Goal: Task Accomplishment & Management: Manage account settings

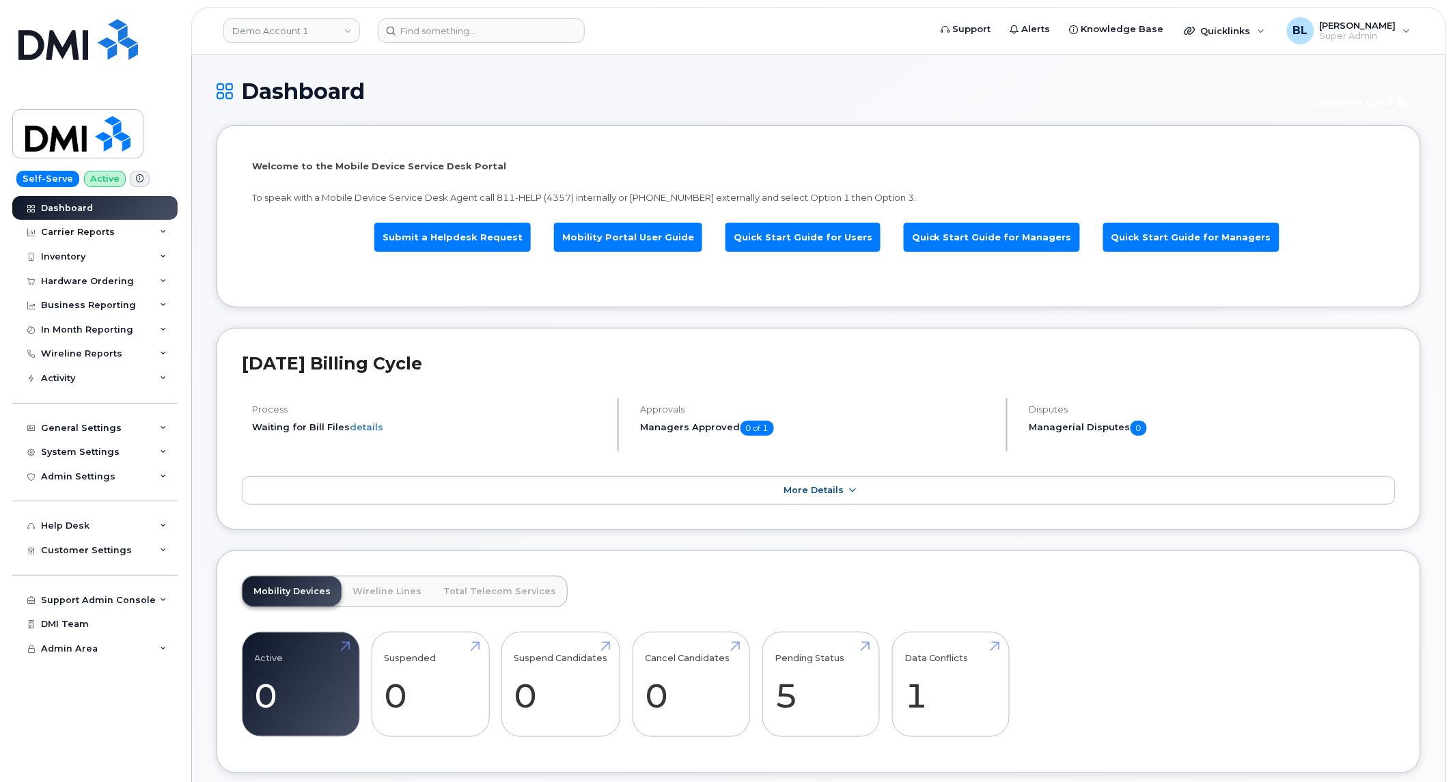
click at [329, 340] on div "September 2023 Billing Cycle Process Waiting for Bill Files details Approvals M…" at bounding box center [819, 429] width 1204 height 202
click at [615, 766] on div "Mobility Devices Wireline Lines Total Telecom Services Active 0 -100% Suspended…" at bounding box center [819, 662] width 1204 height 223
click at [593, 490] on link "More Details" at bounding box center [819, 490] width 1154 height 29
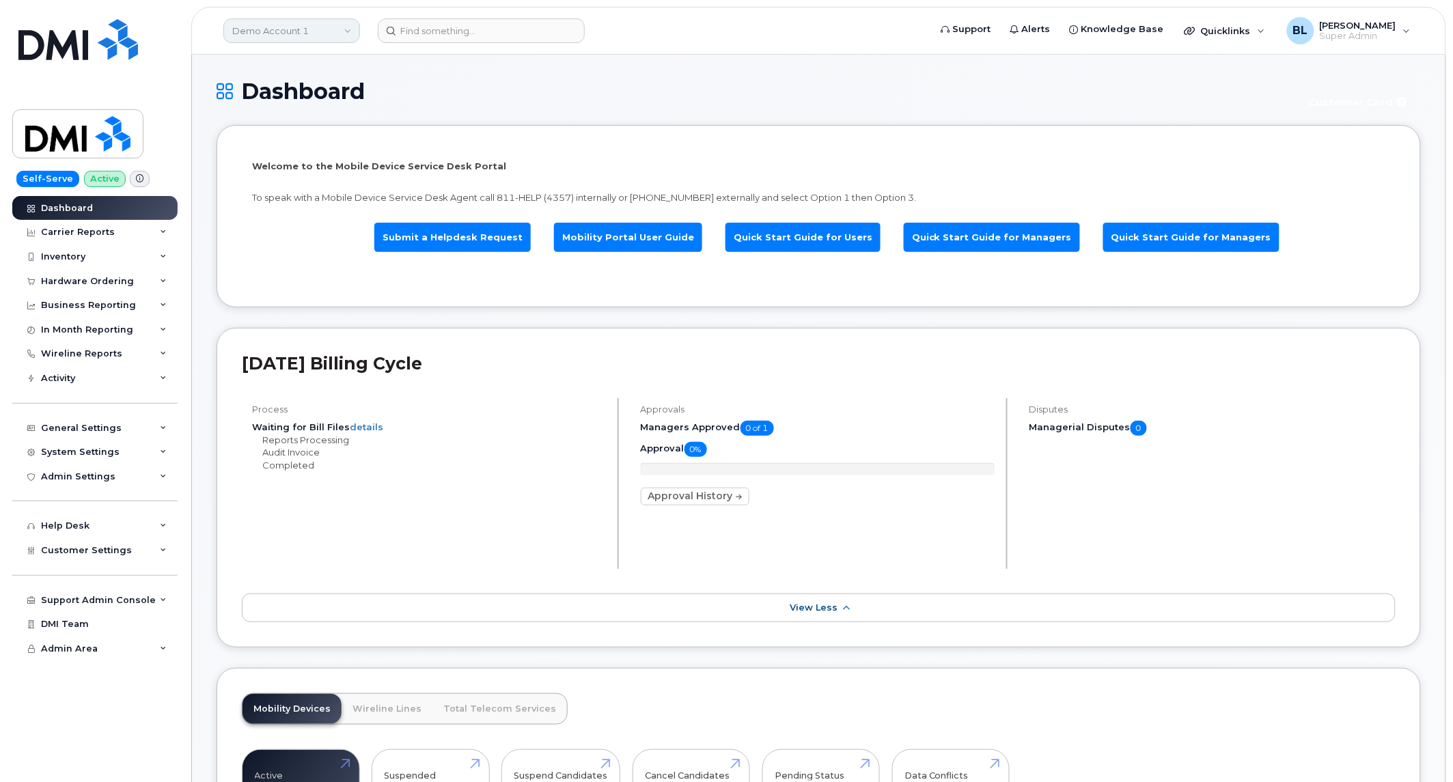
click at [357, 37] on link "Demo Account 1" at bounding box center [291, 30] width 137 height 25
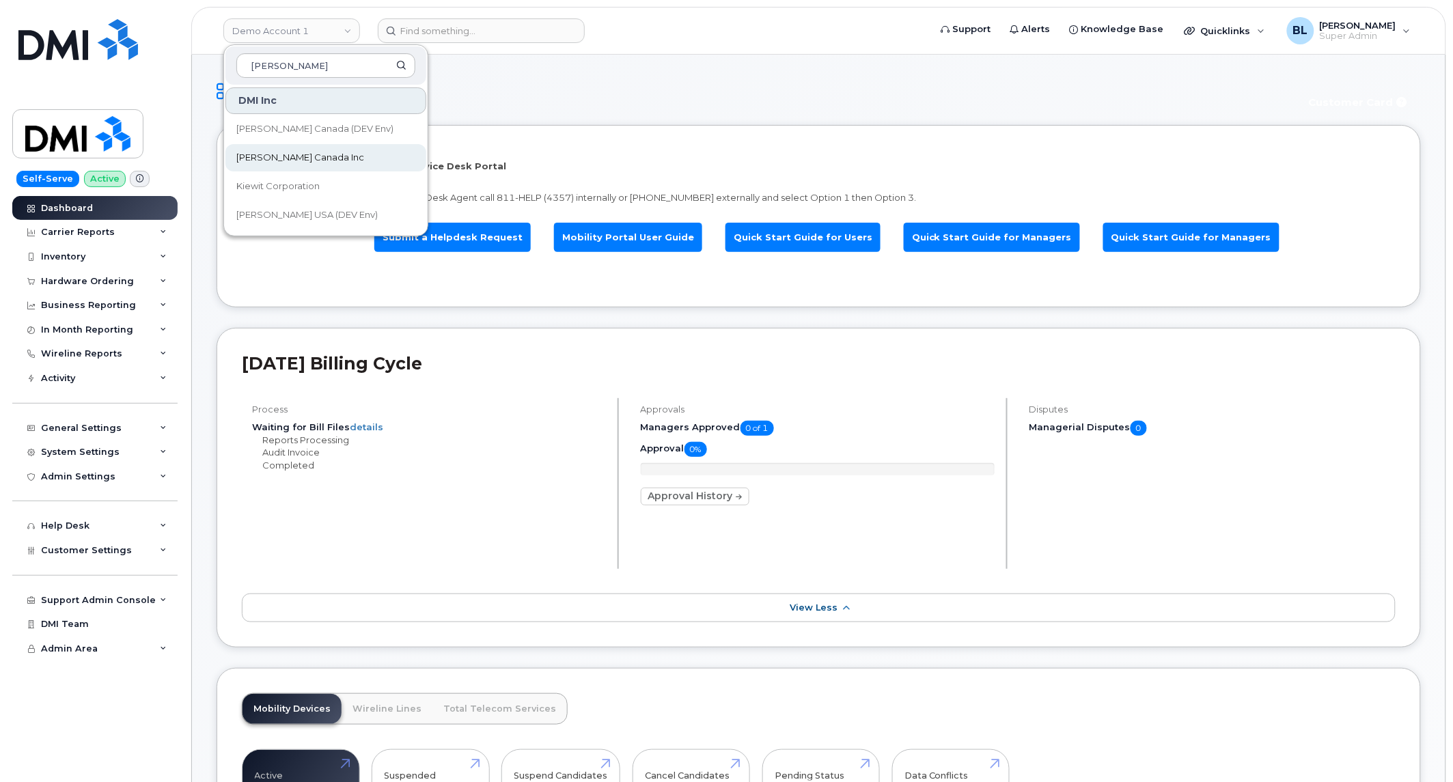
type input "kiewit"
click at [305, 160] on span "Kiewit Canada Inc" at bounding box center [300, 158] width 128 height 14
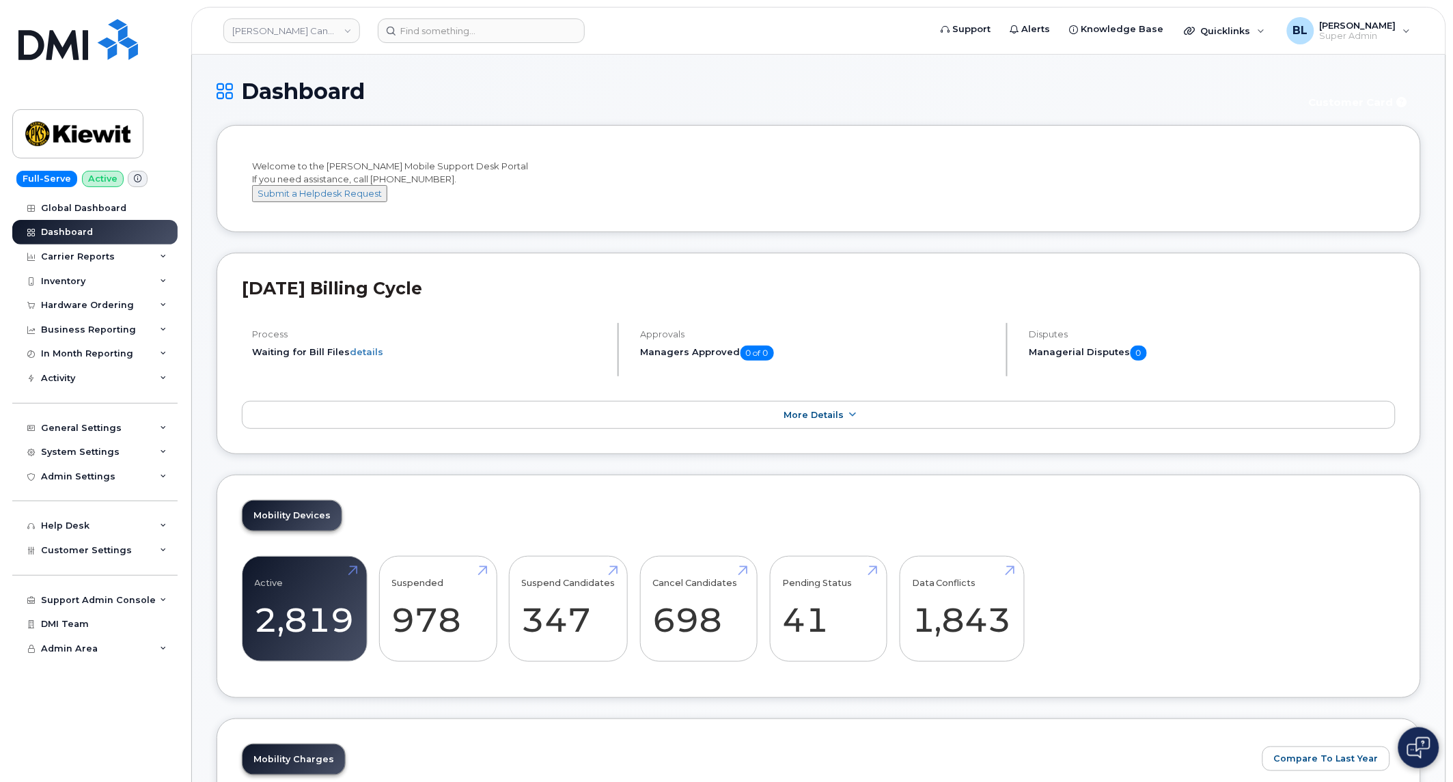
click at [305, 160] on div "Welcome to the Kiewit Mobile Support Desk Portal If you need assistance, call 8…" at bounding box center [818, 181] width 1133 height 42
click at [148, 257] on div "Carrier Reports" at bounding box center [94, 257] width 165 height 25
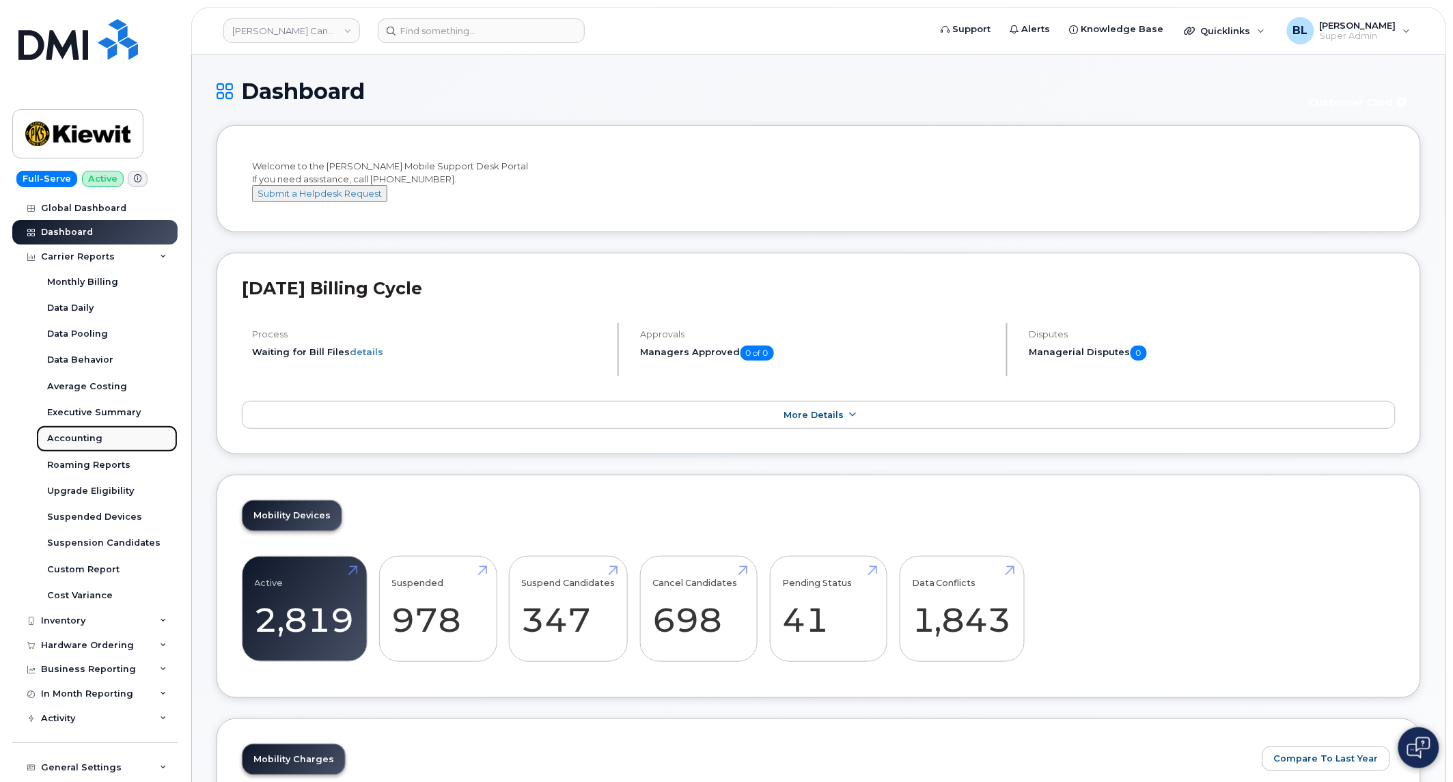
click at [106, 445] on link "Accounting" at bounding box center [106, 439] width 141 height 26
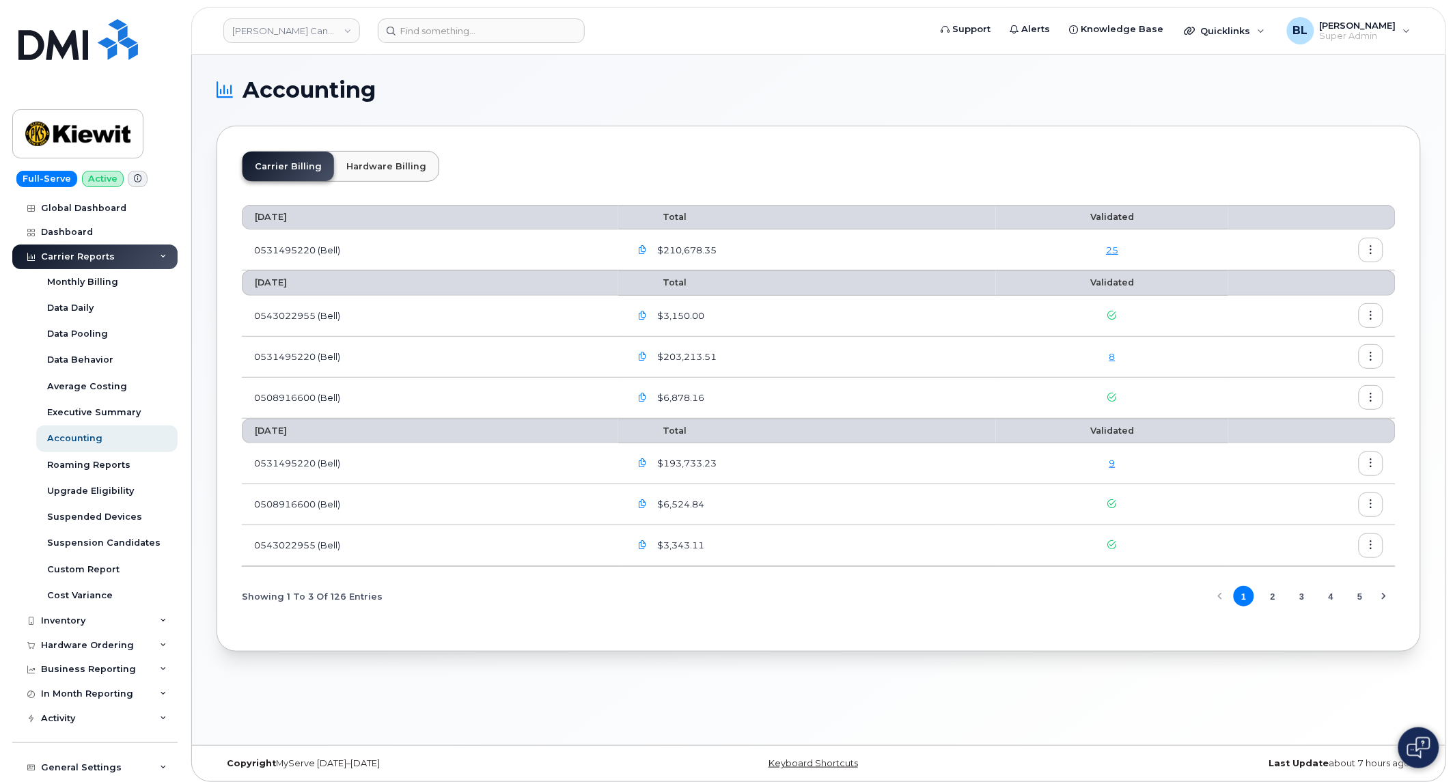
click at [644, 354] on icon "button" at bounding box center [642, 356] width 9 height 9
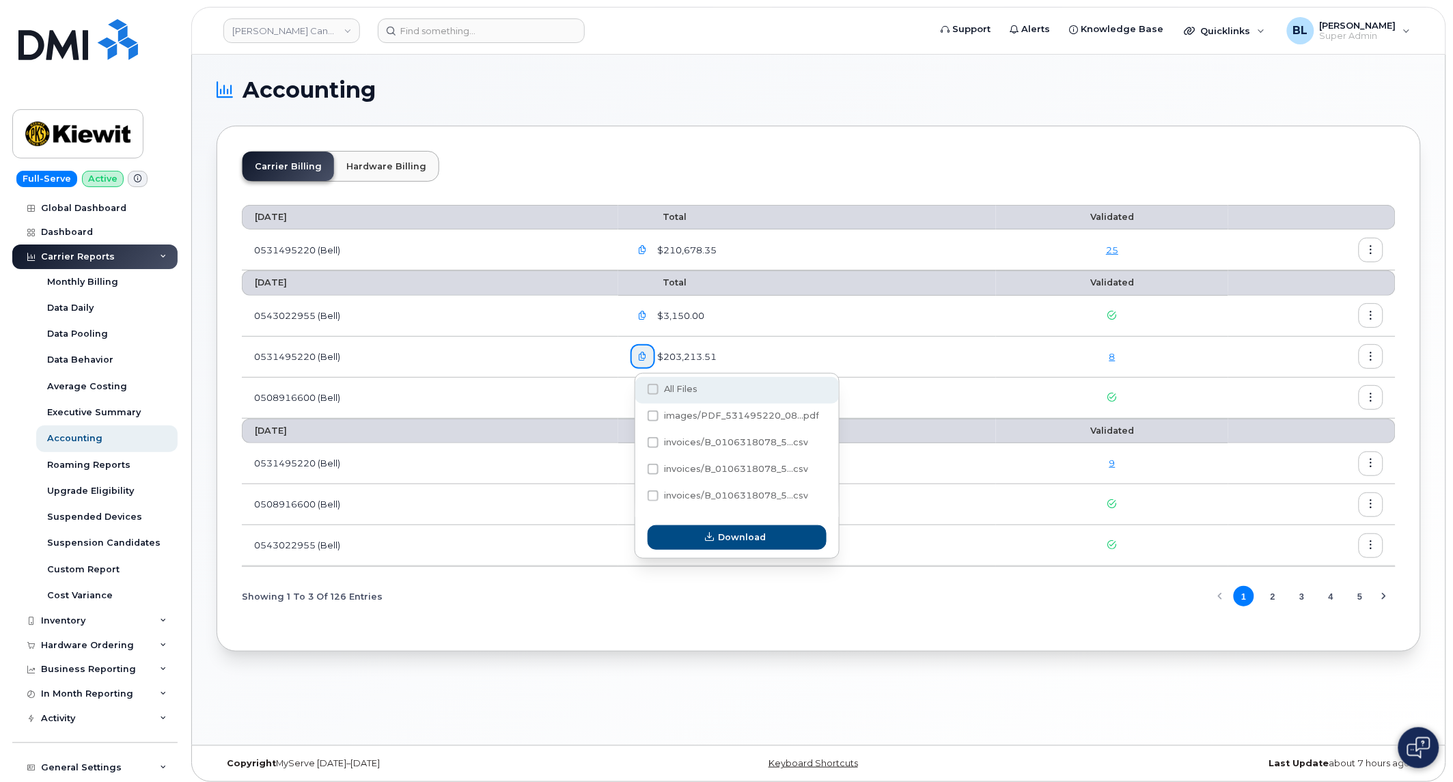
click at [650, 391] on span at bounding box center [653, 389] width 11 height 11
click at [638, 391] on input "All Files" at bounding box center [634, 390] width 7 height 7
checkbox input "true"
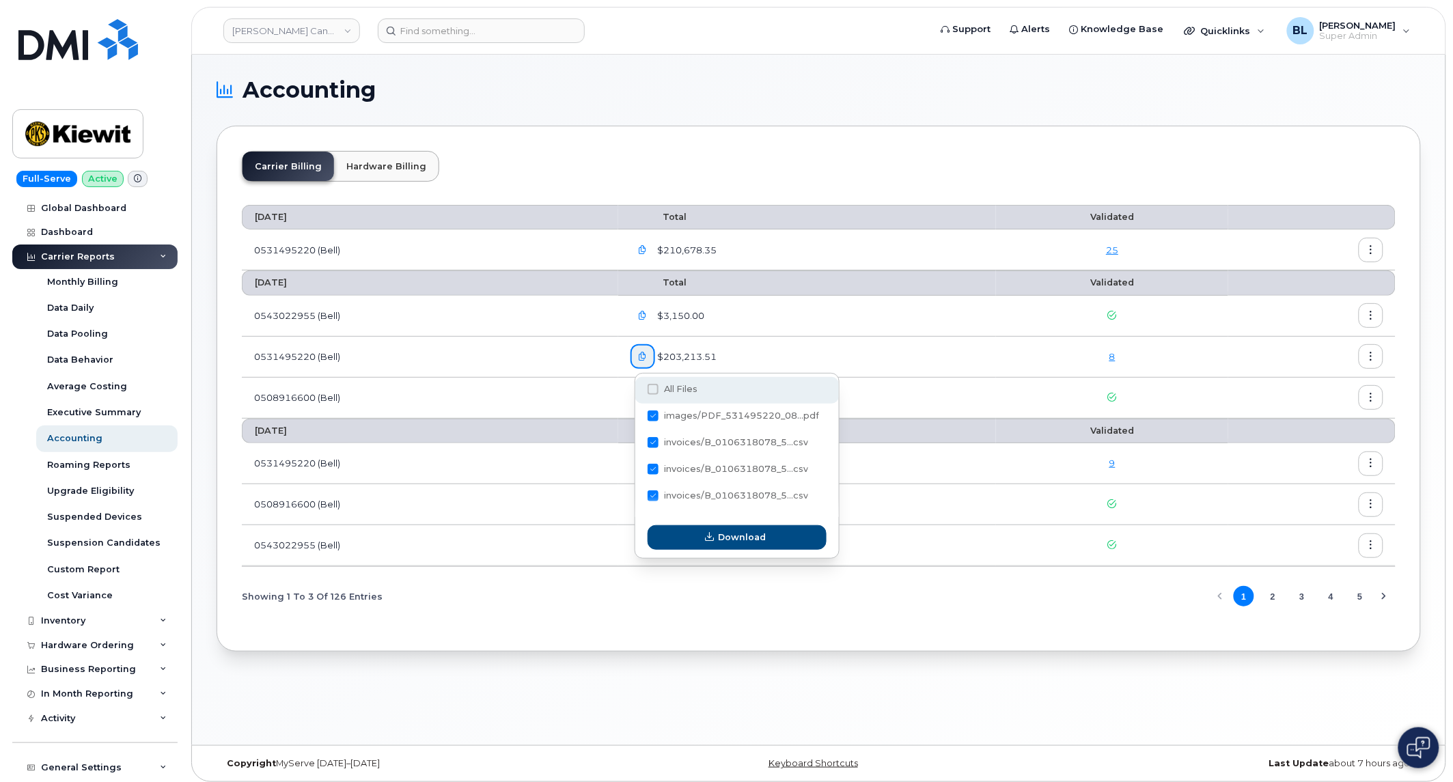
checkbox input "true"
click at [733, 540] on span "Download" at bounding box center [743, 537] width 48 height 13
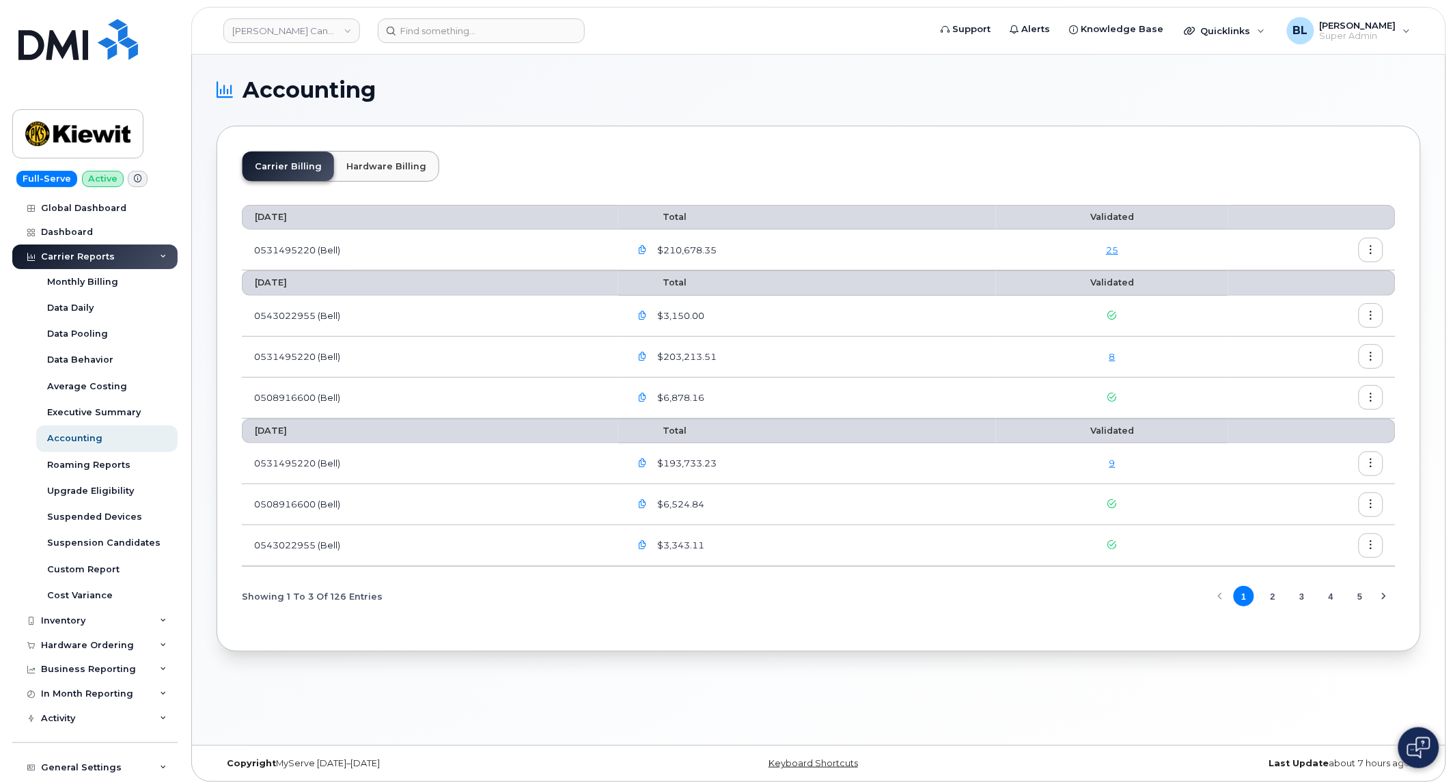
click at [607, 708] on div "Accounting Carrier Billing Hardware Billing August 2025 Total Validated 0531495…" at bounding box center [819, 400] width 1254 height 691
click at [1150, 756] on div "Copyright MyServe 2011–2025 Keyboard Shortcuts Last Update about 7 hours ago" at bounding box center [819, 764] width 1254 height 36
click at [807, 364] on div "$203,213.51" at bounding box center [808, 356] width 354 height 25
click at [1379, 359] on button "button" at bounding box center [1371, 356] width 25 height 25
click at [1309, 415] on span "Download" at bounding box center [1309, 412] width 53 height 12
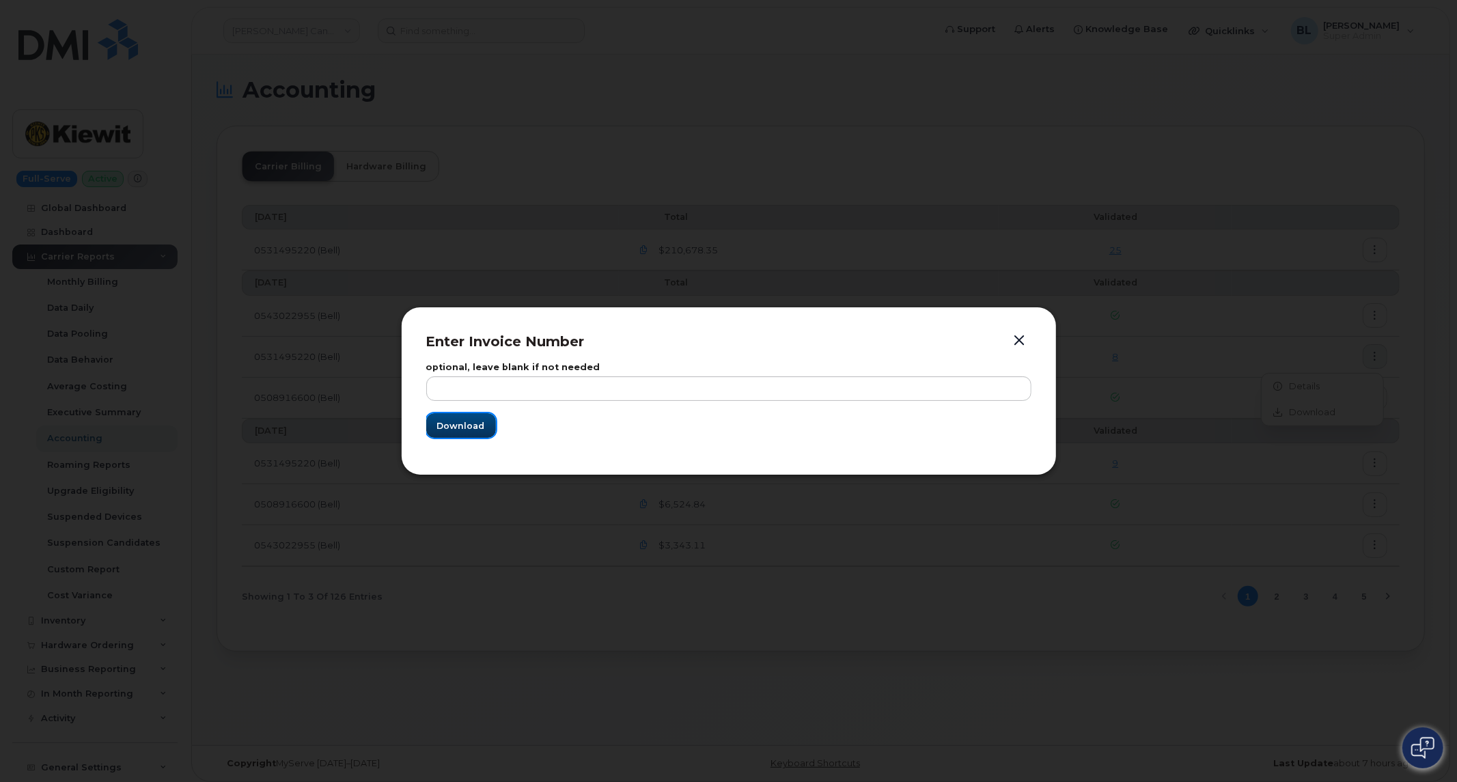
click at [445, 418] on button "Download" at bounding box center [461, 425] width 70 height 25
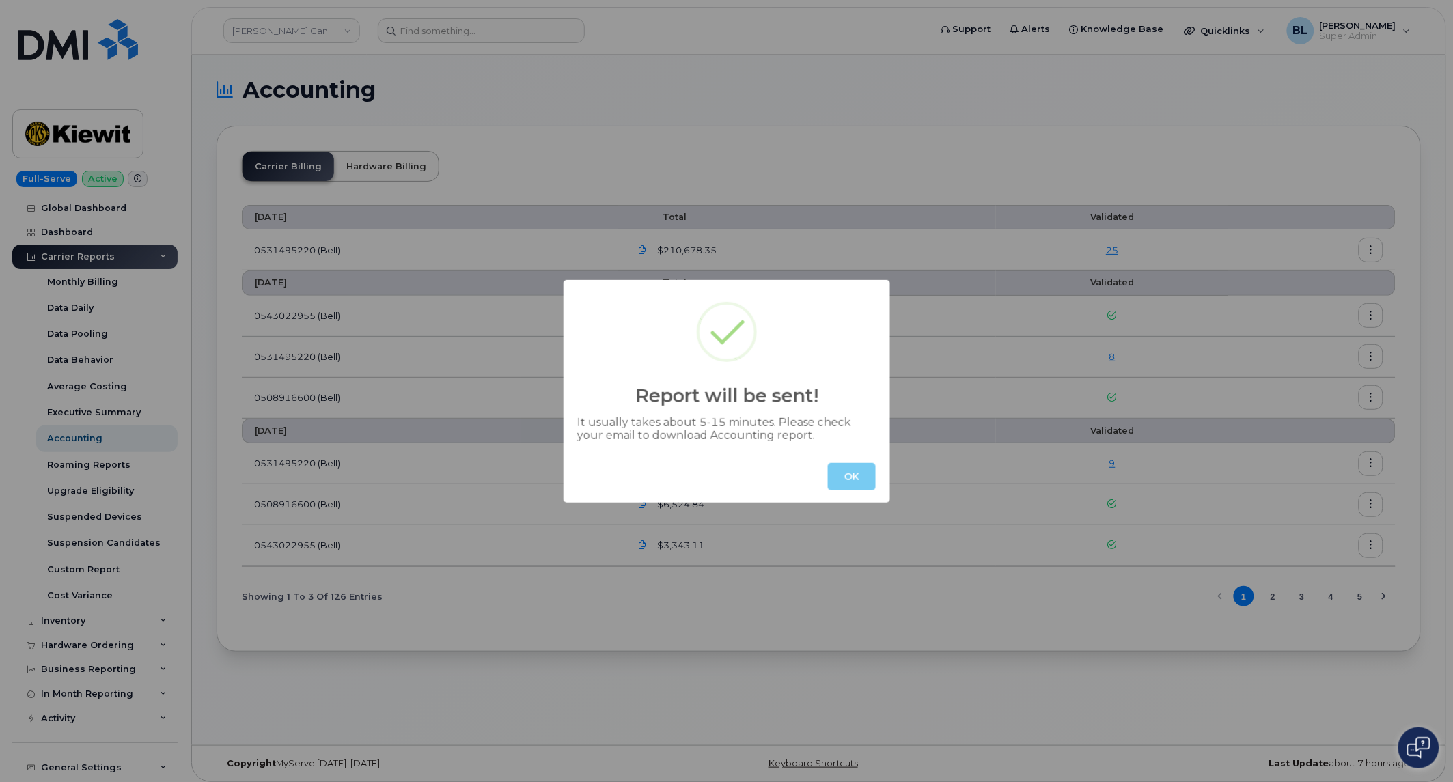
click at [861, 465] on button "OK" at bounding box center [852, 476] width 48 height 27
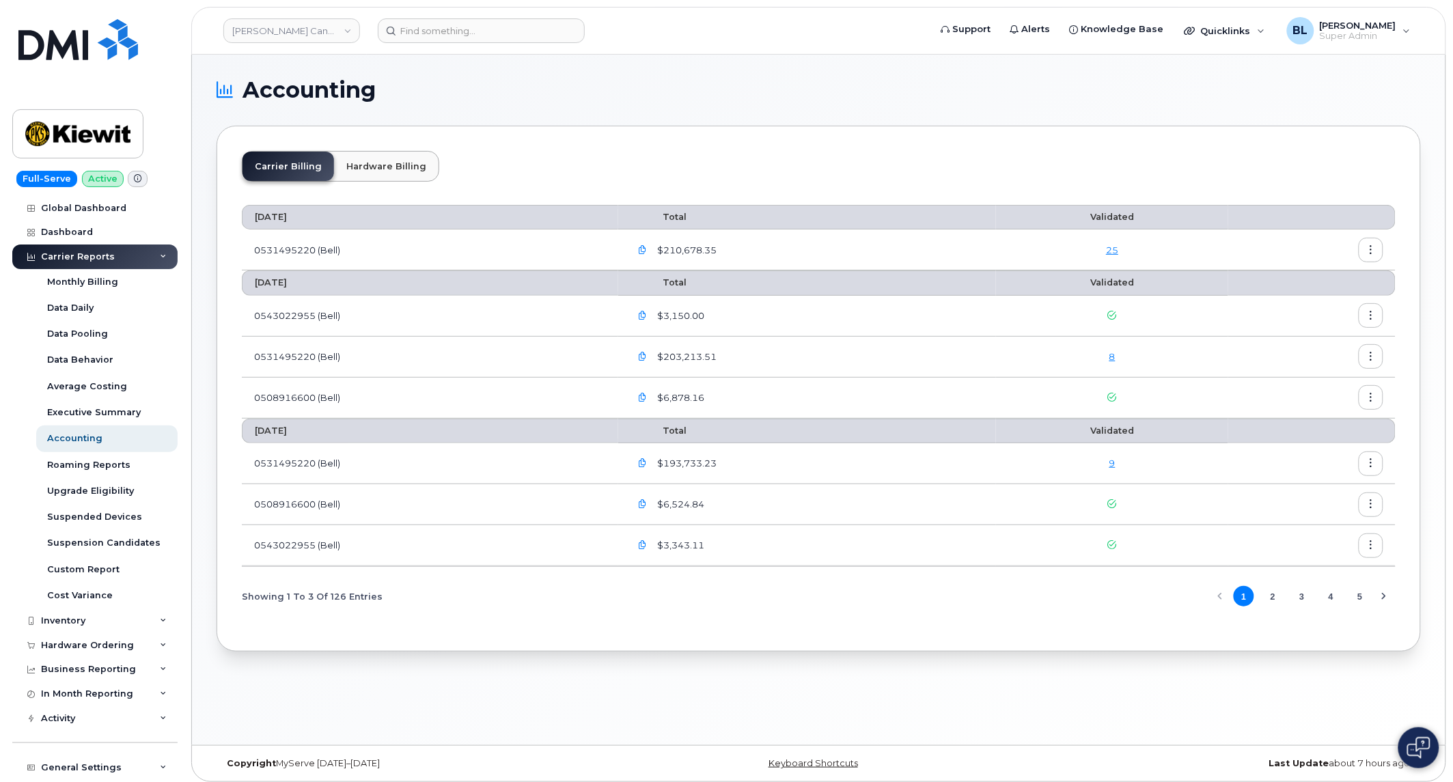
click at [1368, 361] on icon "button" at bounding box center [1371, 356] width 9 height 9
click at [1305, 413] on span "Download" at bounding box center [1309, 412] width 53 height 12
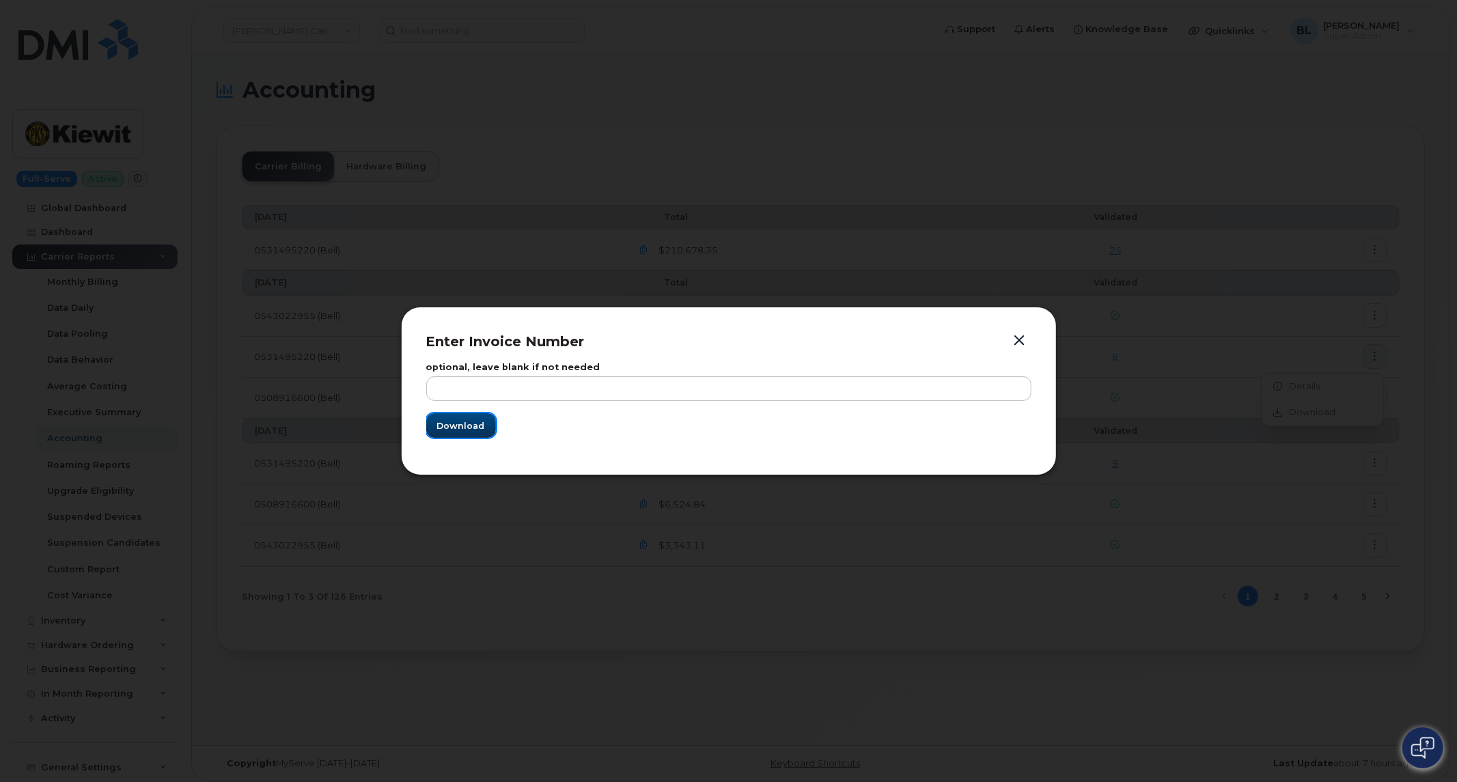
click at [469, 424] on span "Download" at bounding box center [461, 425] width 48 height 13
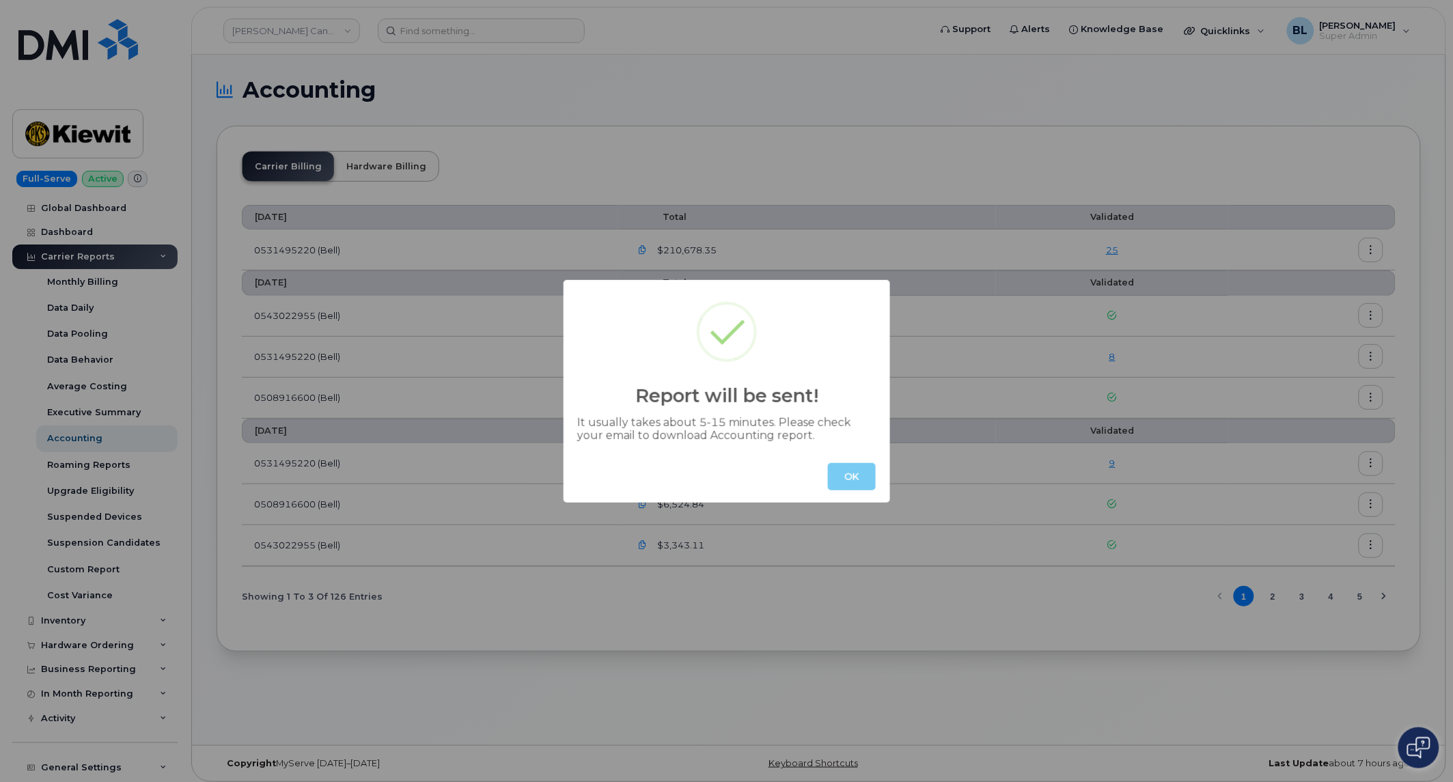
click at [866, 484] on button "OK" at bounding box center [852, 476] width 48 height 27
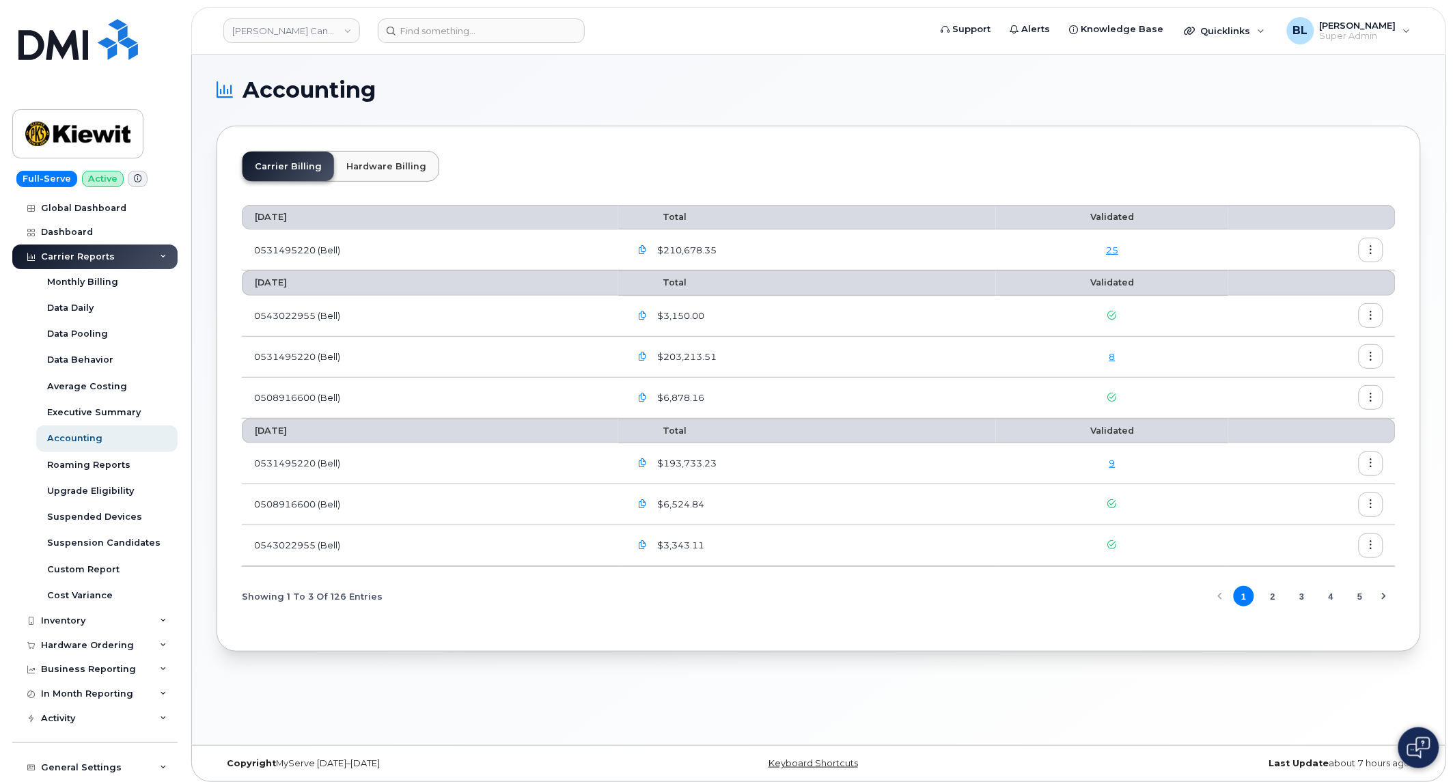
click at [619, 753] on div "Copyright MyServe [DATE]–[DATE] Keyboard Shortcuts Last Update about 7 hours ago" at bounding box center [819, 764] width 1254 height 36
click at [285, 41] on link "Kiewit Canada Inc" at bounding box center [291, 30] width 137 height 25
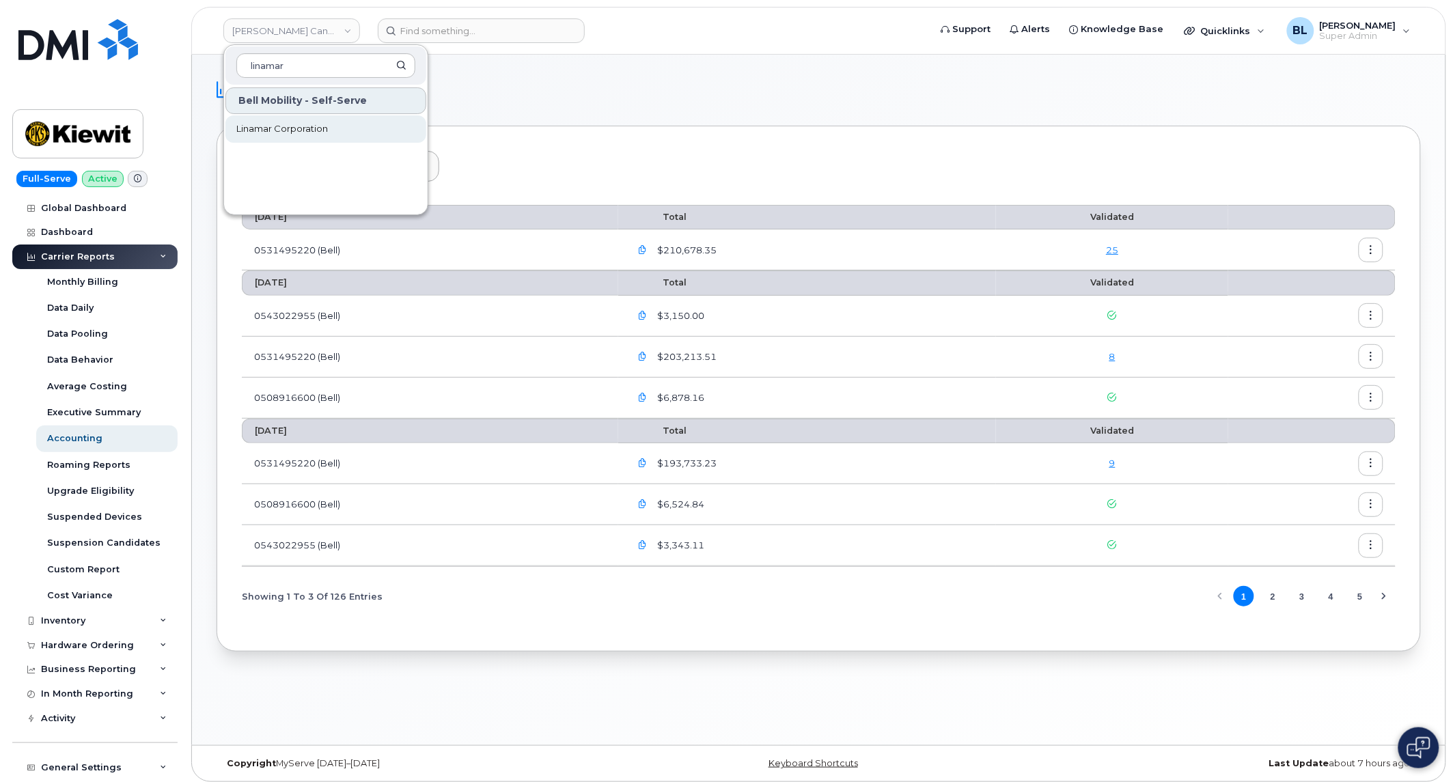
type input "linamar"
click at [307, 126] on span "Linamar Corporation" at bounding box center [282, 129] width 92 height 14
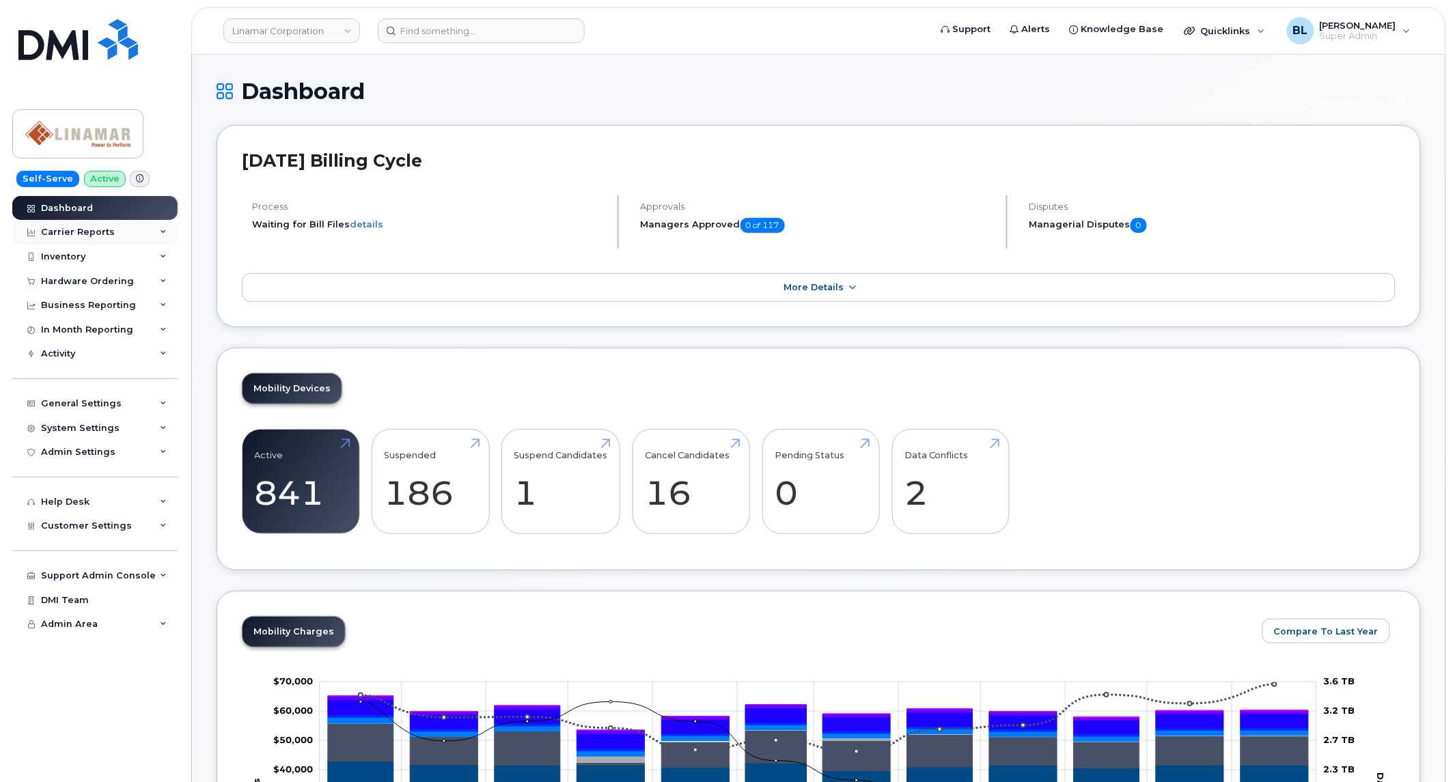
click at [127, 232] on div "Carrier Reports" at bounding box center [94, 232] width 165 height 25
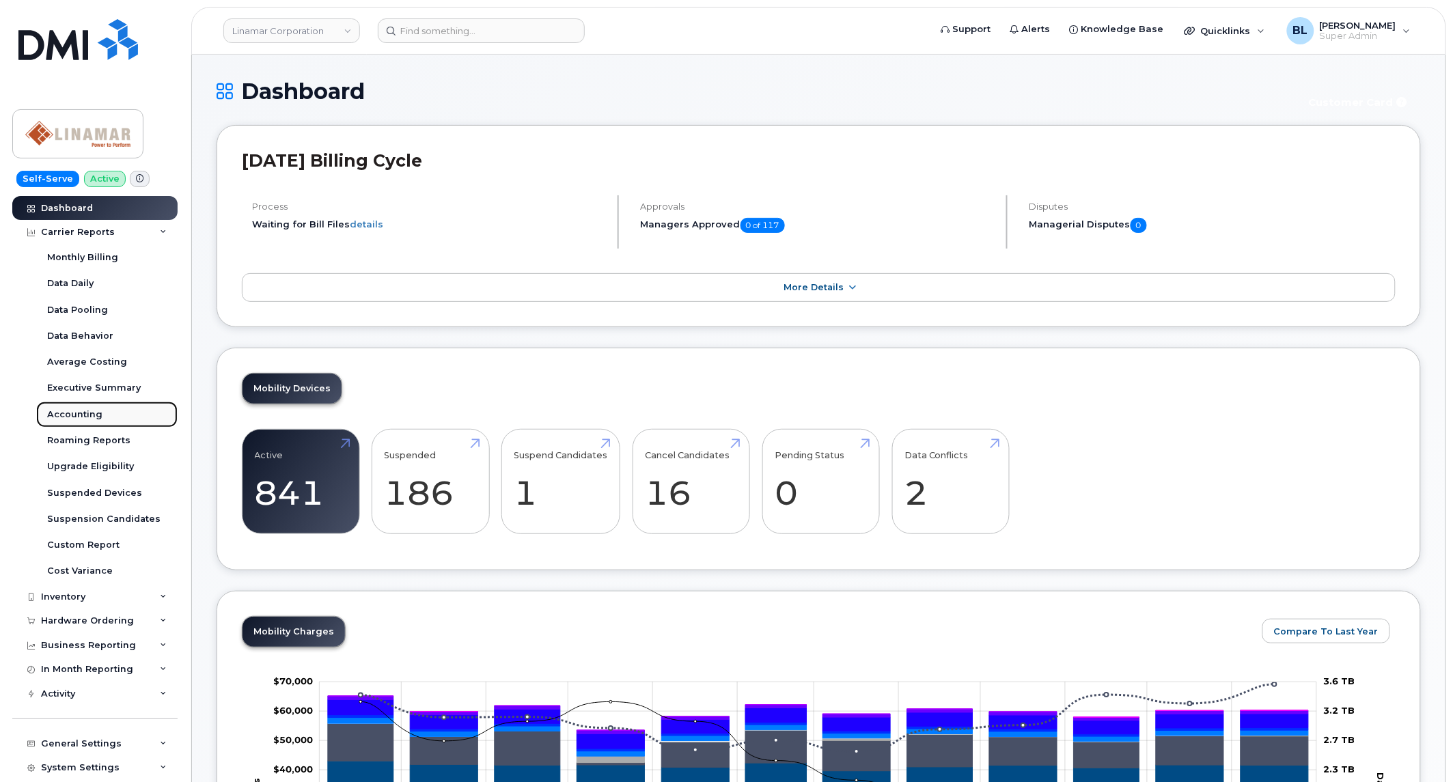
click at [87, 419] on div "Accounting" at bounding box center [74, 415] width 55 height 12
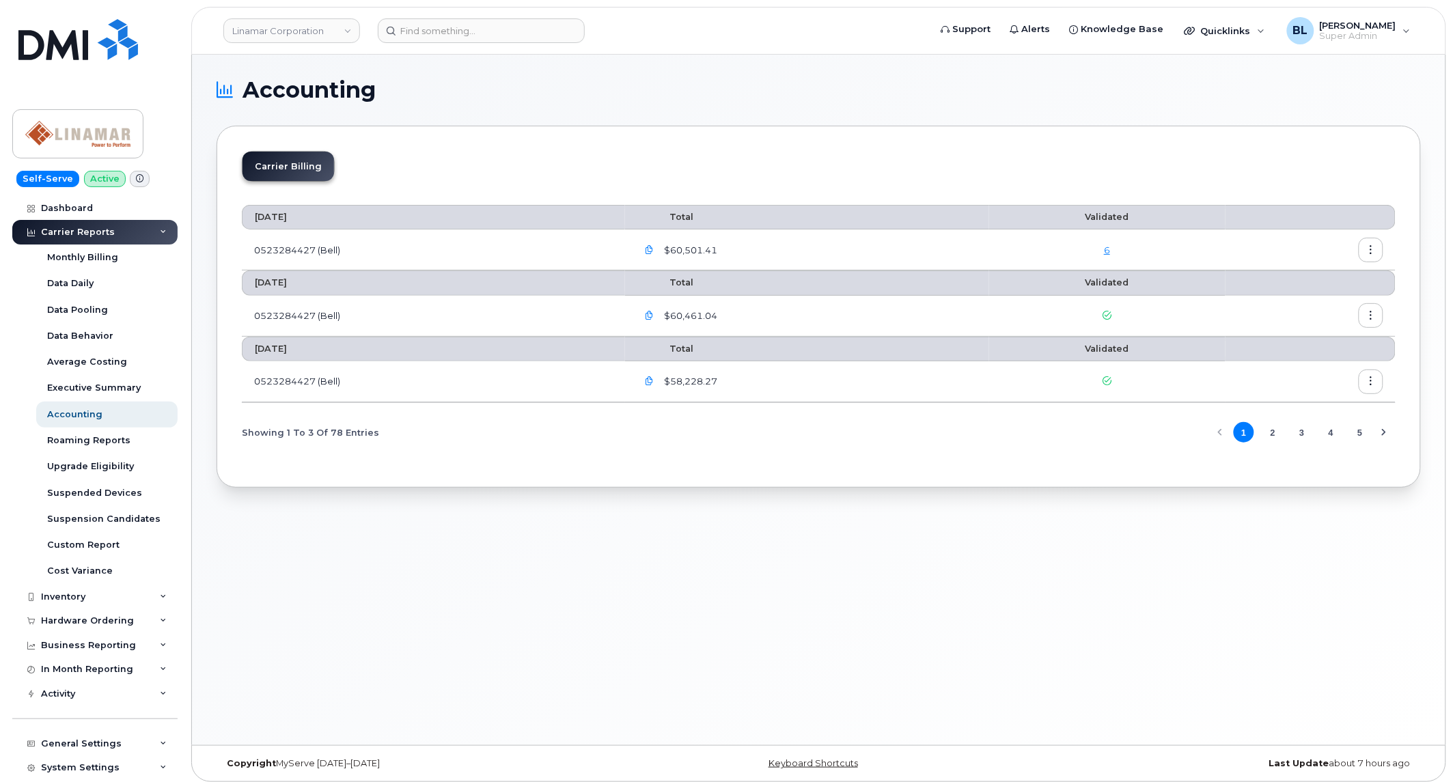
click at [1109, 251] on link "6" at bounding box center [1107, 250] width 6 height 11
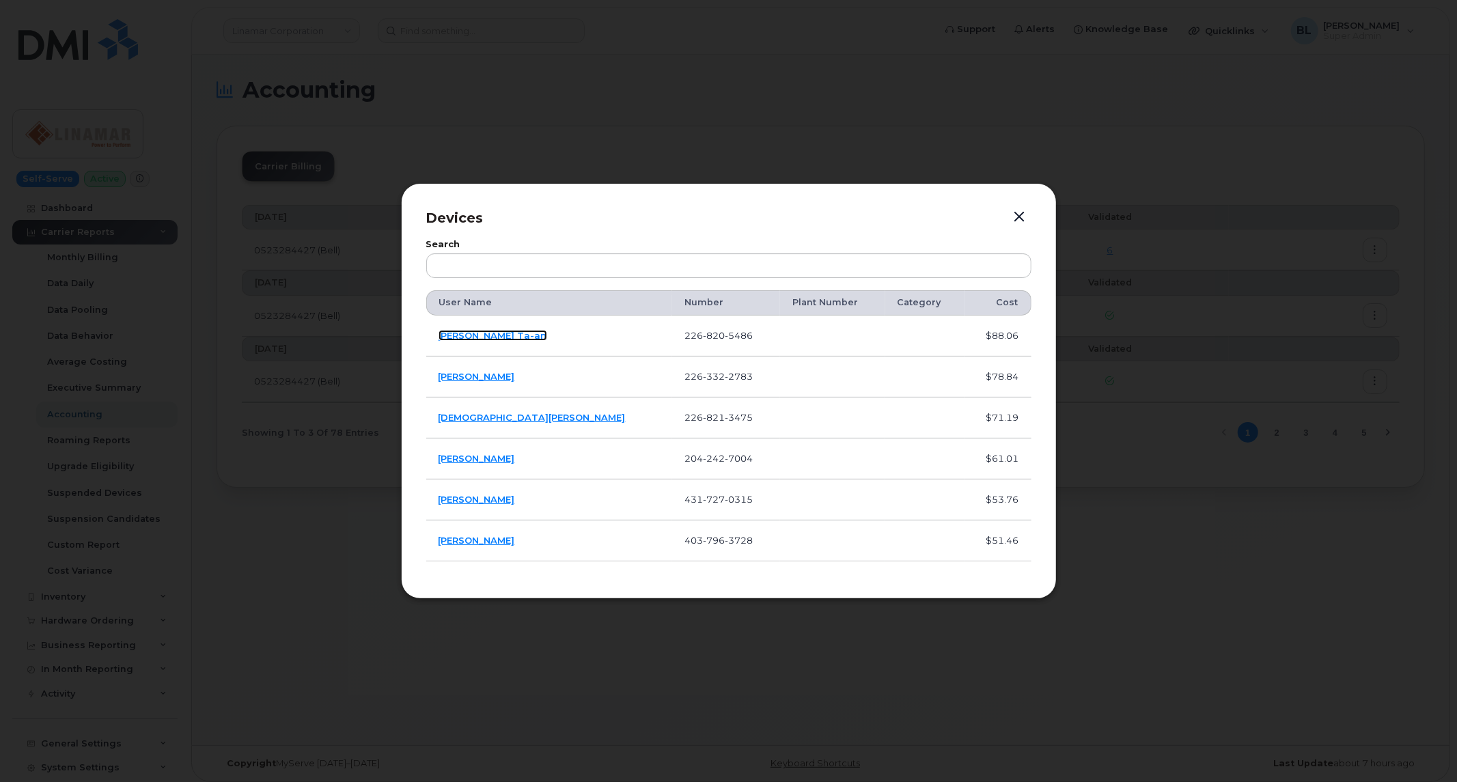
click at [477, 337] on link "[PERSON_NAME] Ta-an" at bounding box center [493, 335] width 109 height 11
click at [482, 378] on link "[PERSON_NAME]" at bounding box center [477, 376] width 77 height 11
click at [483, 411] on td "[DEMOGRAPHIC_DATA][PERSON_NAME]" at bounding box center [549, 418] width 246 height 41
click at [484, 412] on link "Christian Wong" at bounding box center [532, 417] width 187 height 11
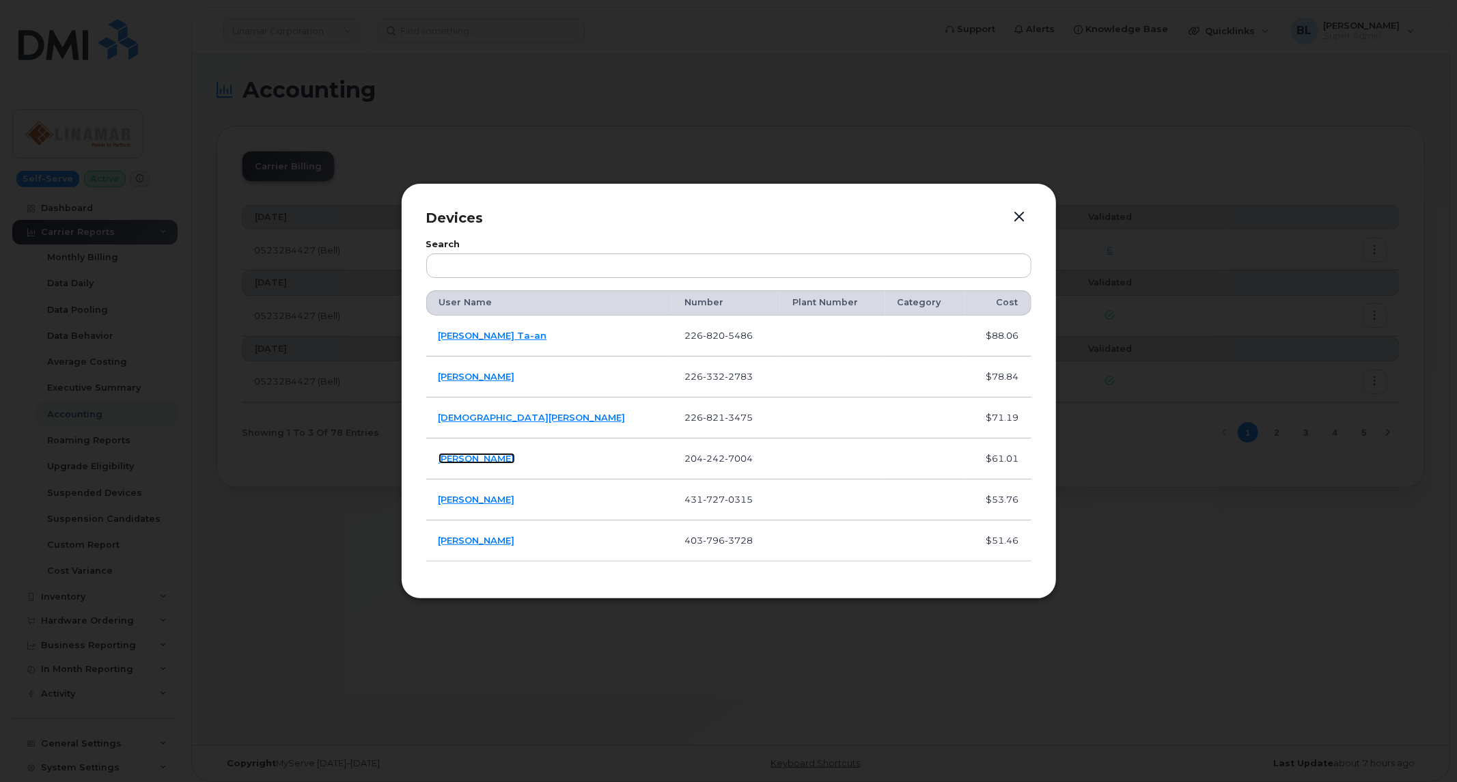
click at [483, 455] on link "Brad Cousins" at bounding box center [477, 458] width 77 height 11
click at [495, 503] on link "Adrian Mackinnon" at bounding box center [477, 499] width 77 height 11
click at [495, 540] on link "Byron Canfield" at bounding box center [477, 540] width 77 height 11
click at [1021, 213] on button "button" at bounding box center [1020, 217] width 20 height 19
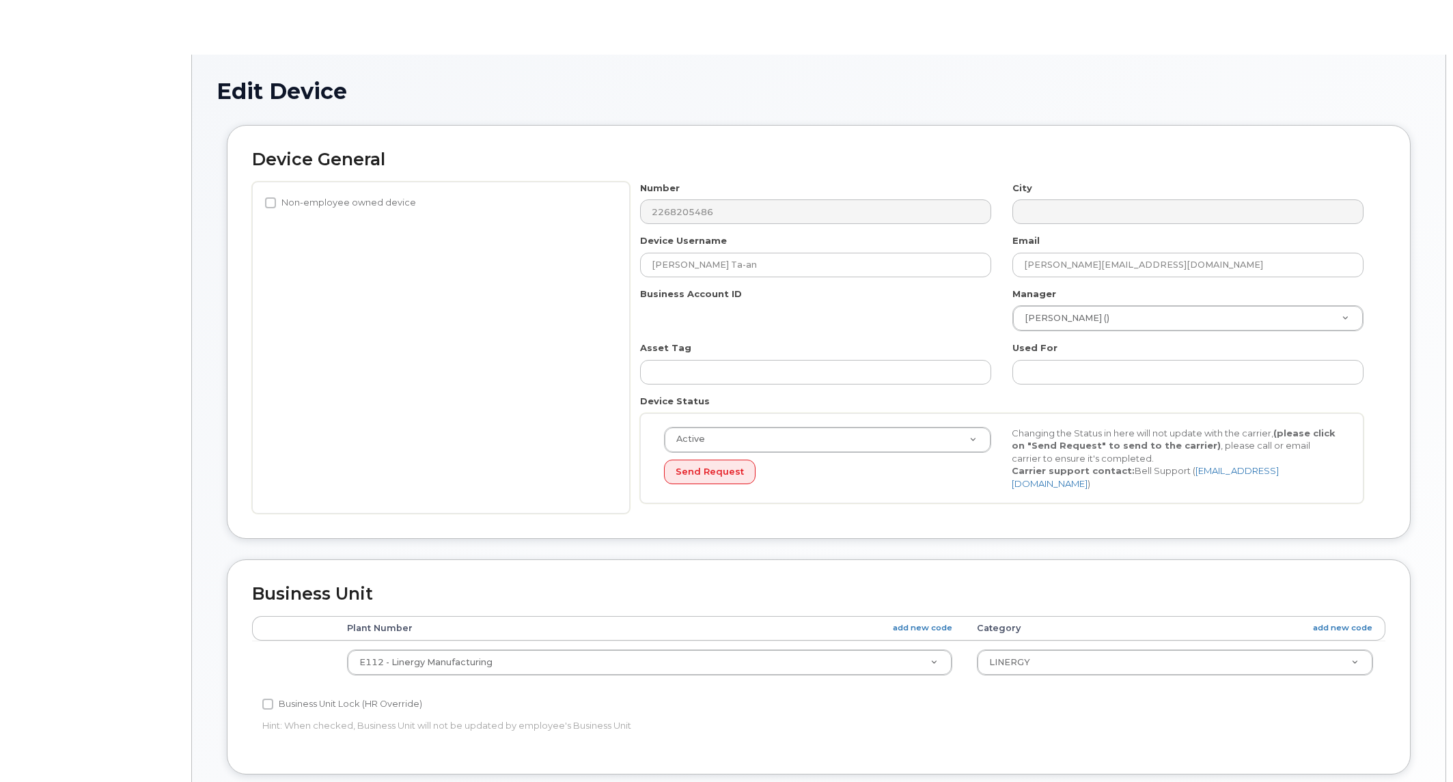
select select "569256"
select select "569209"
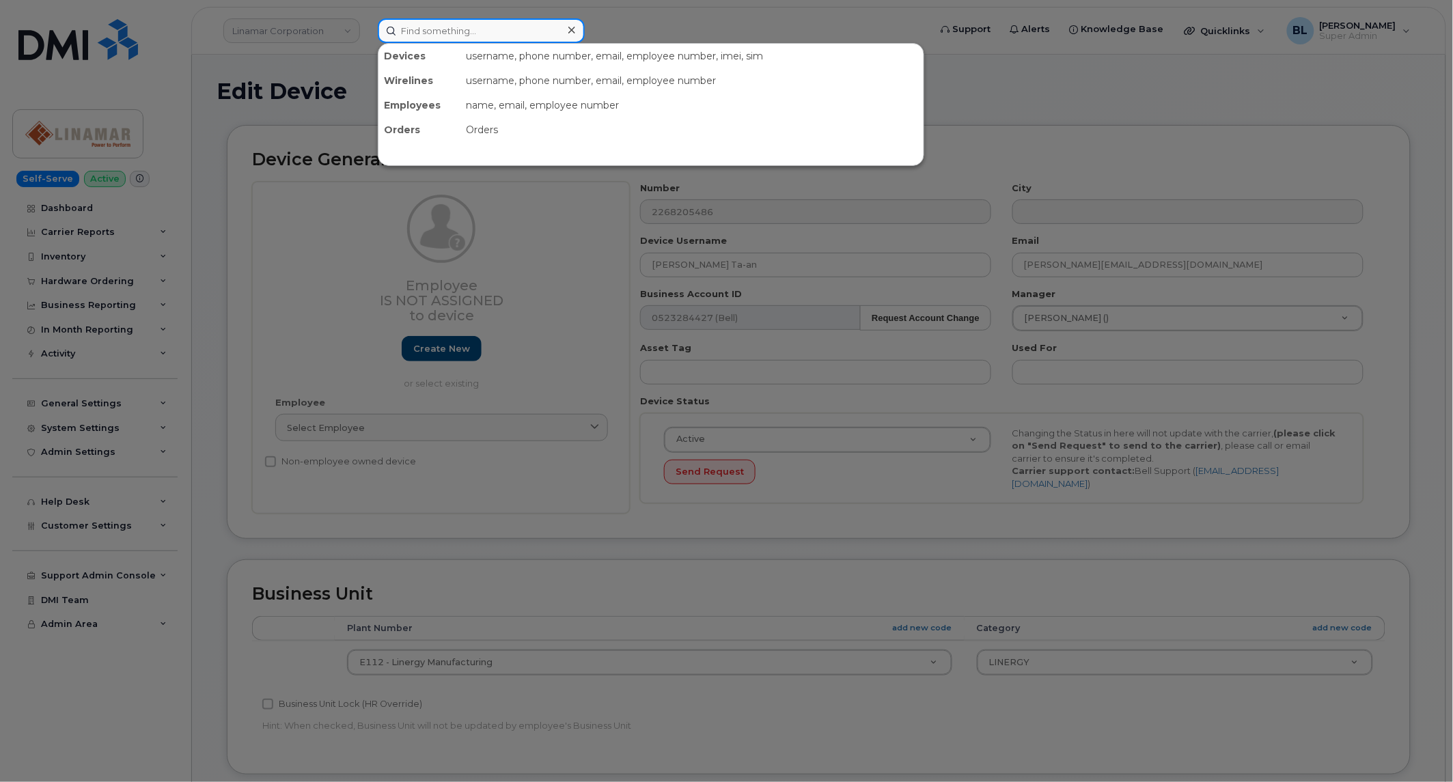
click at [492, 38] on input at bounding box center [481, 30] width 207 height 25
paste input "2268205486"
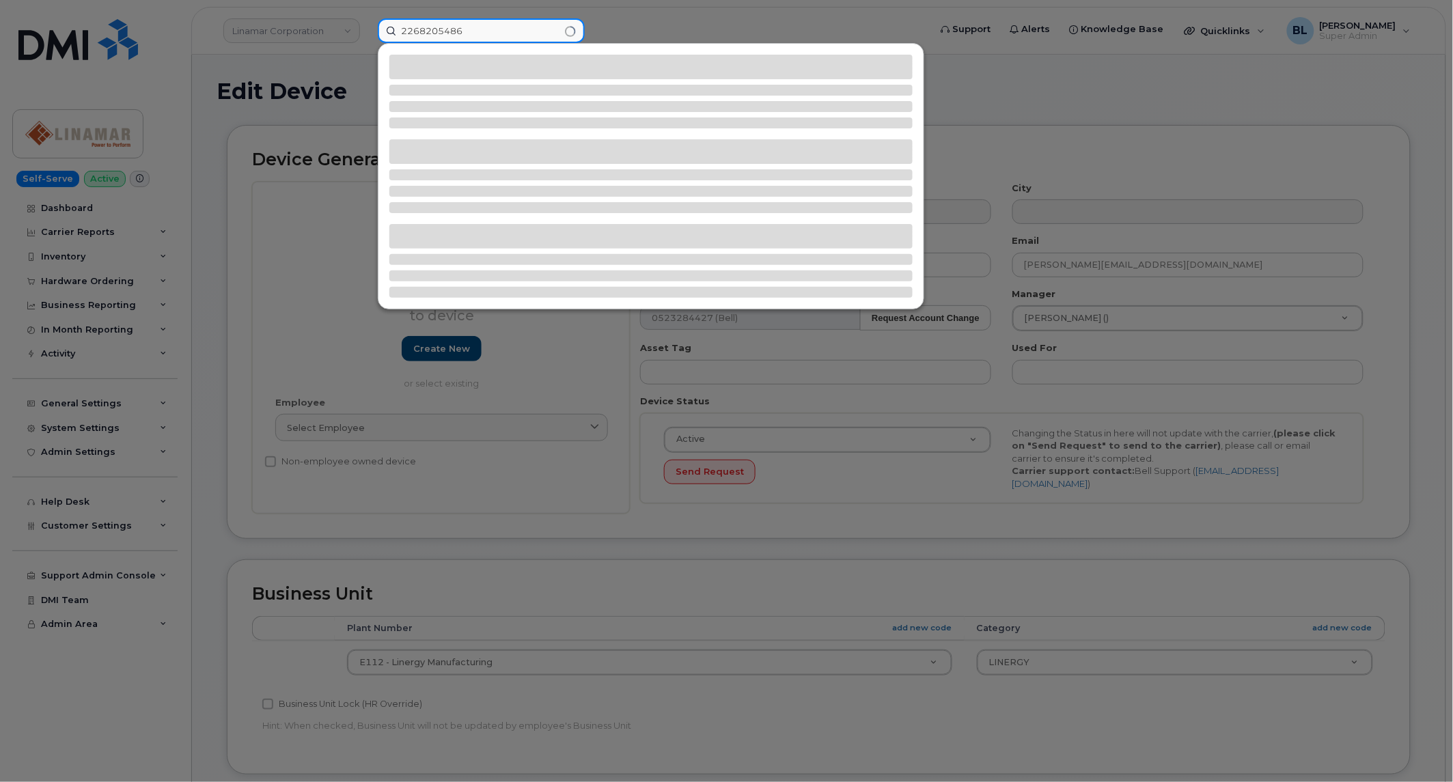
type input "2268205486"
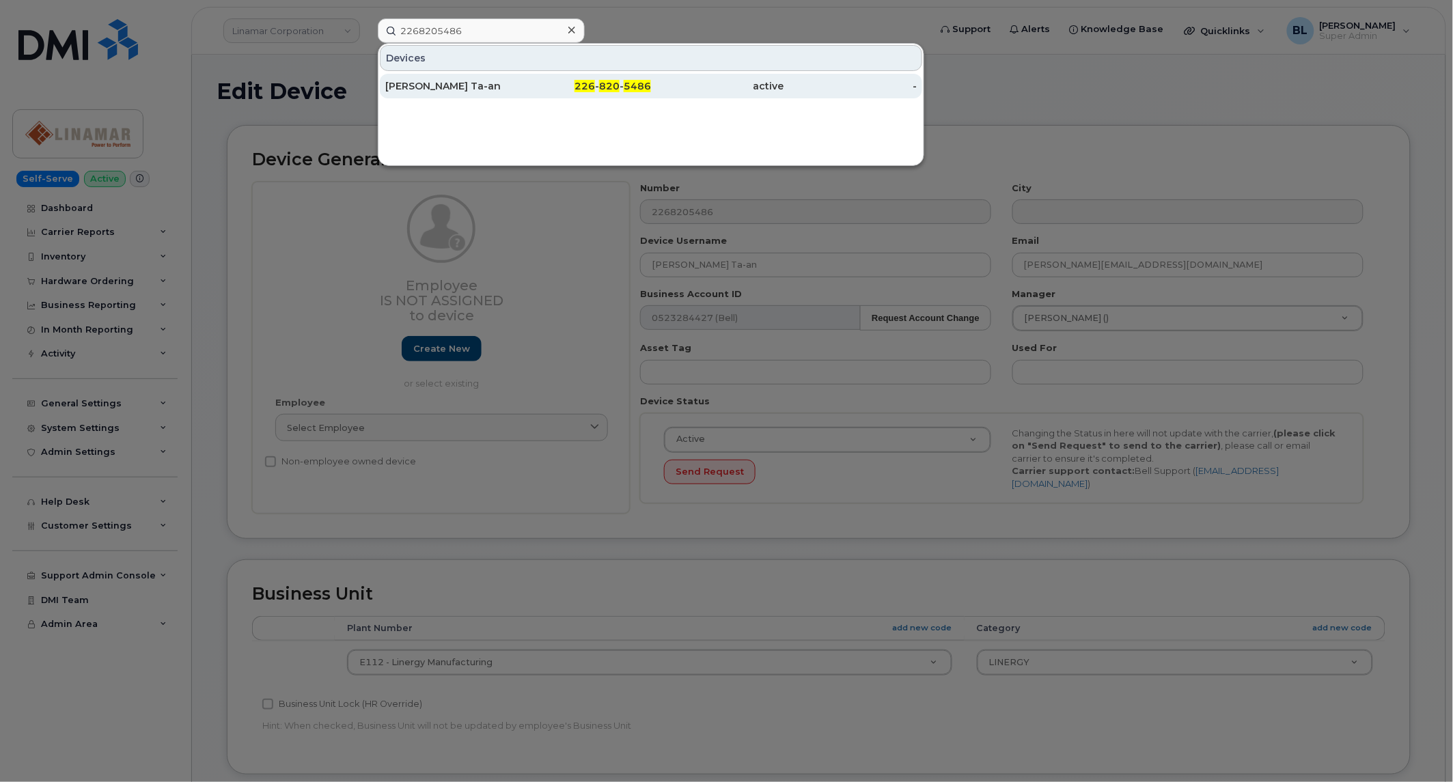
click at [548, 89] on div "226 - 820 - 5486" at bounding box center [584, 86] width 133 height 14
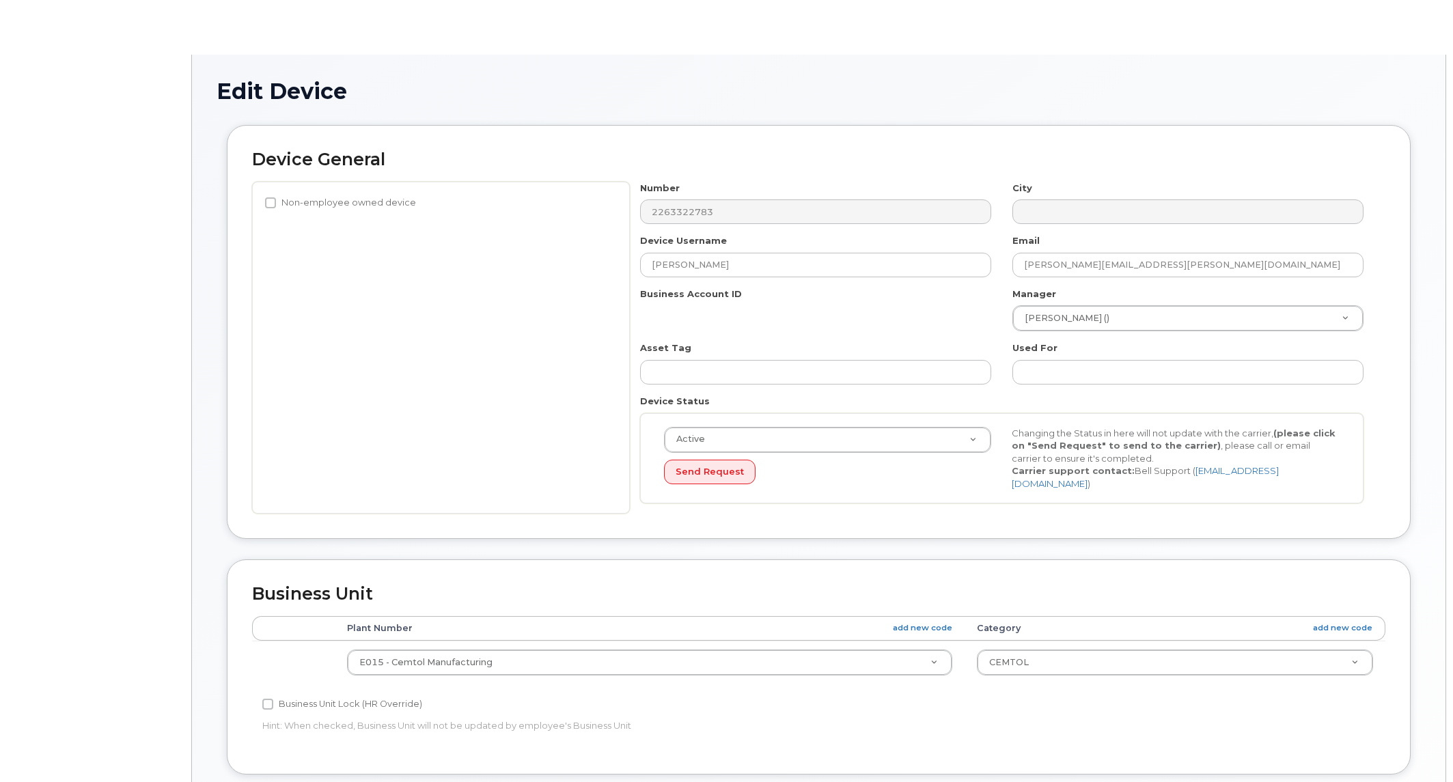
select select "569240"
select select "569185"
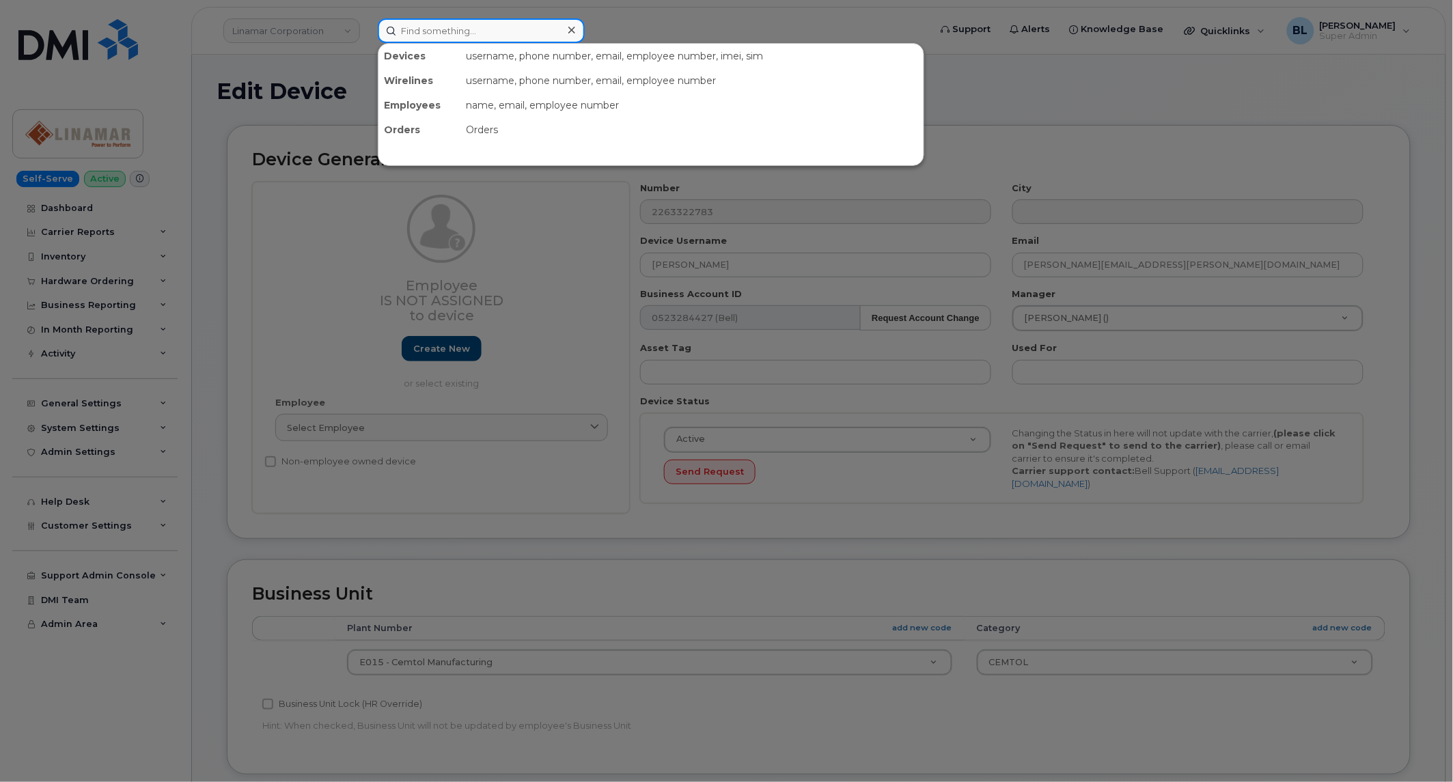
click at [490, 34] on input at bounding box center [481, 30] width 207 height 25
paste input "2263322783"
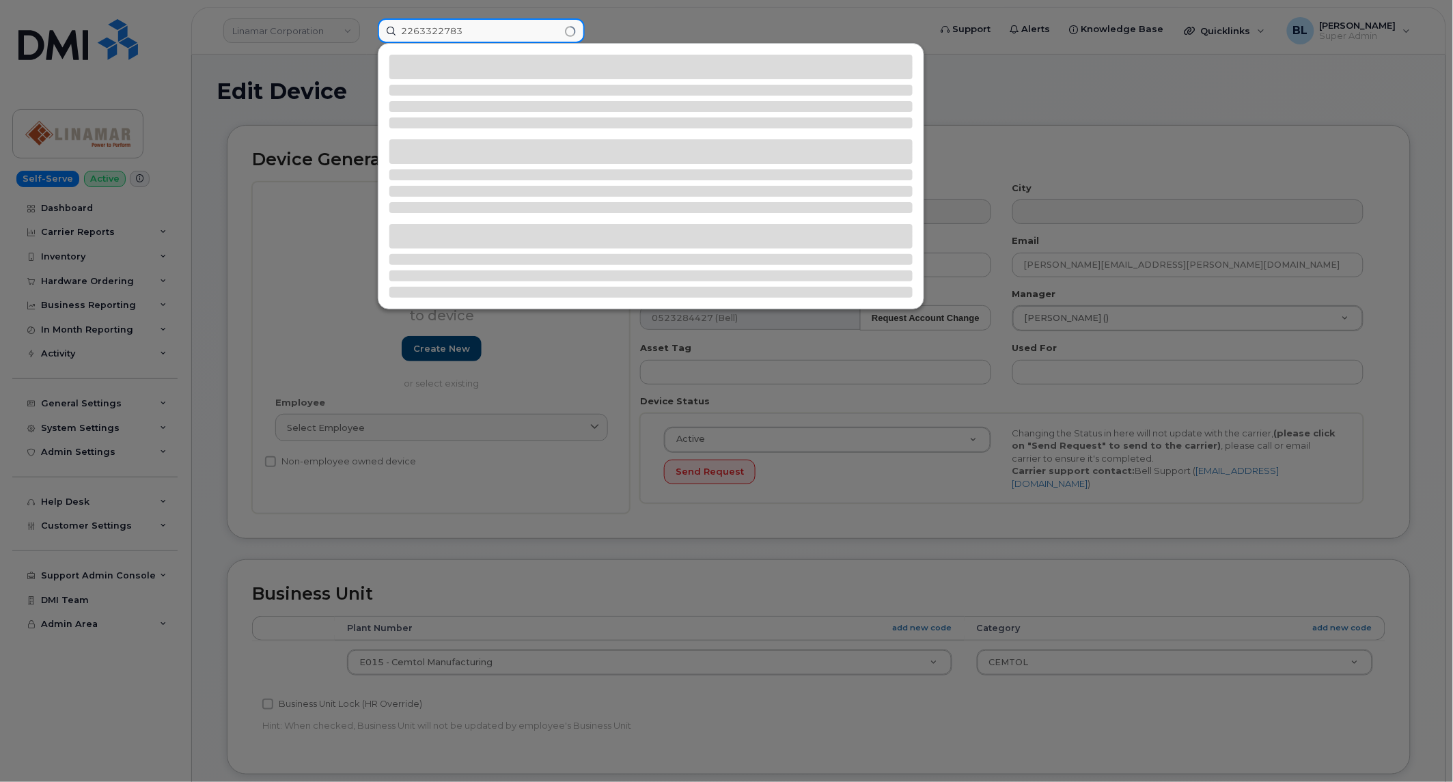
type input "2263322783"
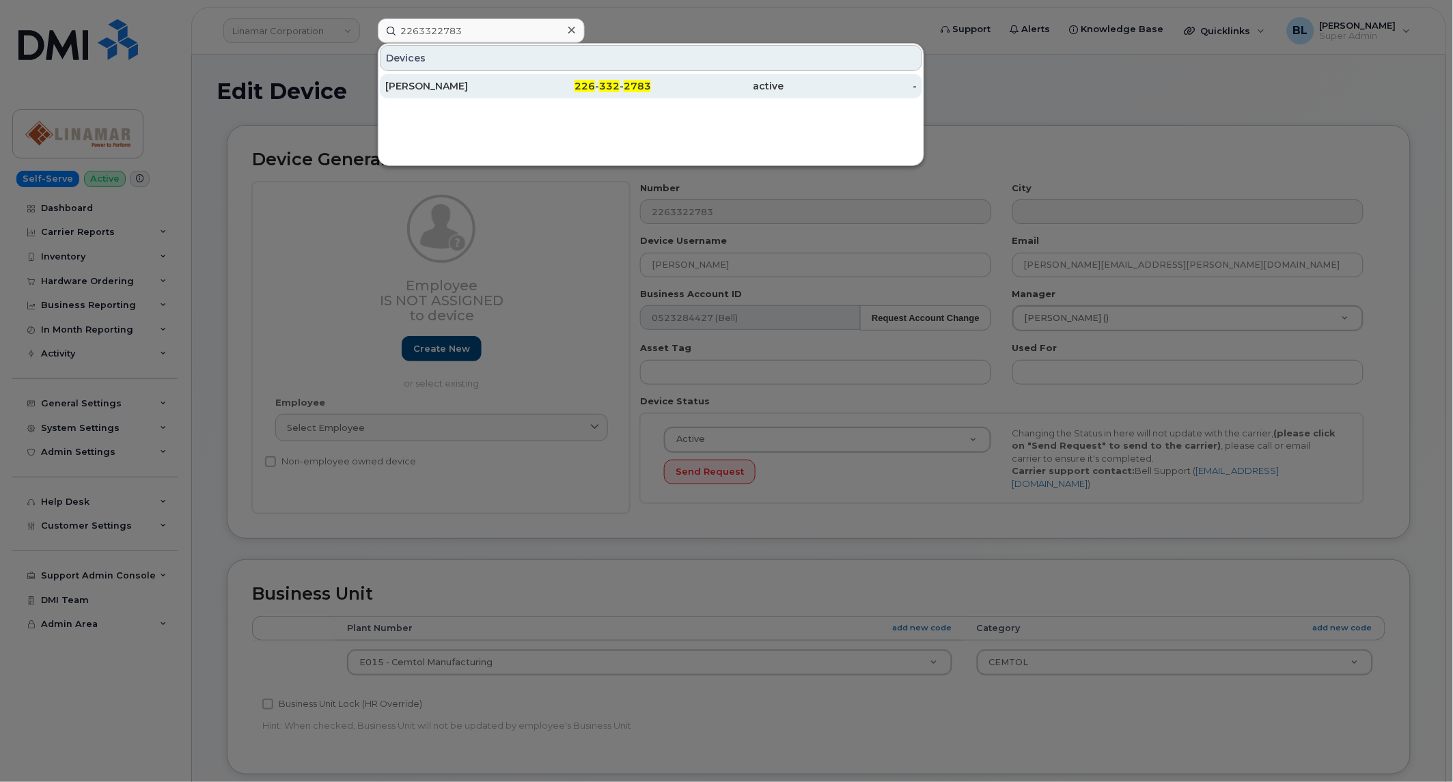
click at [651, 94] on div "226 - 332 - 2783" at bounding box center [717, 86] width 133 height 25
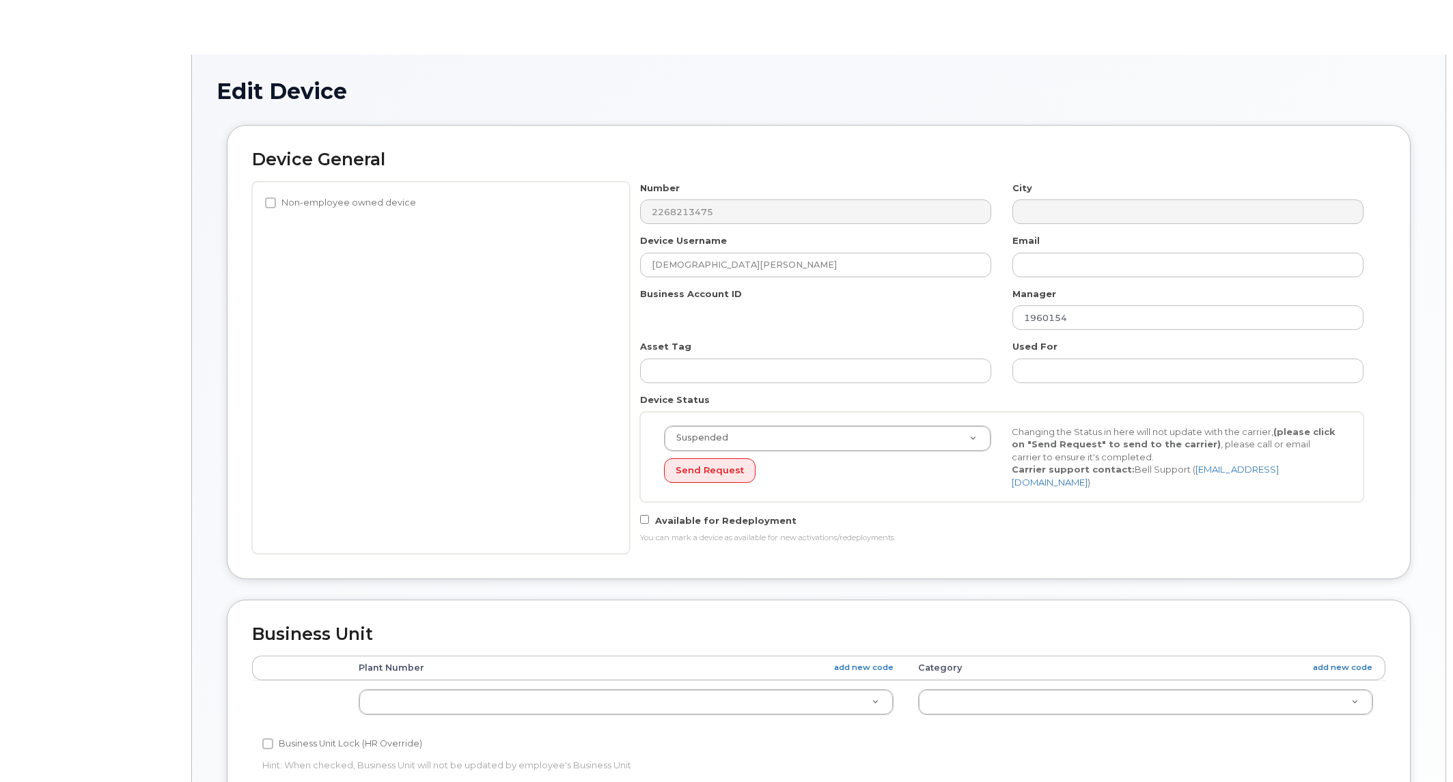
select select "22507152"
select select "7224507"
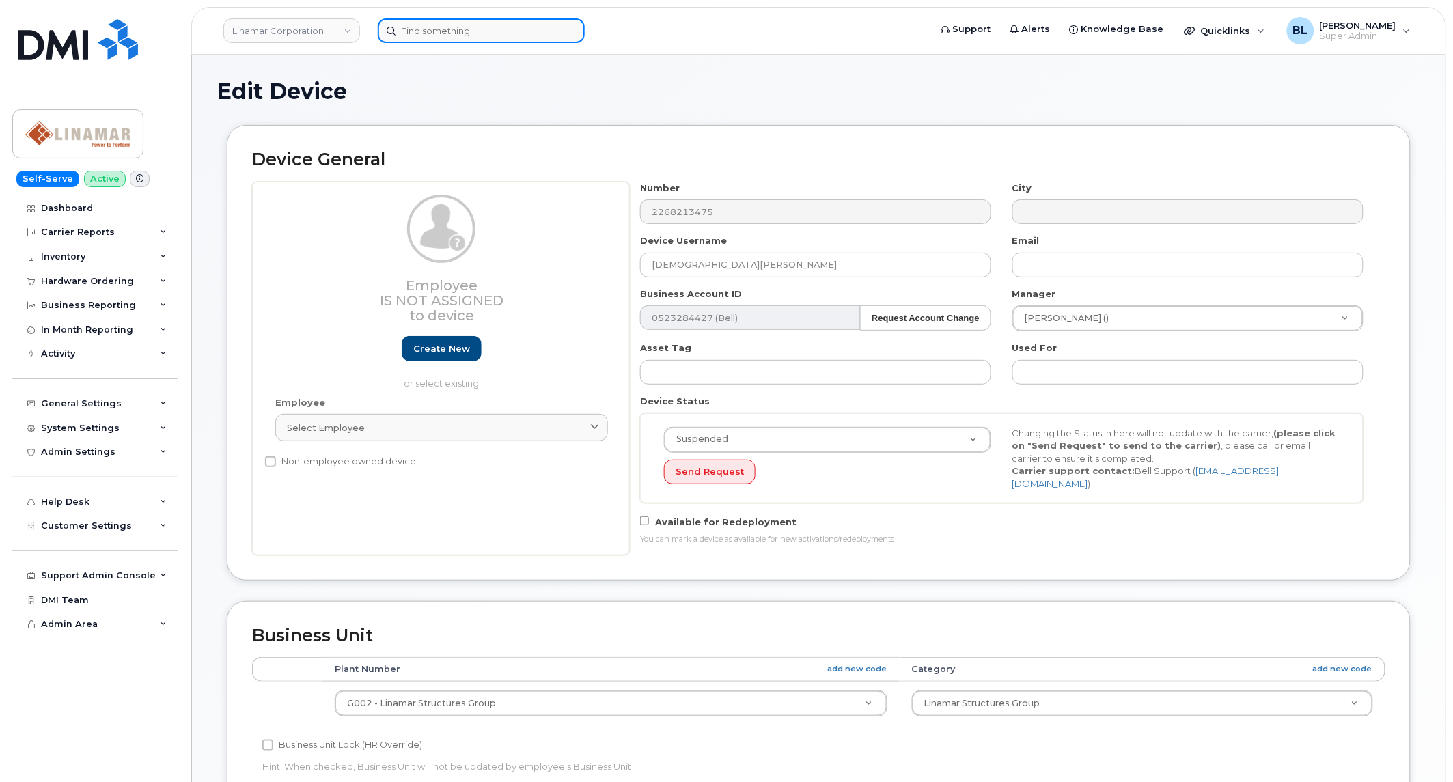
click at [522, 31] on input at bounding box center [481, 30] width 207 height 25
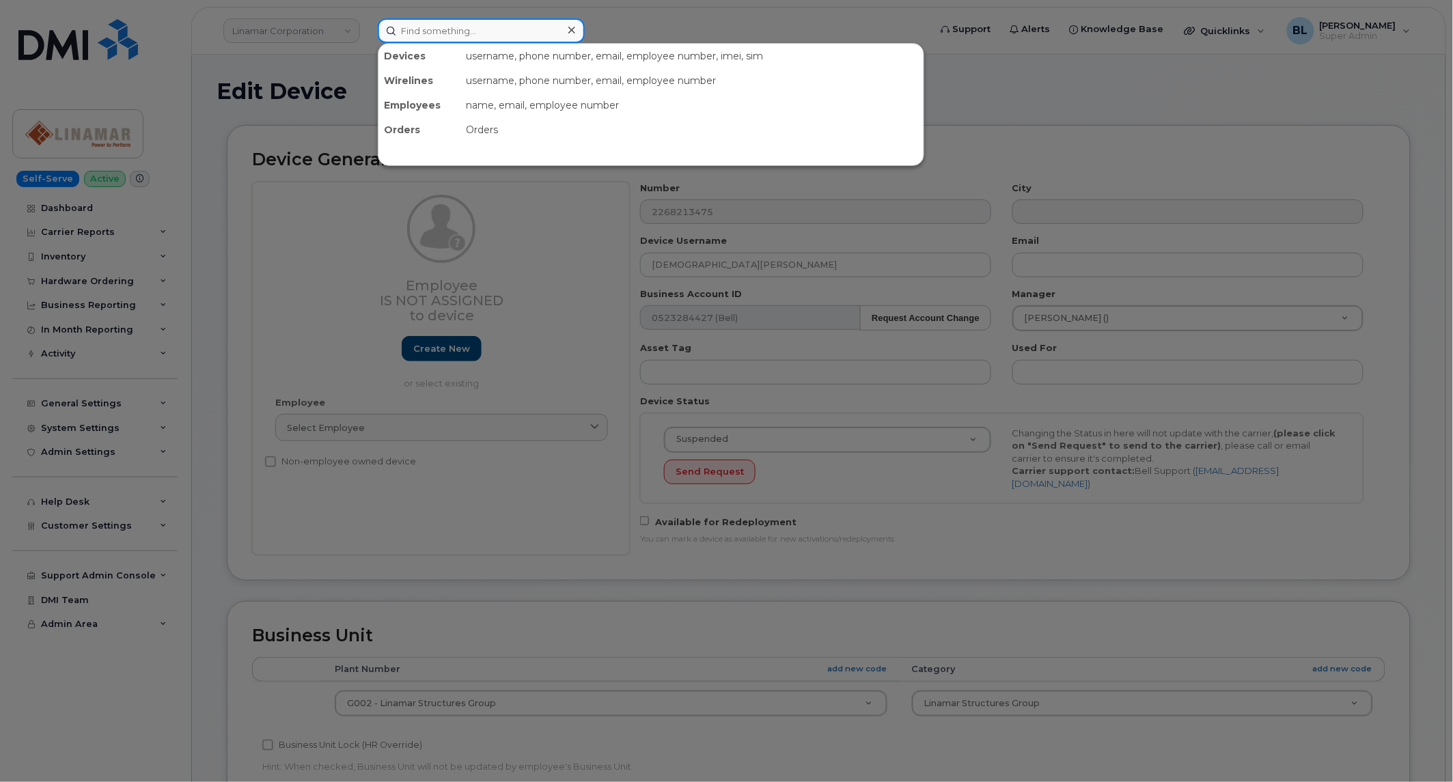
paste input "2268213475"
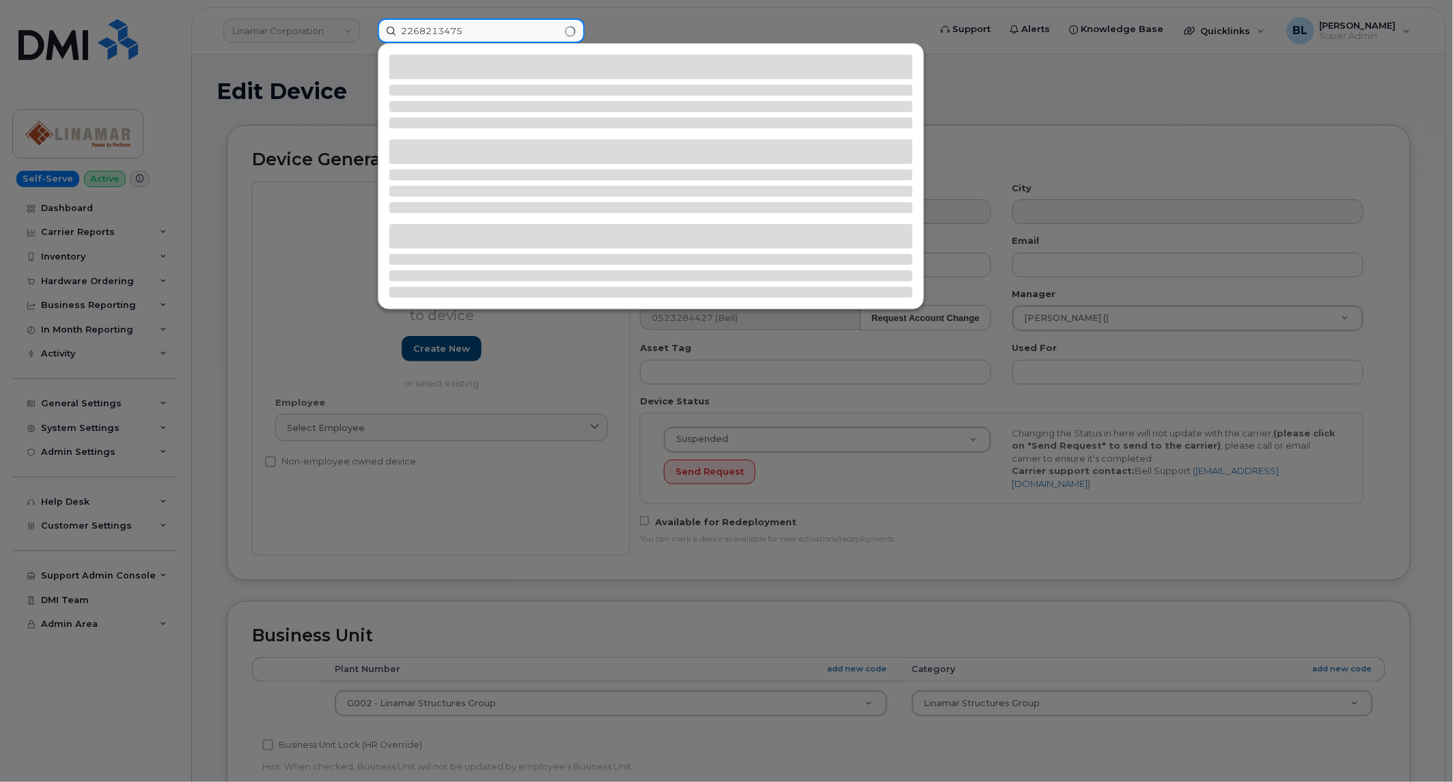
type input "2268213475"
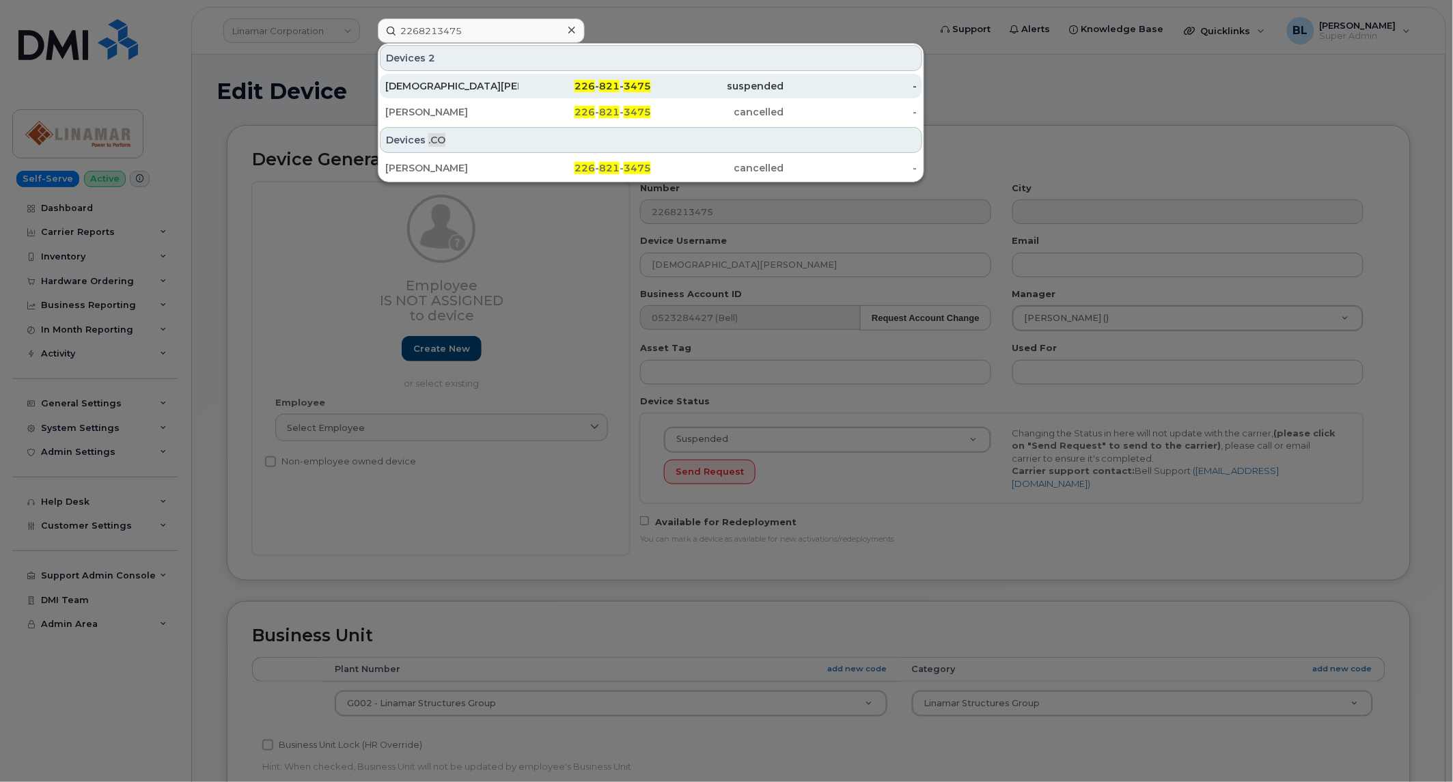
click at [557, 82] on div "226 - 821 - 3475" at bounding box center [584, 86] width 133 height 14
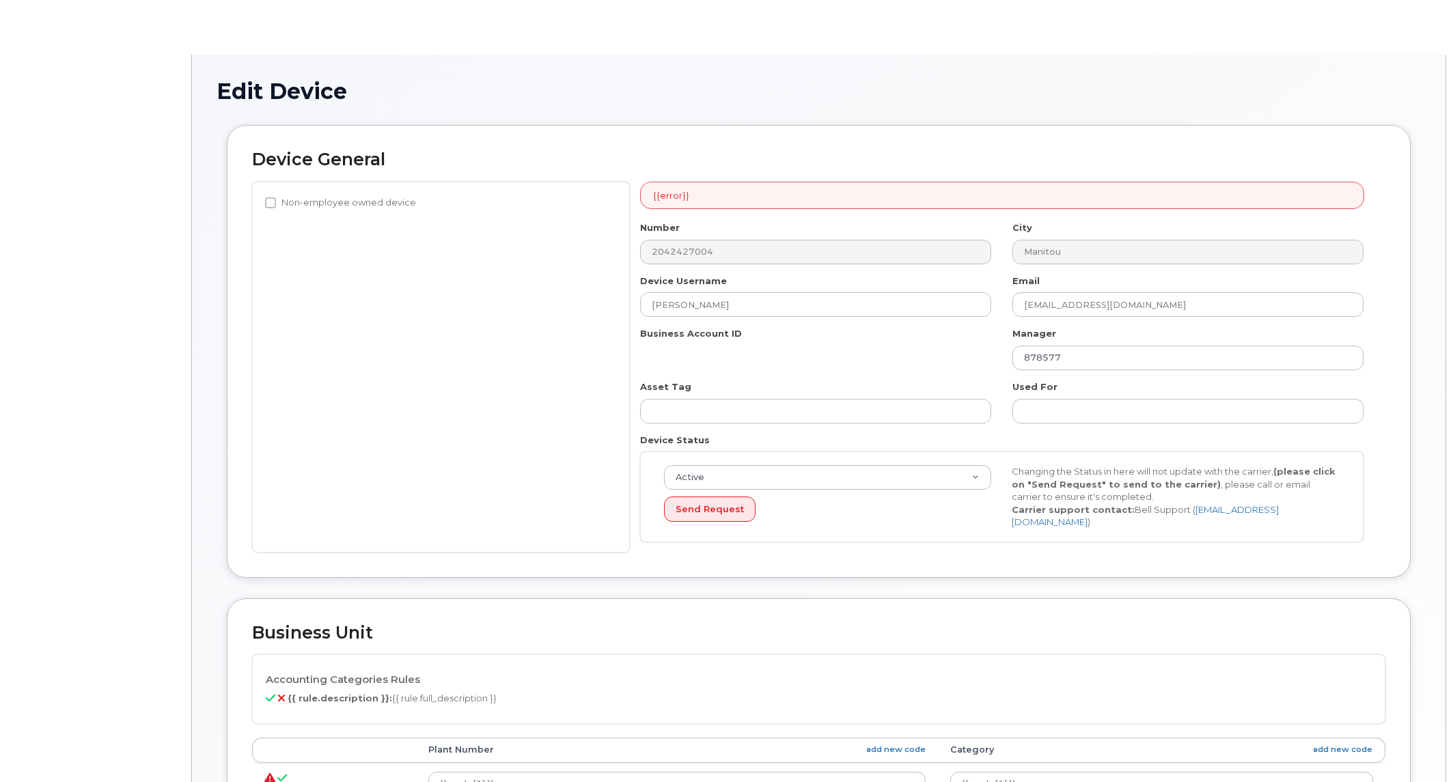
select select "569713"
select select "569714"
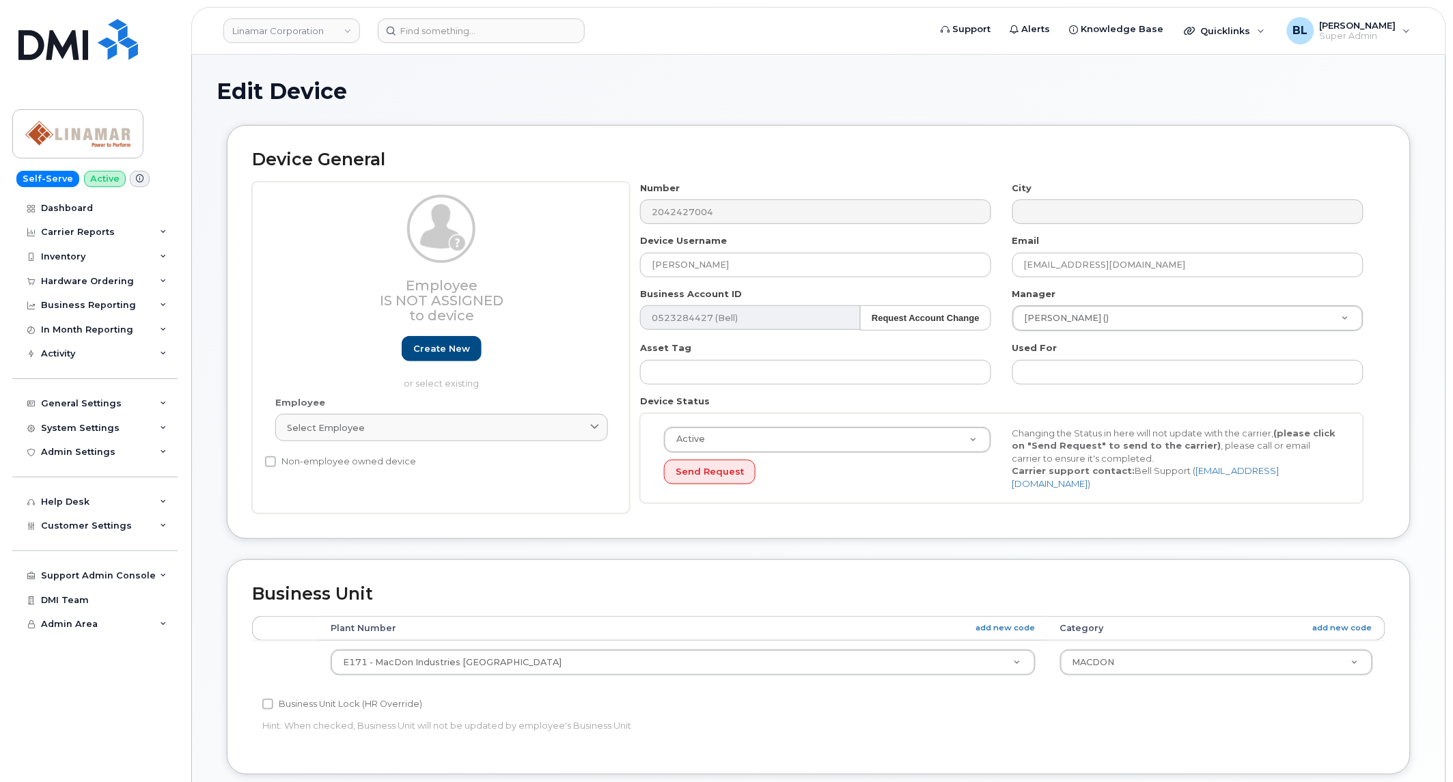
click at [508, 44] on header "Linamar Corporation Support Alerts Knowledge Base Quicklinks Suspend / Cancel D…" at bounding box center [818, 31] width 1255 height 48
click at [510, 31] on input at bounding box center [481, 30] width 207 height 25
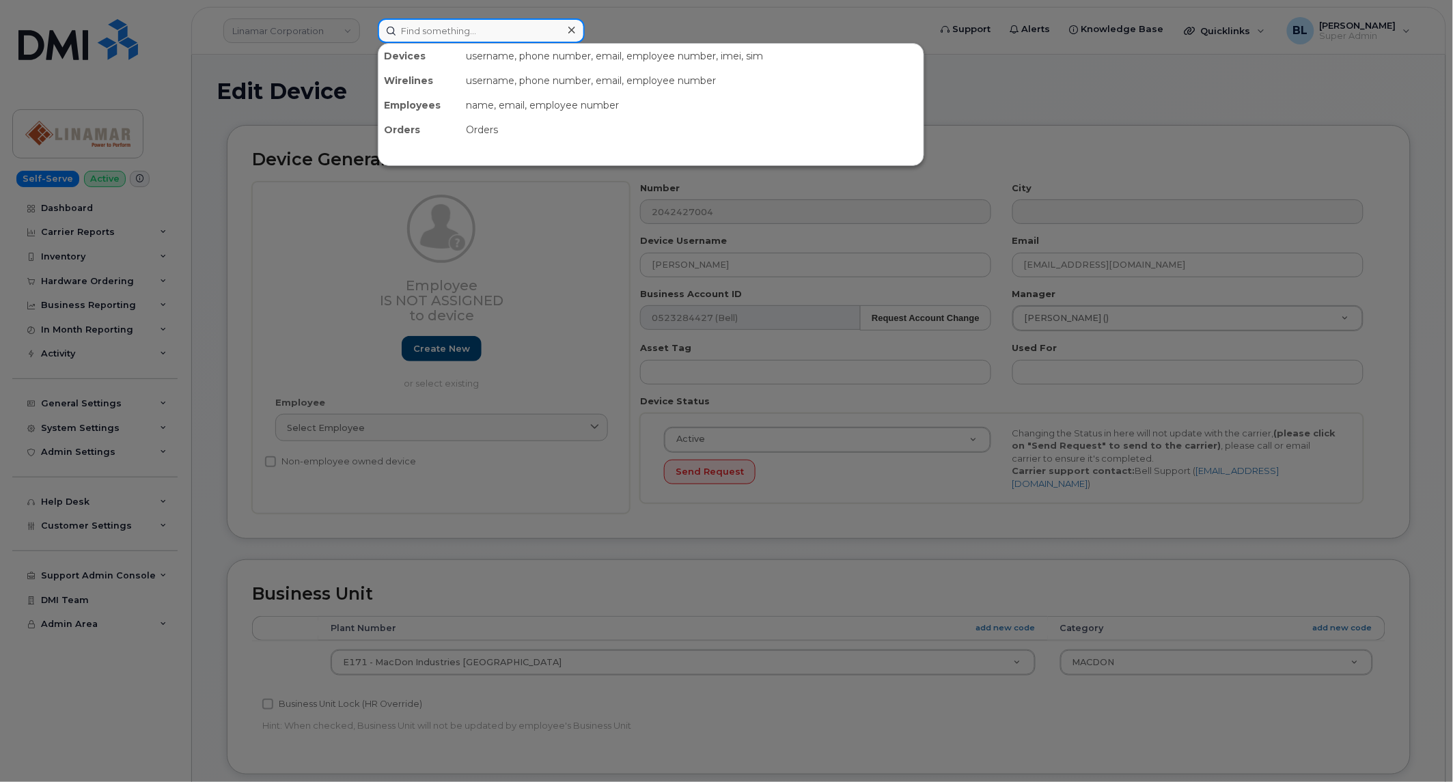
paste input "2042427004"
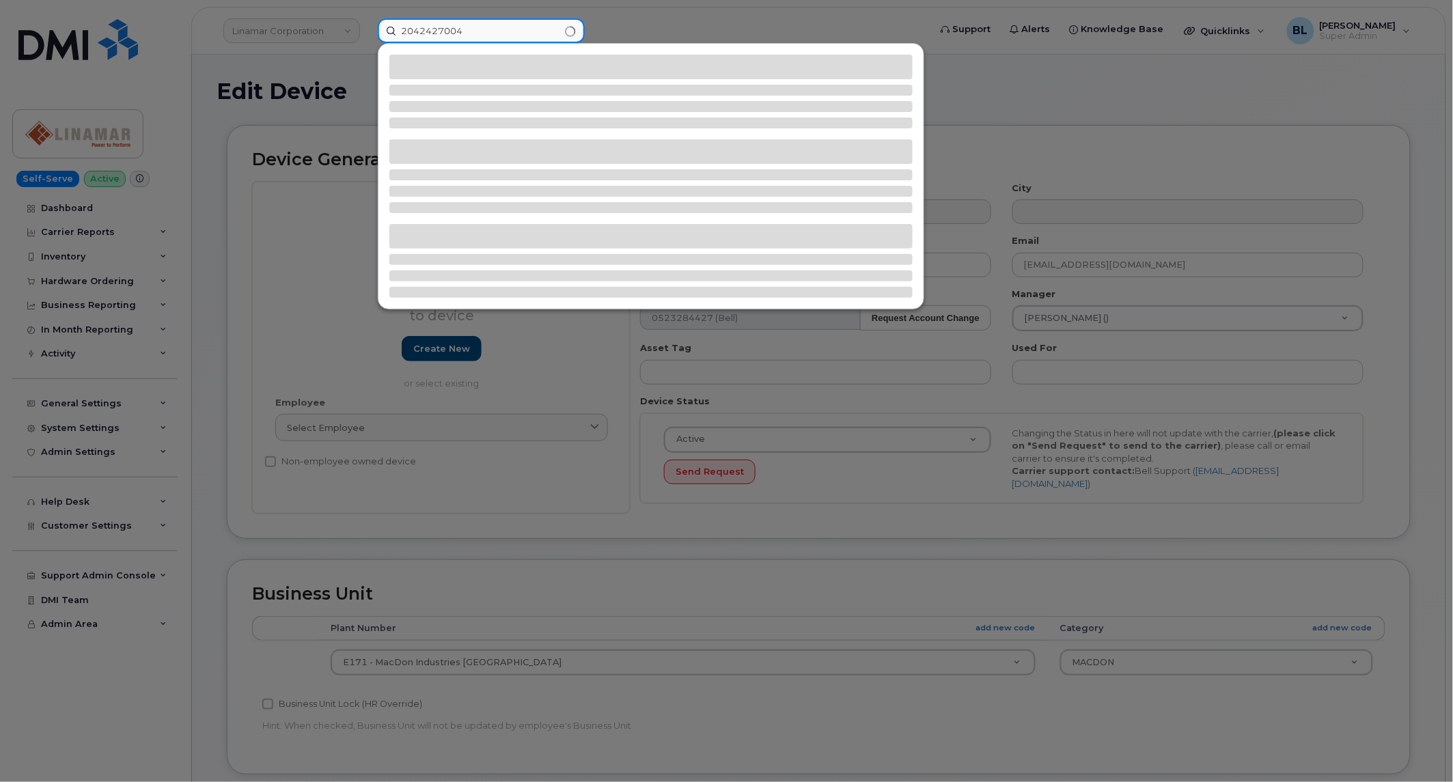
type input "2042427004"
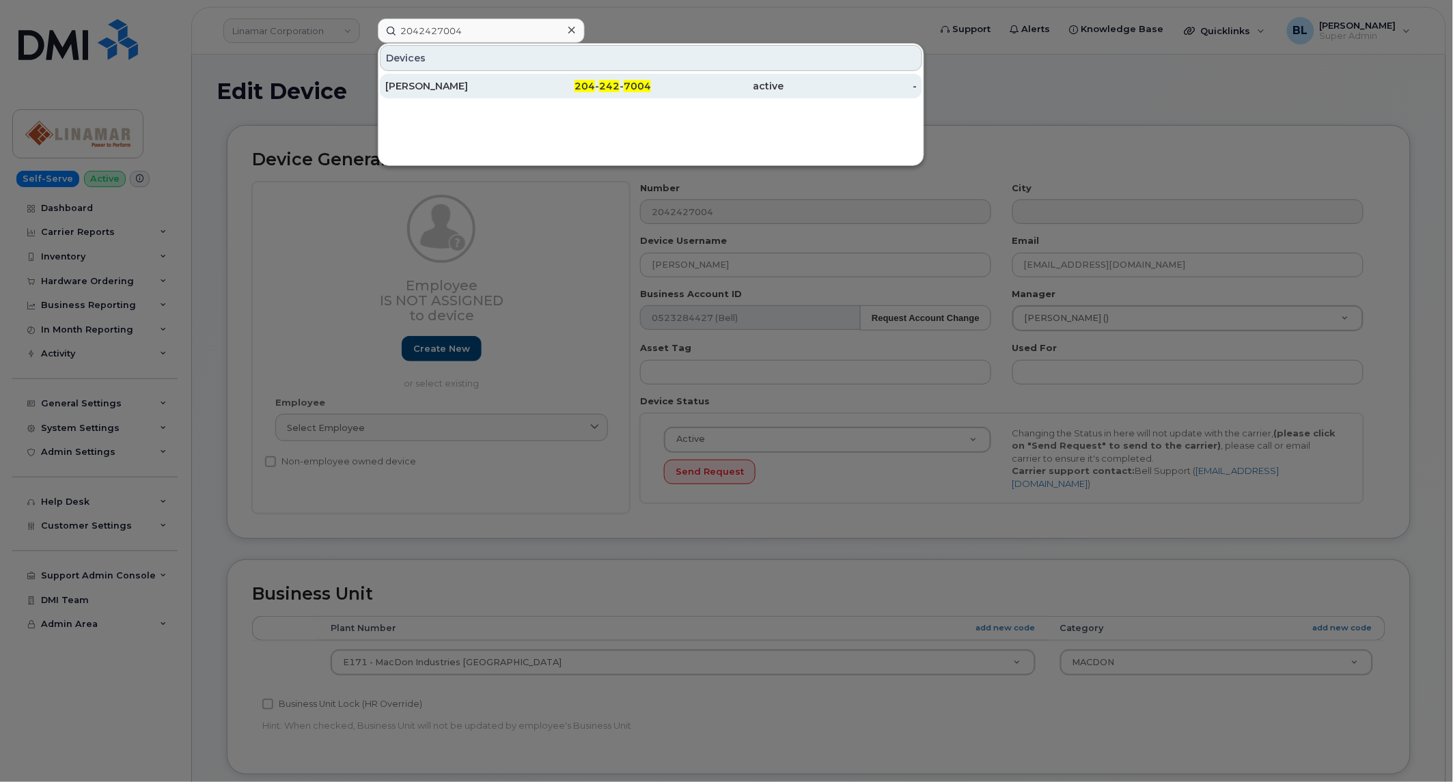
click at [784, 97] on div "active" at bounding box center [850, 86] width 133 height 25
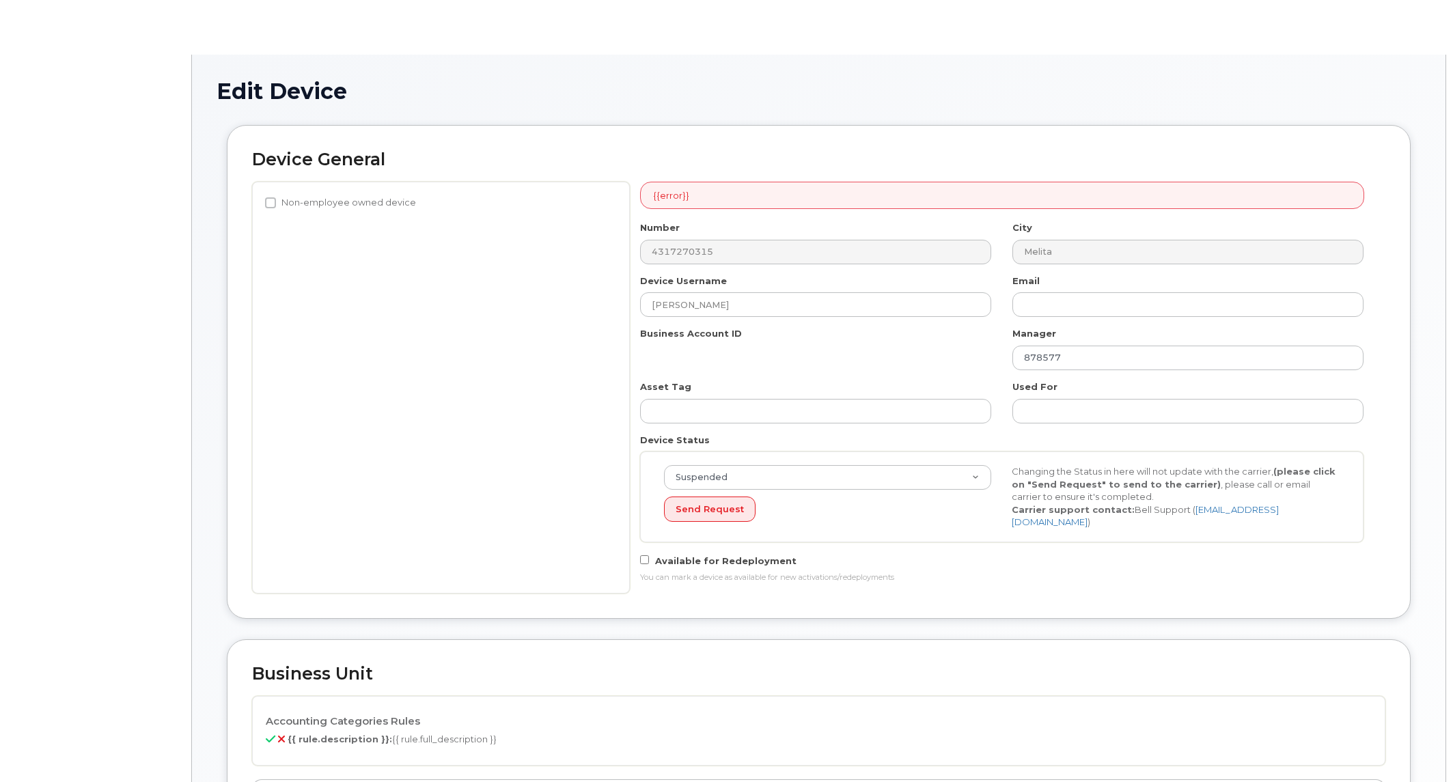
select select "569713"
select select "569714"
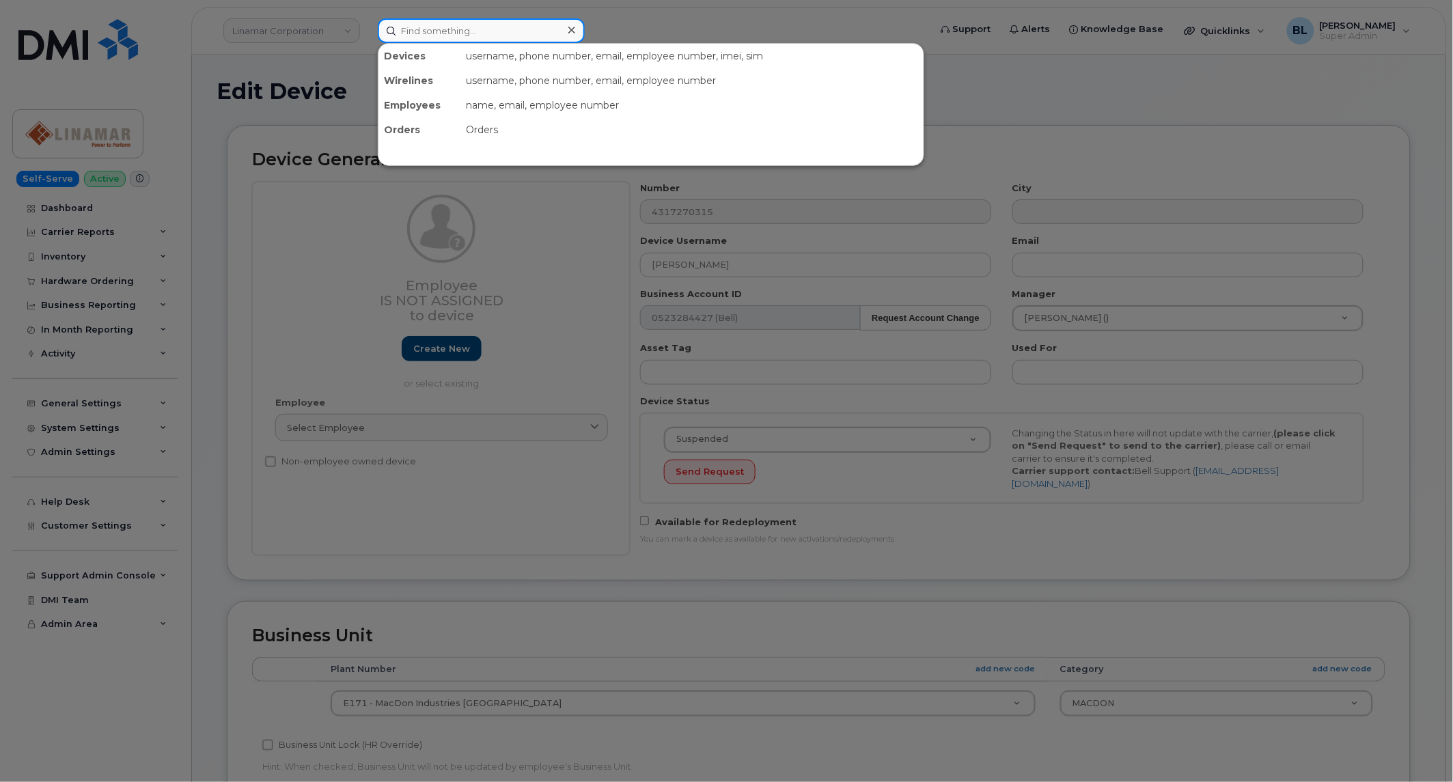
click at [438, 39] on input at bounding box center [481, 30] width 207 height 25
paste input "4317270315"
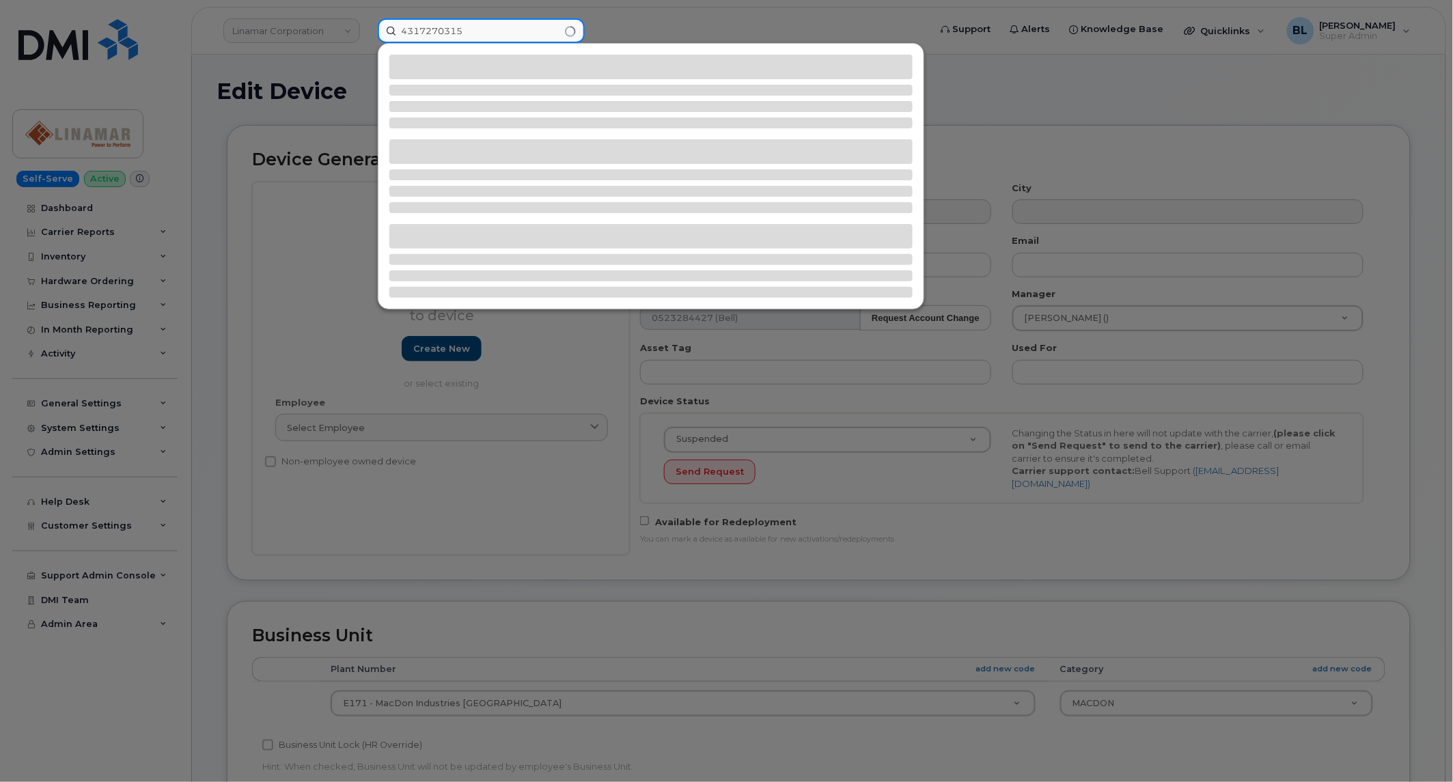
type input "4317270315"
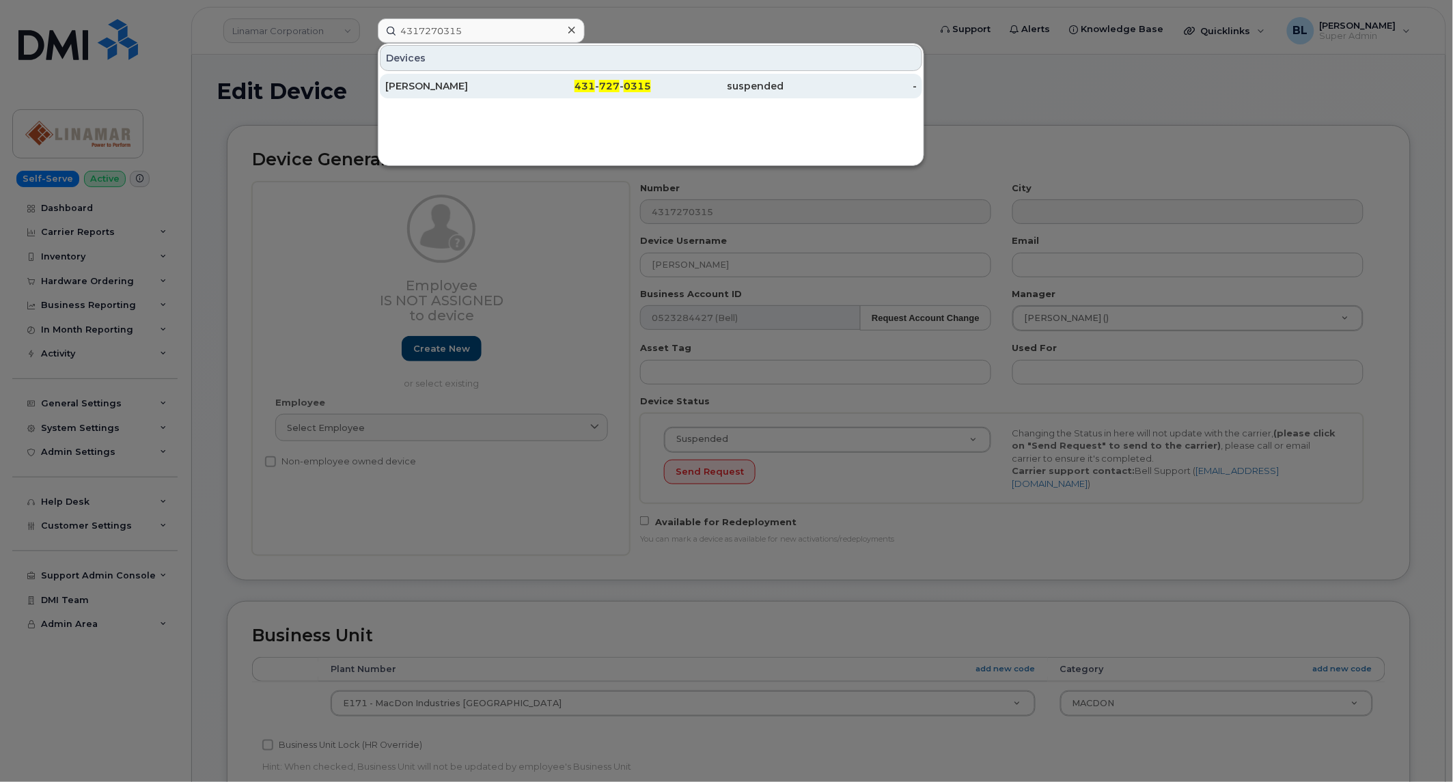
click at [651, 78] on div "431 - 727 - 0315" at bounding box center [717, 86] width 133 height 25
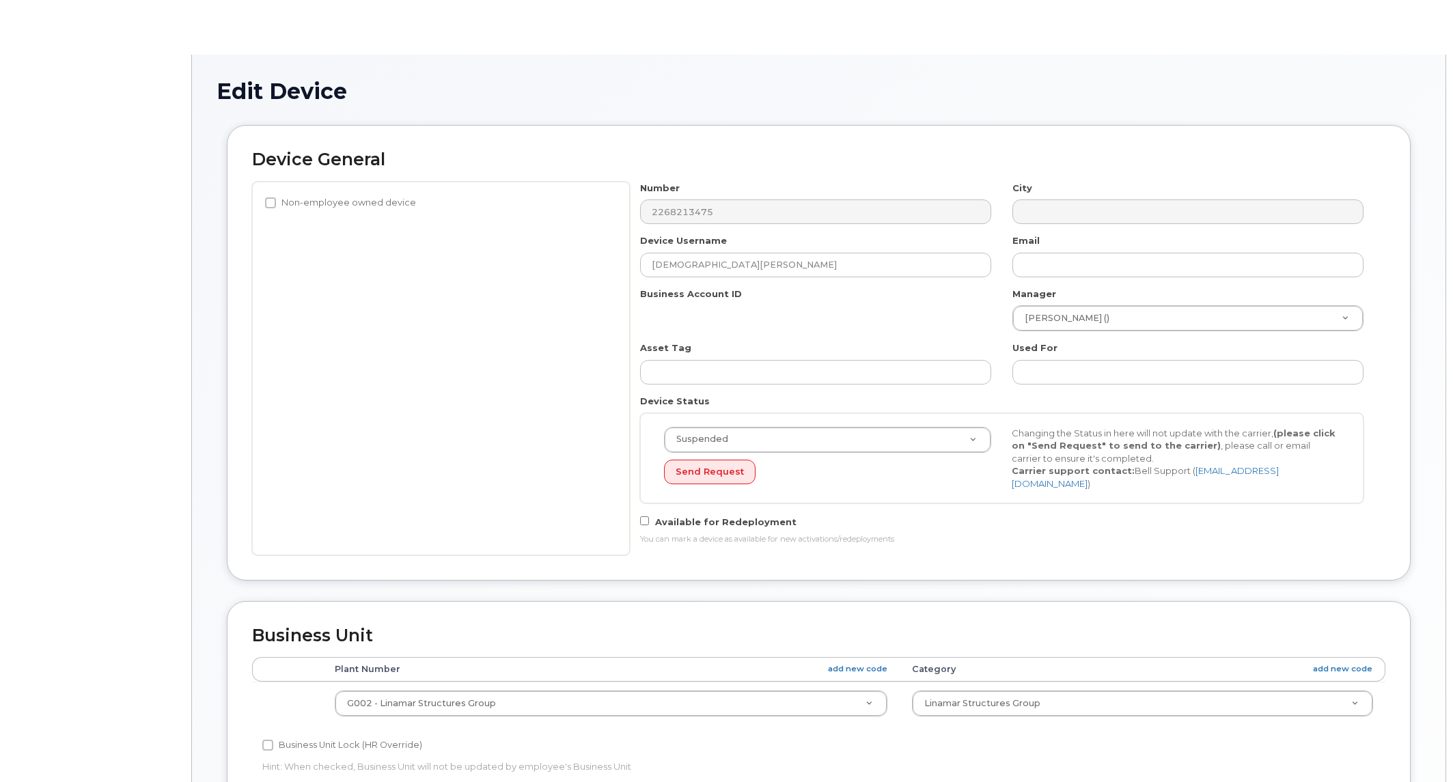
select select "22507152"
select select "7224507"
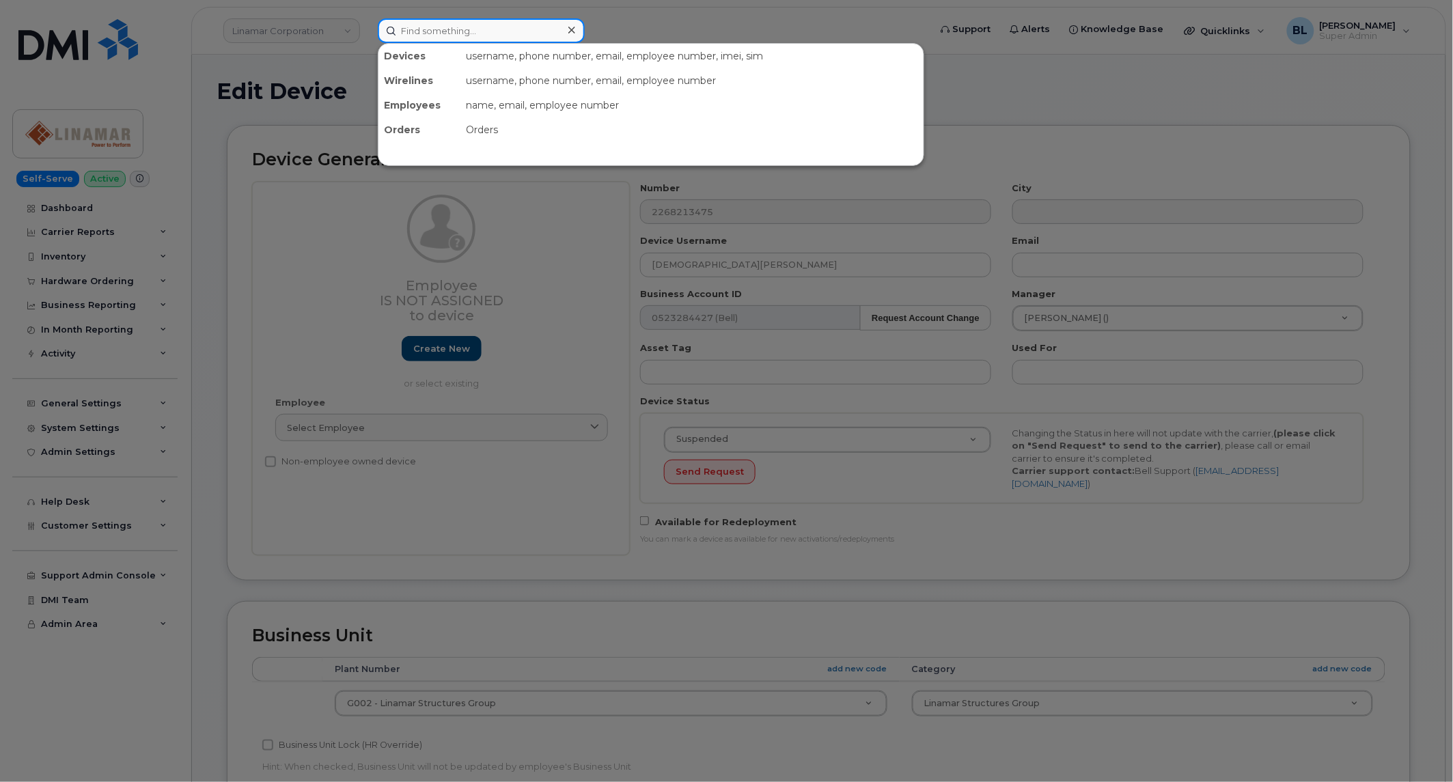
click at [455, 31] on input at bounding box center [481, 30] width 207 height 25
paste input "2268213475"
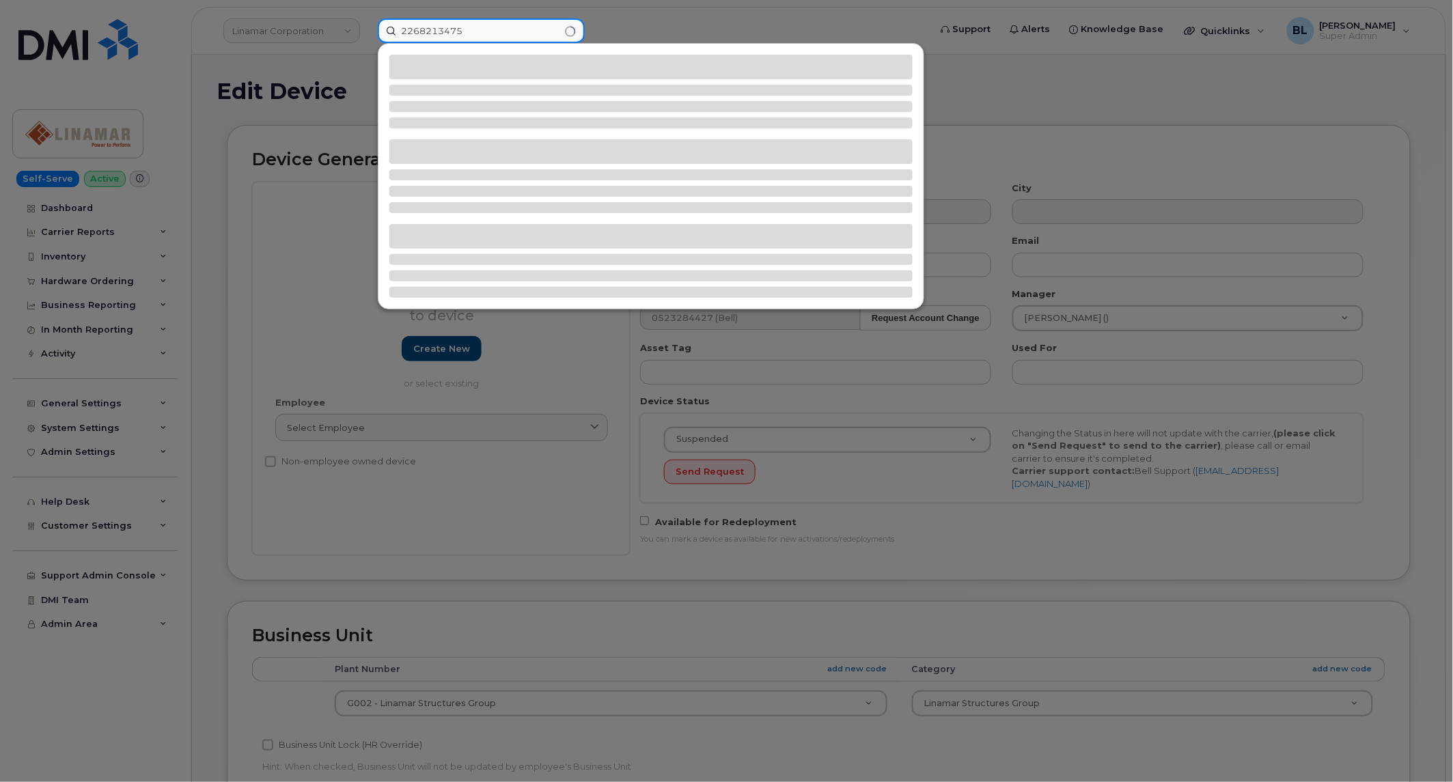
type input "2268213475"
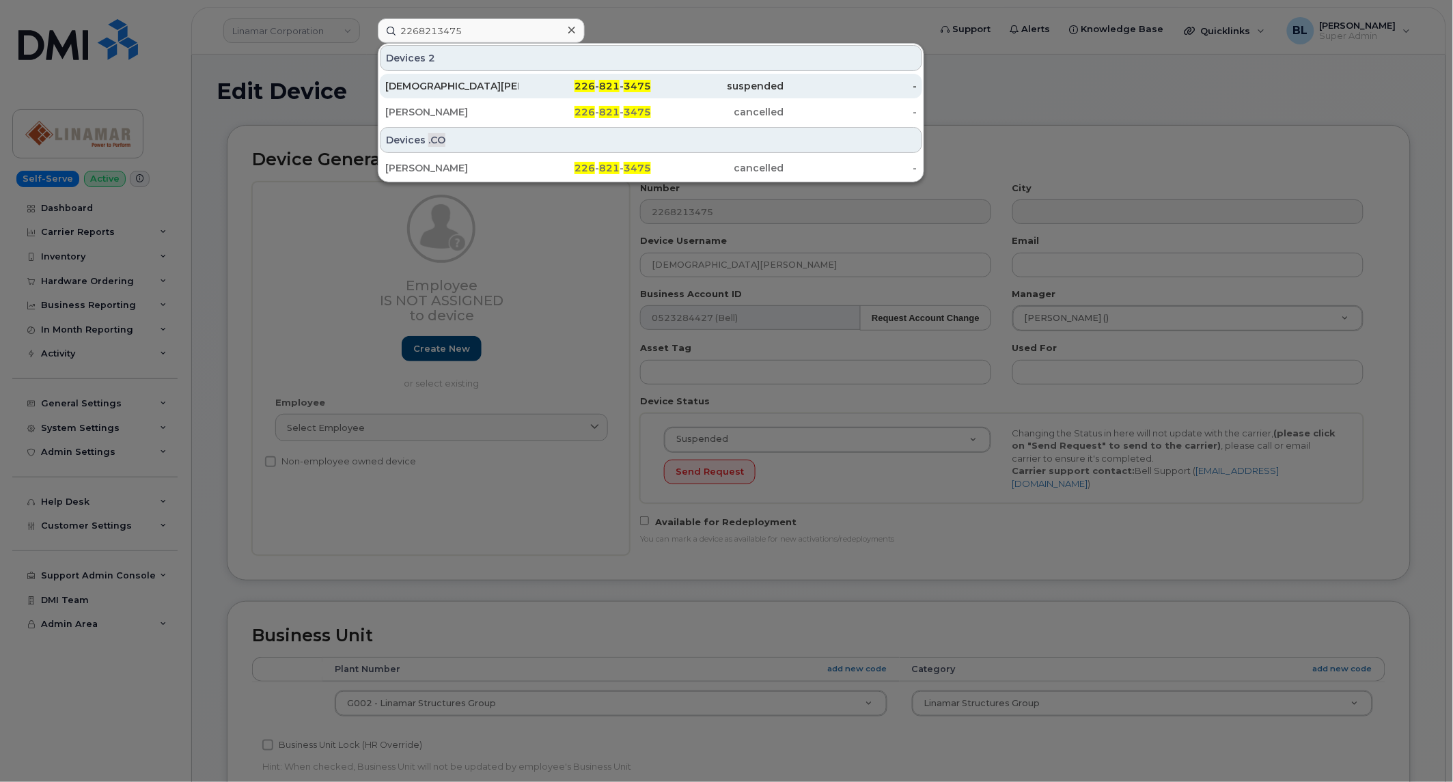
click at [638, 89] on span "3475" at bounding box center [637, 86] width 27 height 12
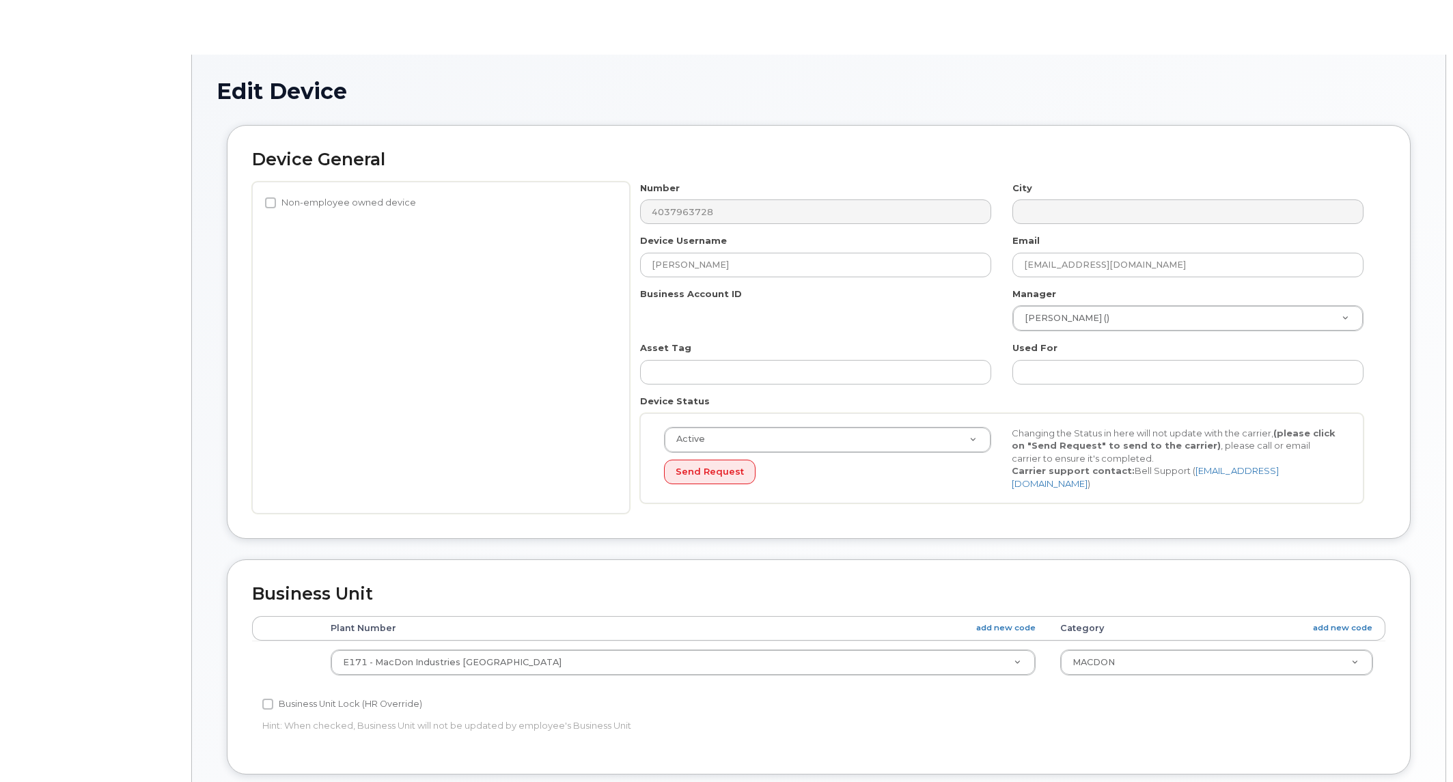
select select "569713"
select select "569714"
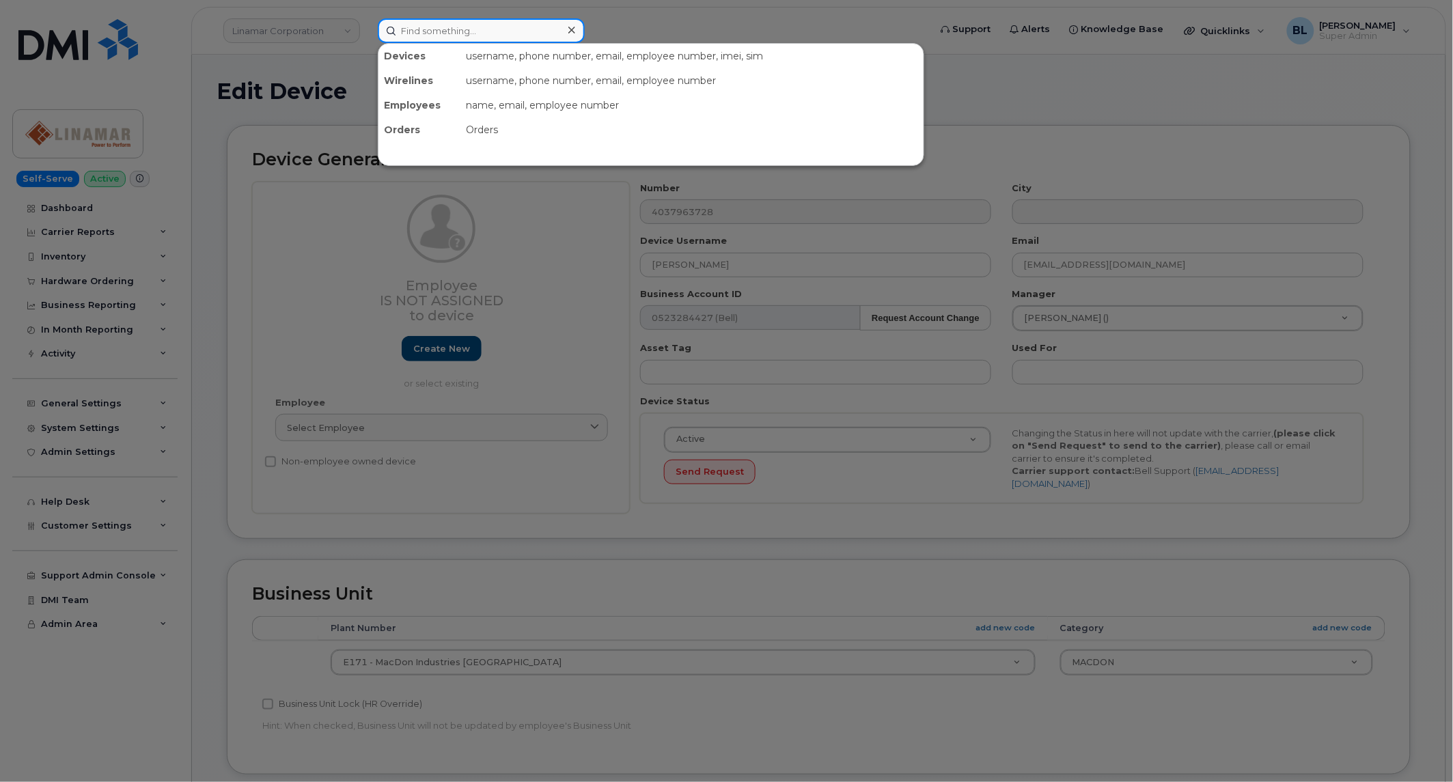
click at [462, 40] on input at bounding box center [481, 30] width 207 height 25
paste input "4037963728"
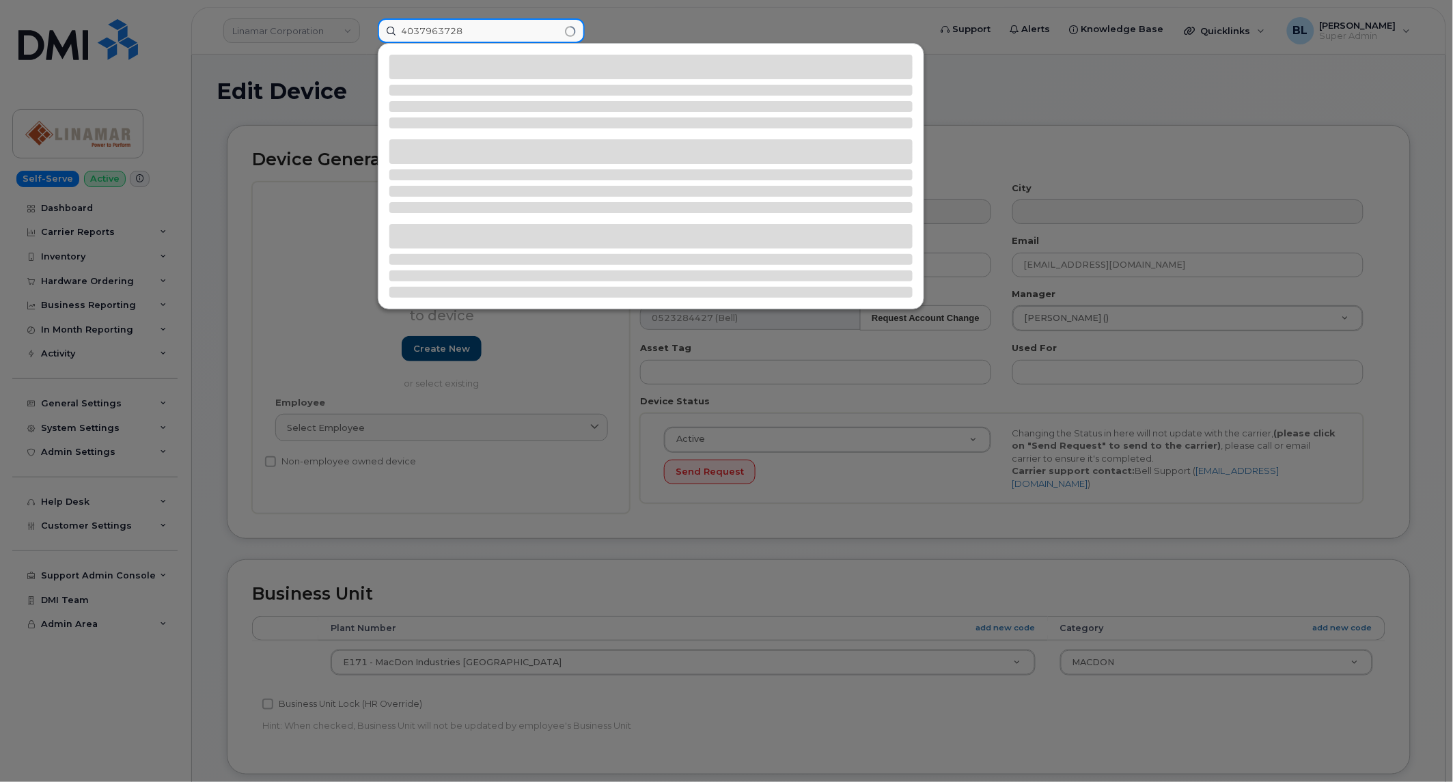
type input "4037963728"
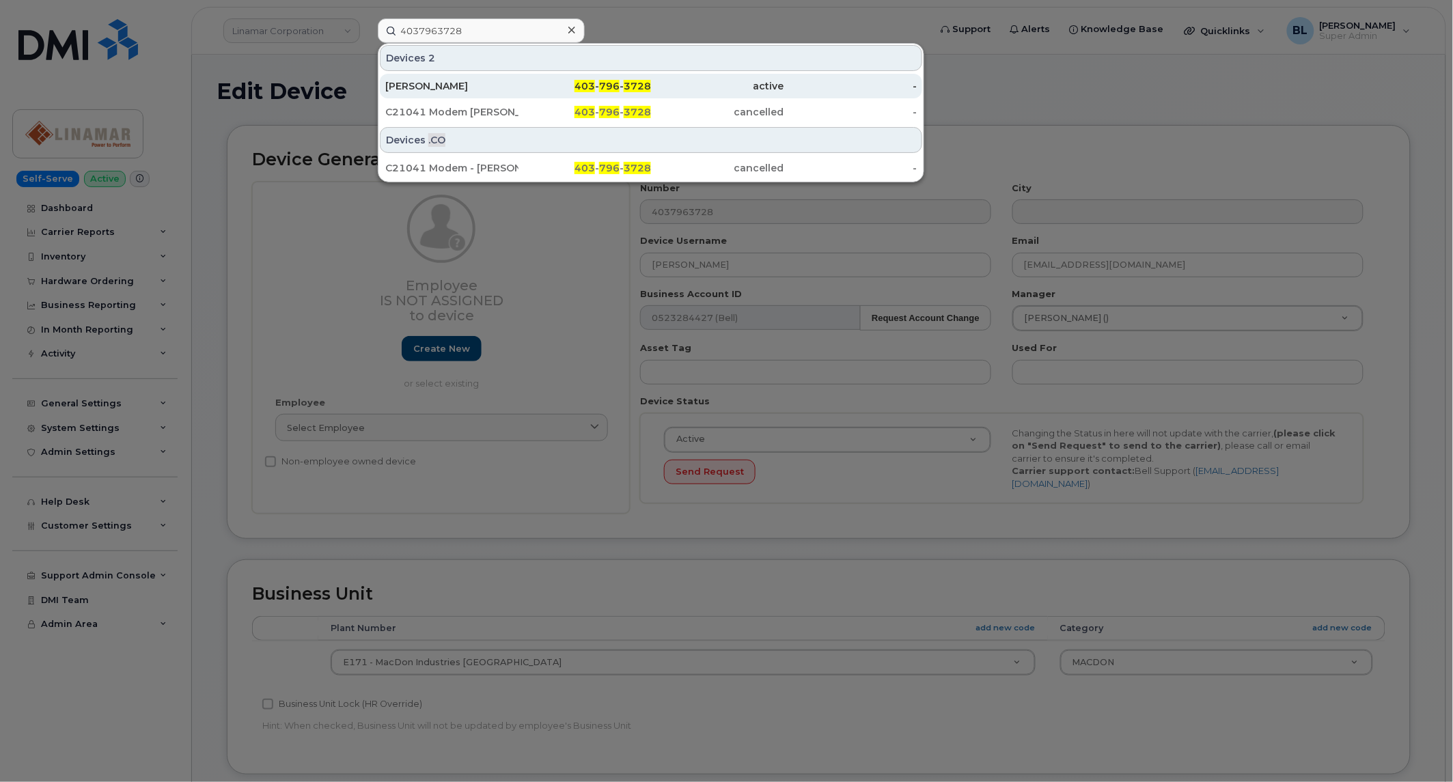
click at [651, 77] on div "403 - 796 - 3728" at bounding box center [717, 86] width 133 height 25
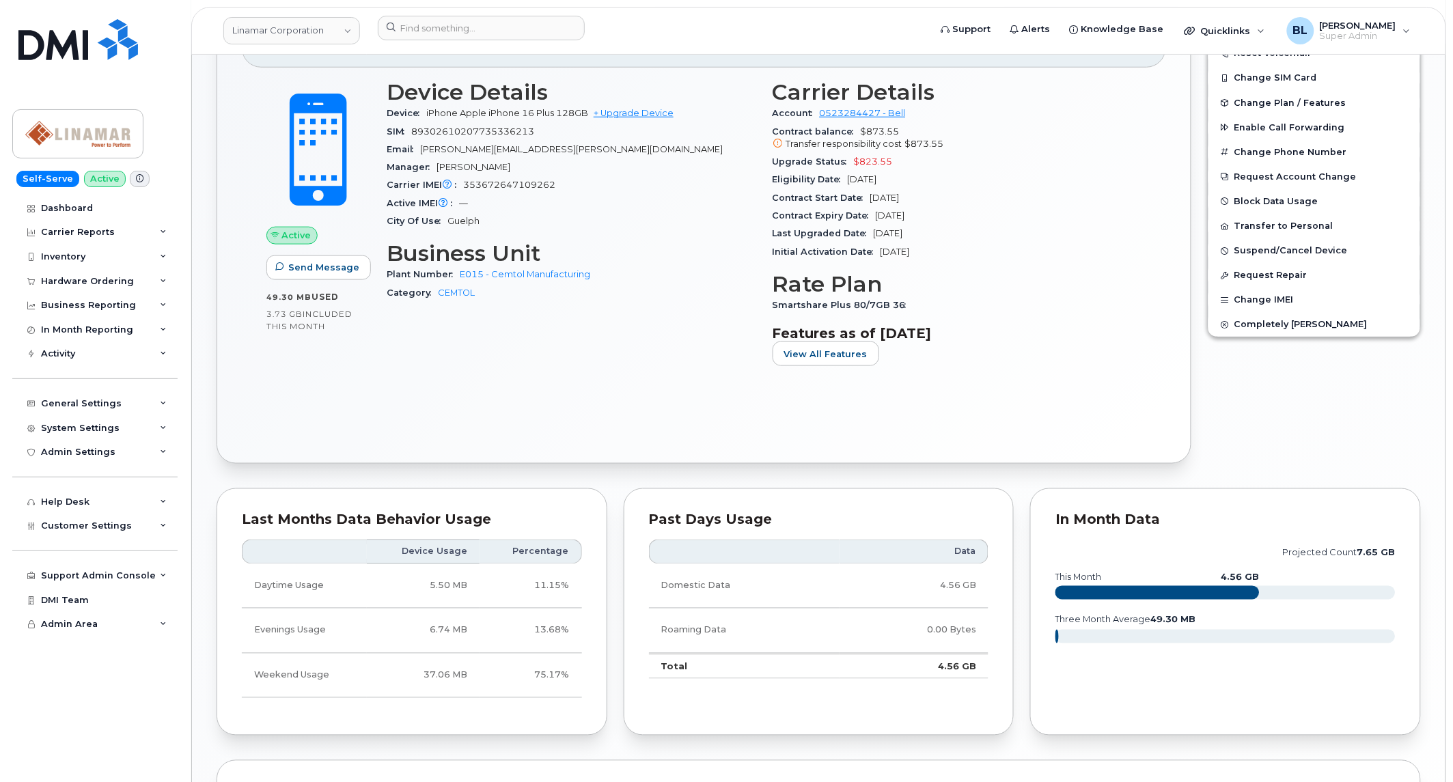
scroll to position [680, 0]
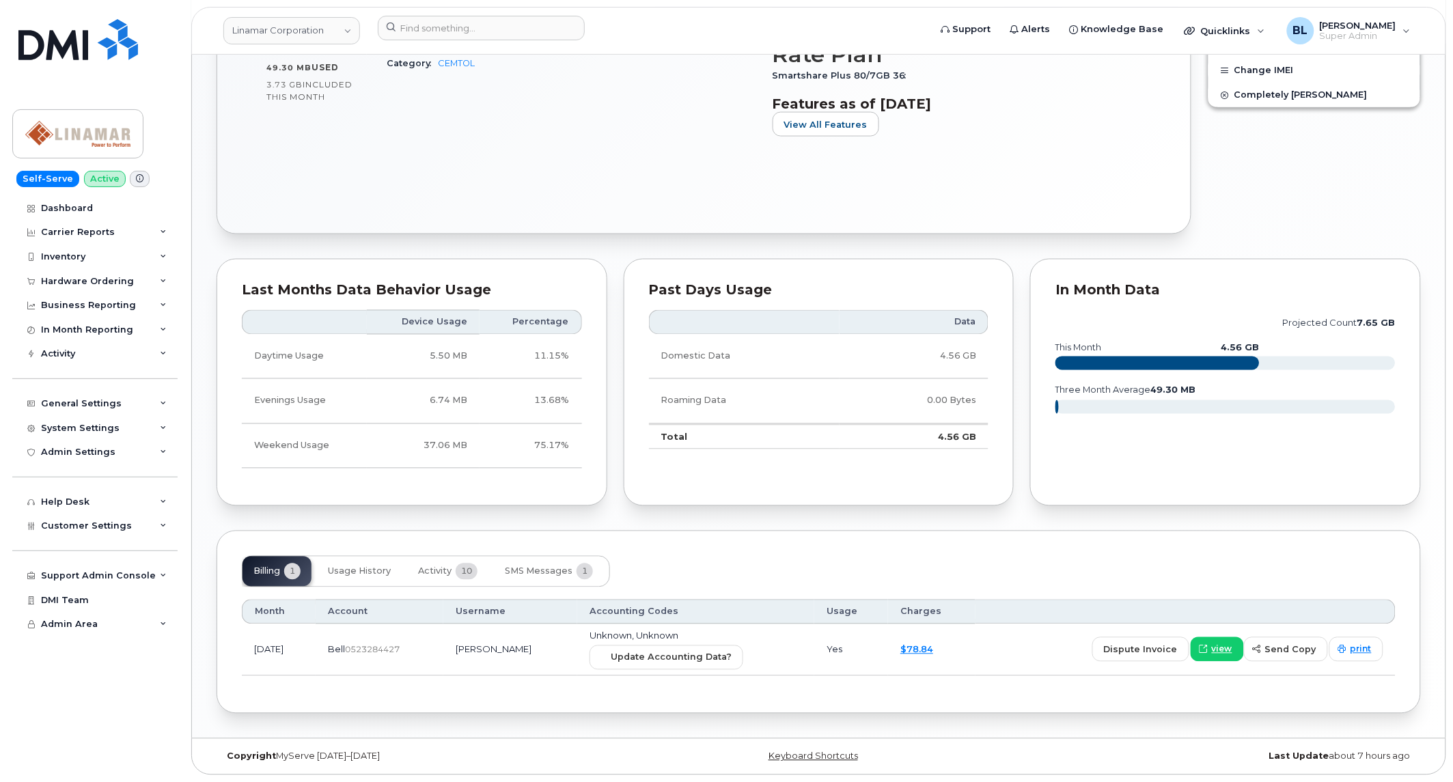
click at [691, 673] on td "Unknown, Unknown Update Accounting Data?" at bounding box center [695, 650] width 237 height 52
click at [699, 660] on span "Update Accounting Data?" at bounding box center [671, 657] width 121 height 13
click at [110, 212] on link "Dashboard" at bounding box center [94, 208] width 165 height 25
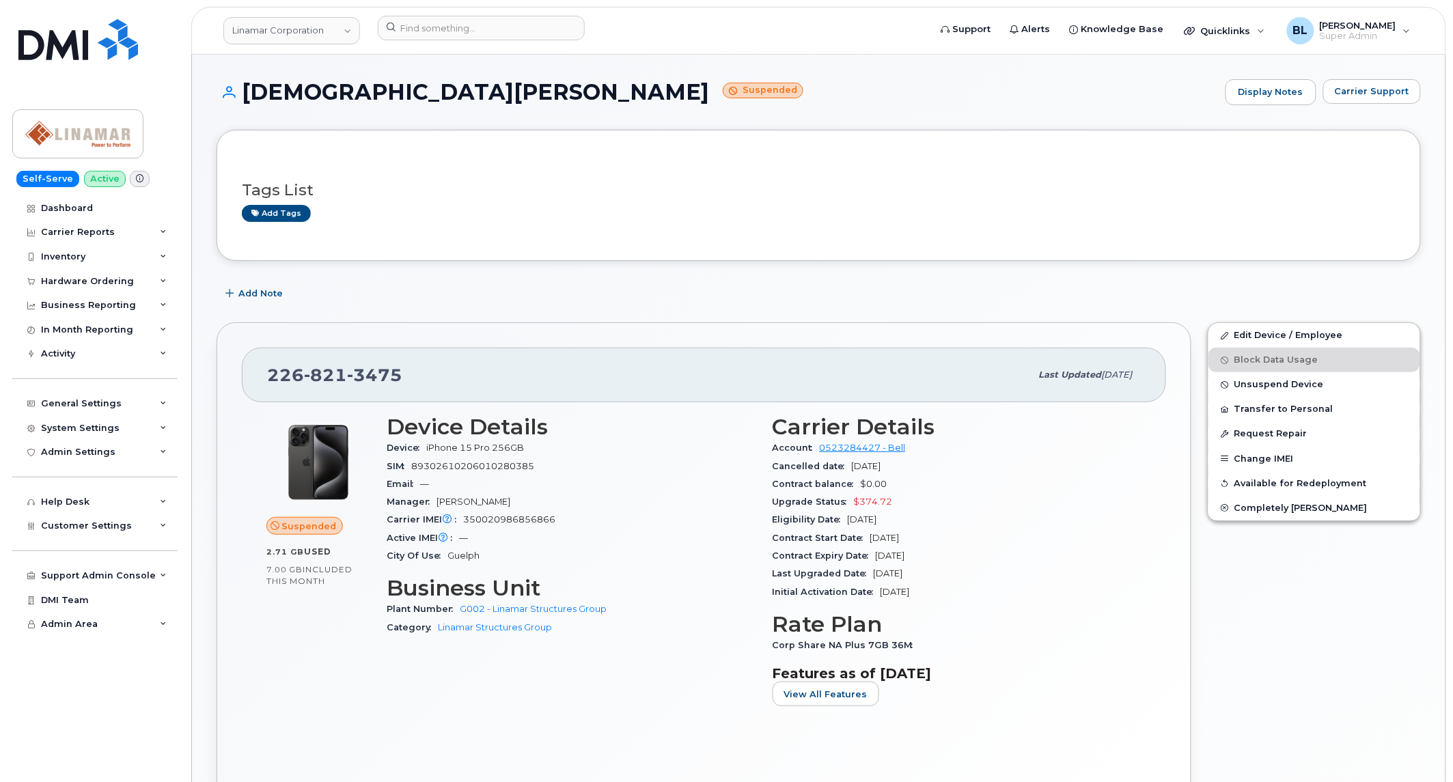
click at [347, 377] on span "821" at bounding box center [374, 375] width 55 height 20
copy span "[PHONE_NUMBER]"
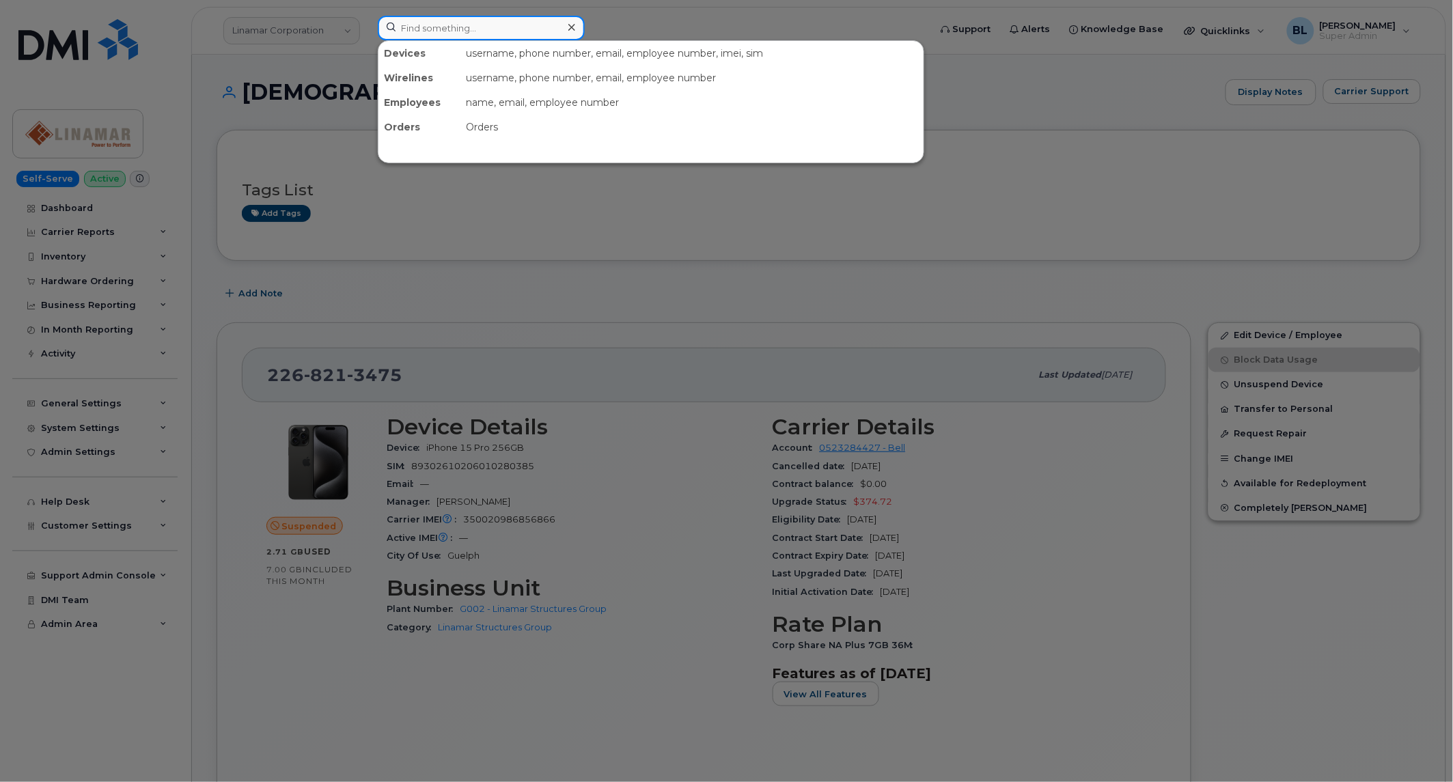
click at [495, 28] on input at bounding box center [481, 28] width 207 height 25
paste input "2268213475"
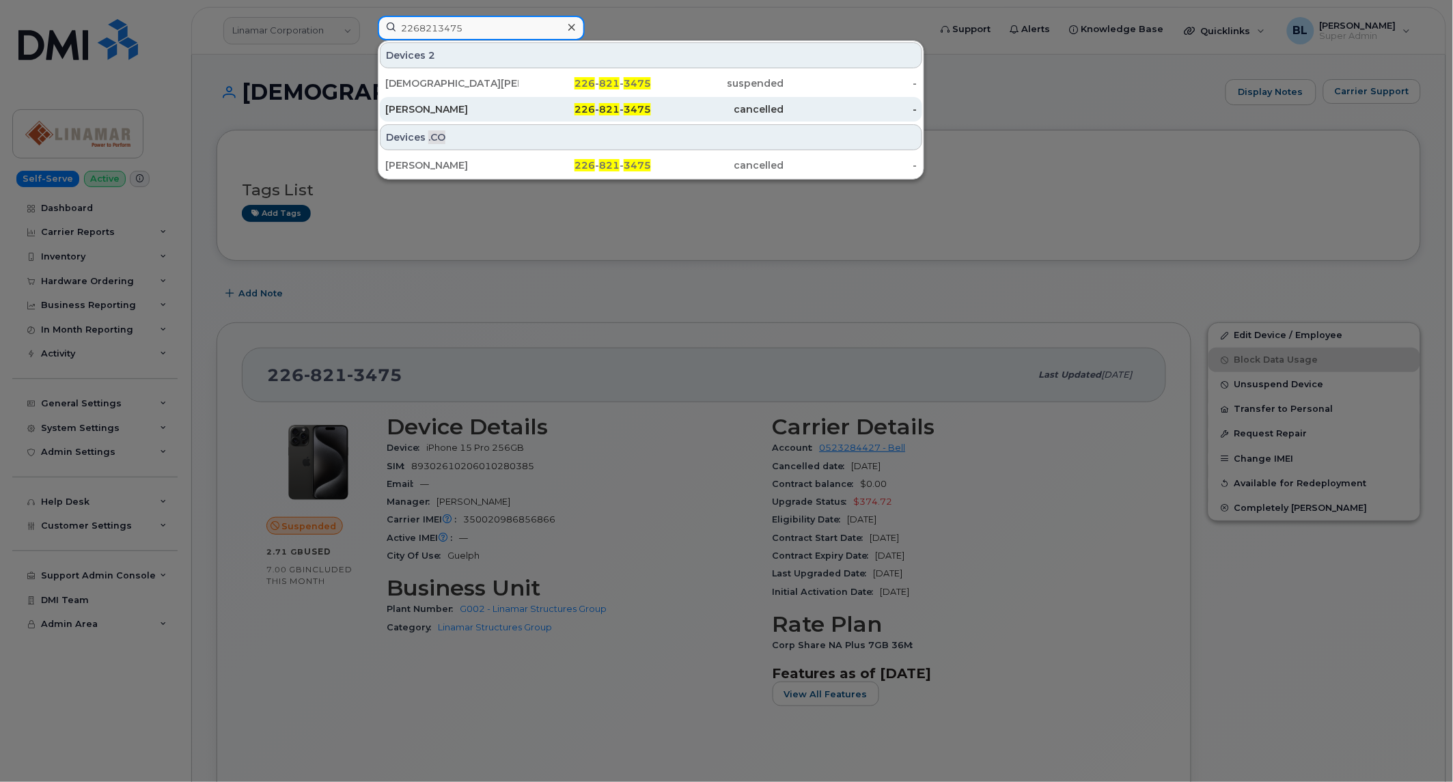
type input "2268213475"
click at [499, 105] on div "[PERSON_NAME]" at bounding box center [451, 109] width 133 height 14
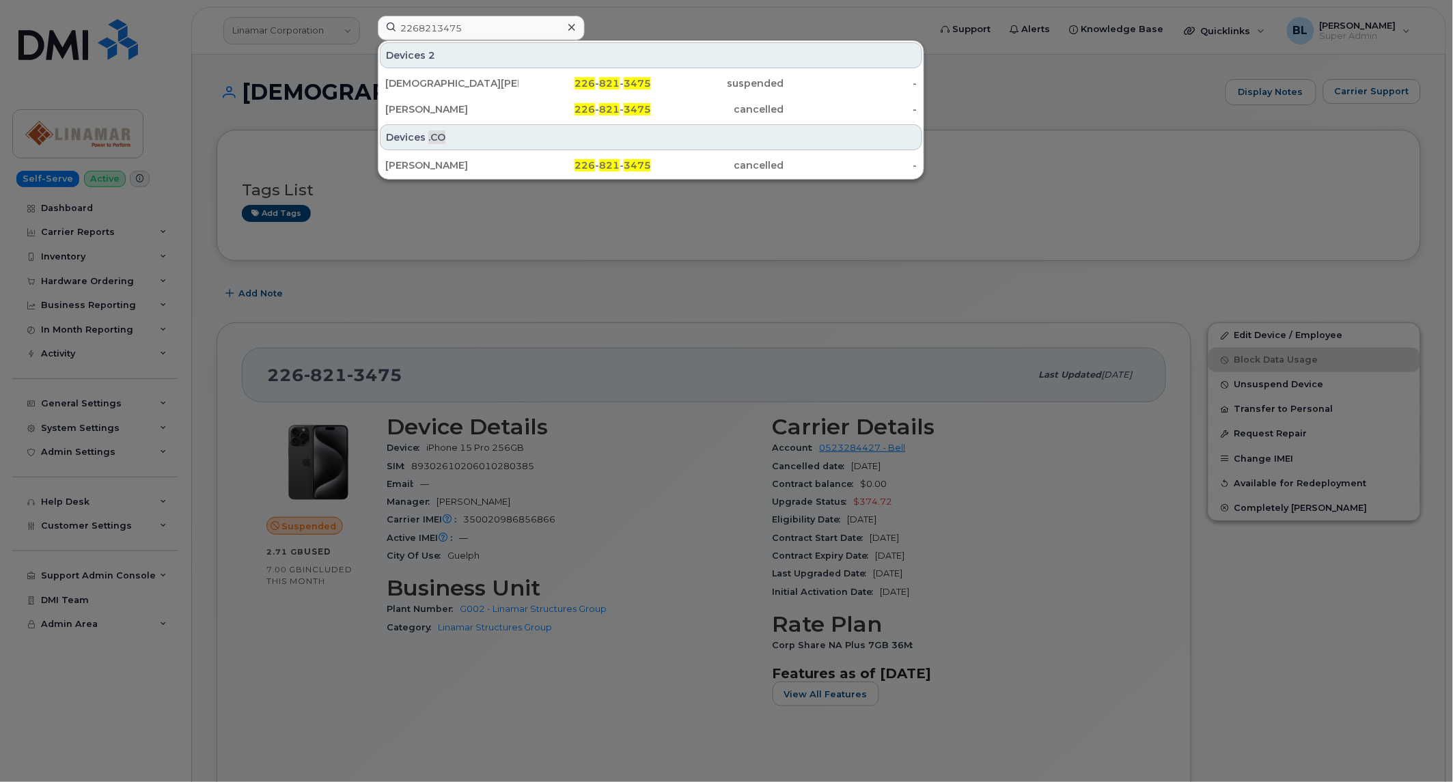
click at [585, 322] on div at bounding box center [726, 391] width 1453 height 782
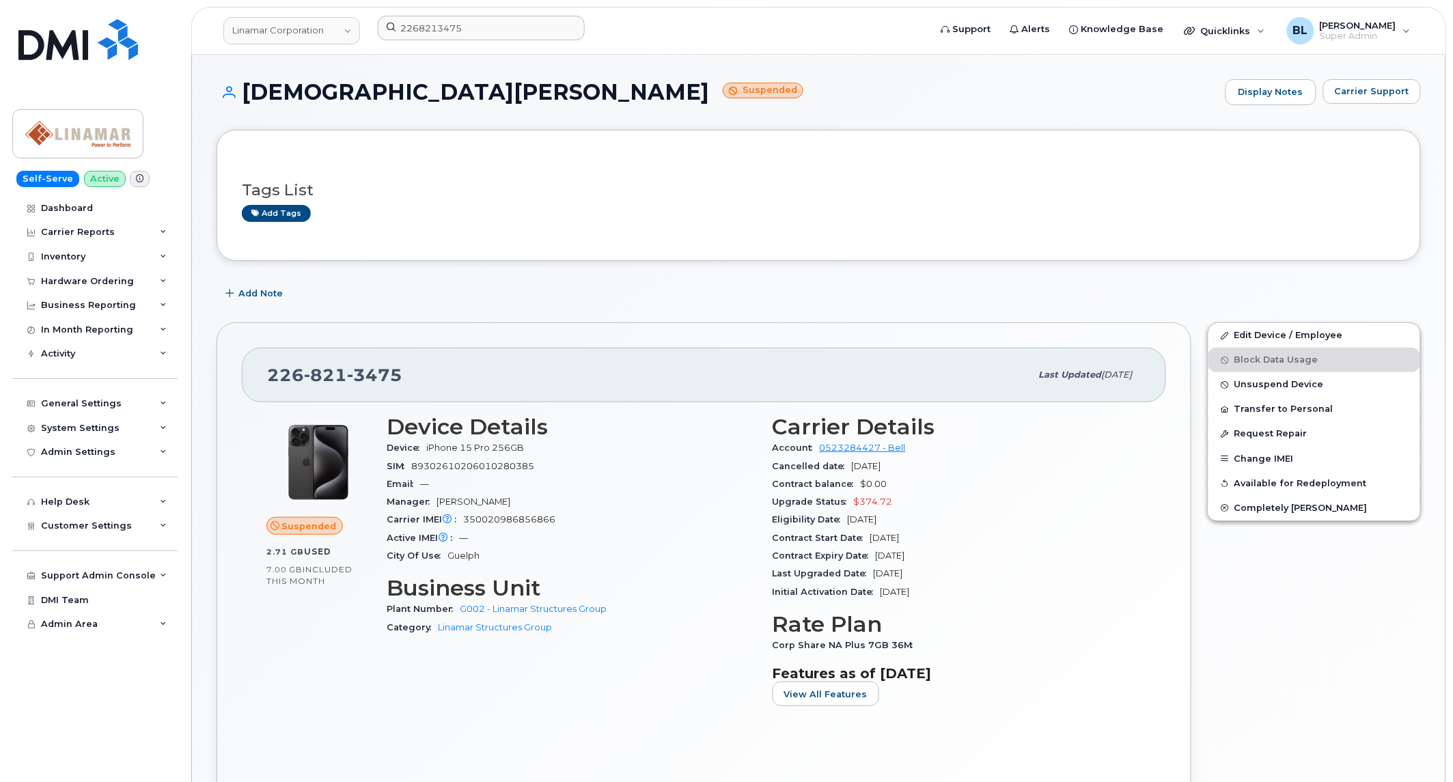
scroll to position [570, 0]
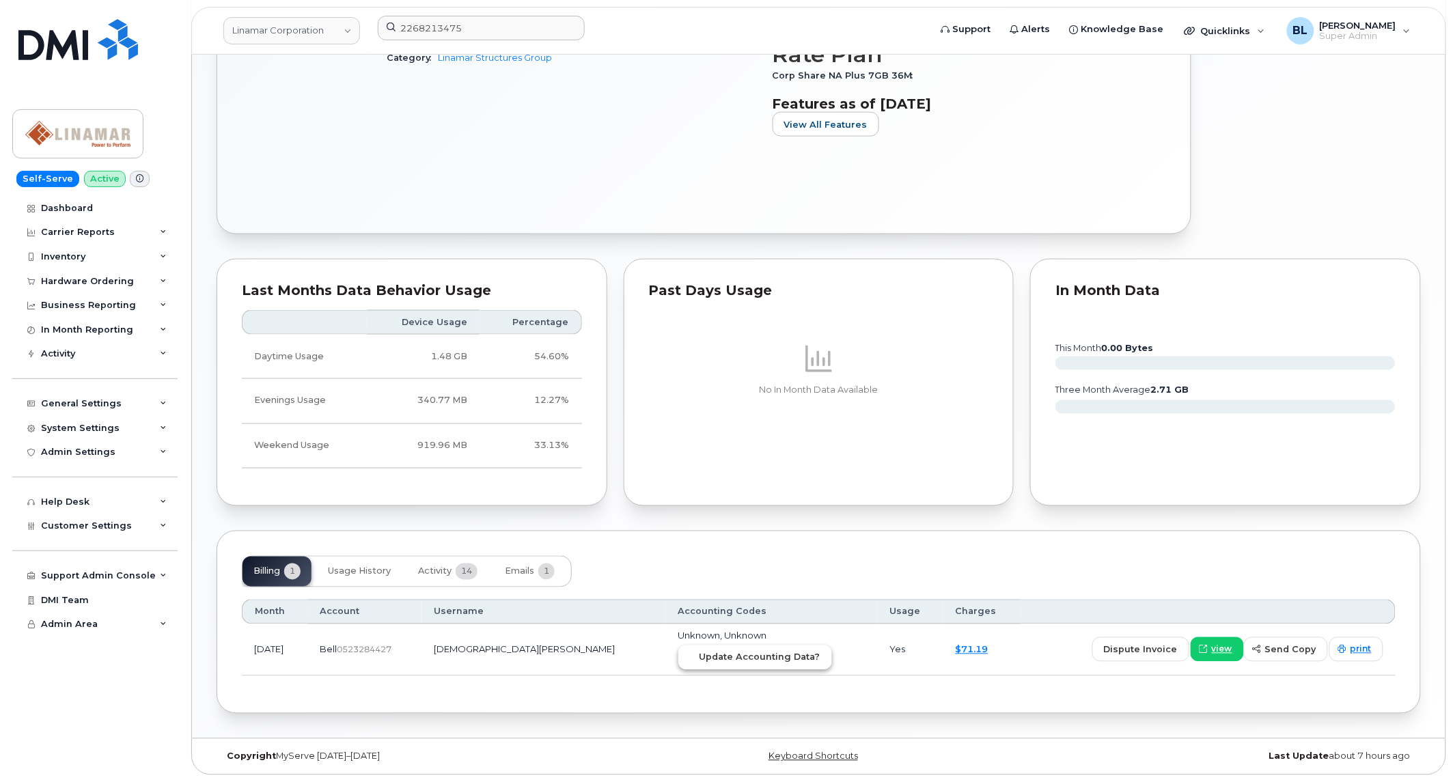
click at [700, 659] on span "Update Accounting Data?" at bounding box center [760, 657] width 121 height 13
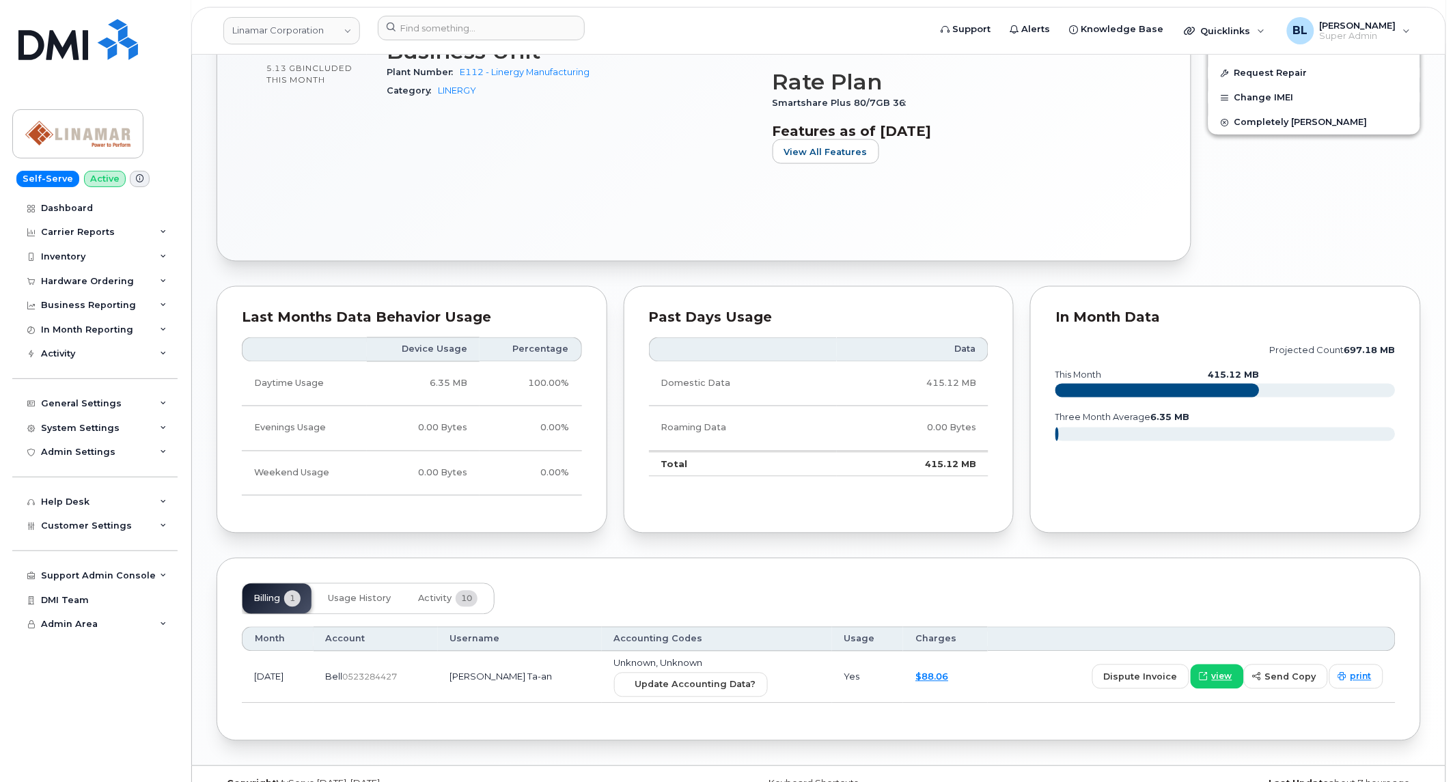
scroll to position [680, 0]
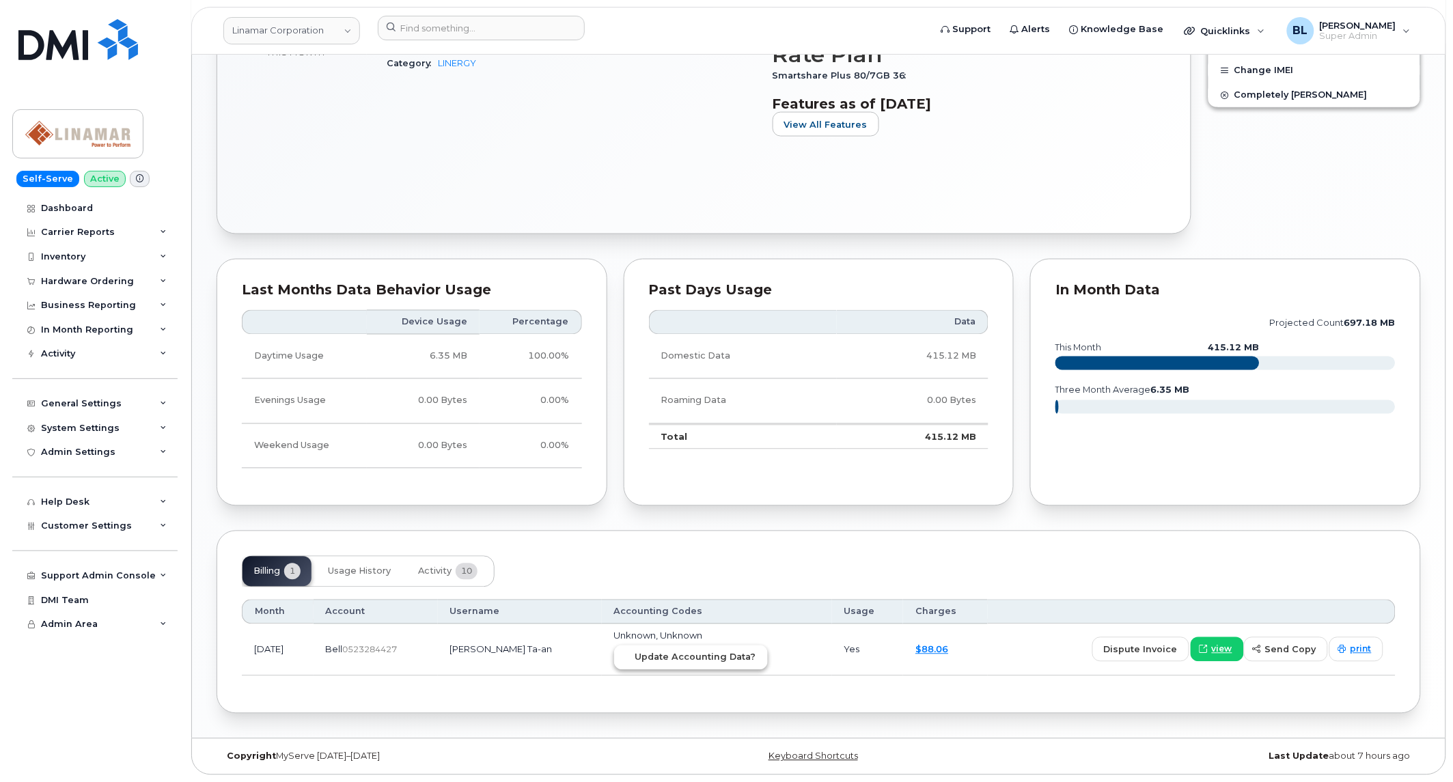
click at [687, 646] on button "Update Accounting Data?" at bounding box center [691, 658] width 154 height 25
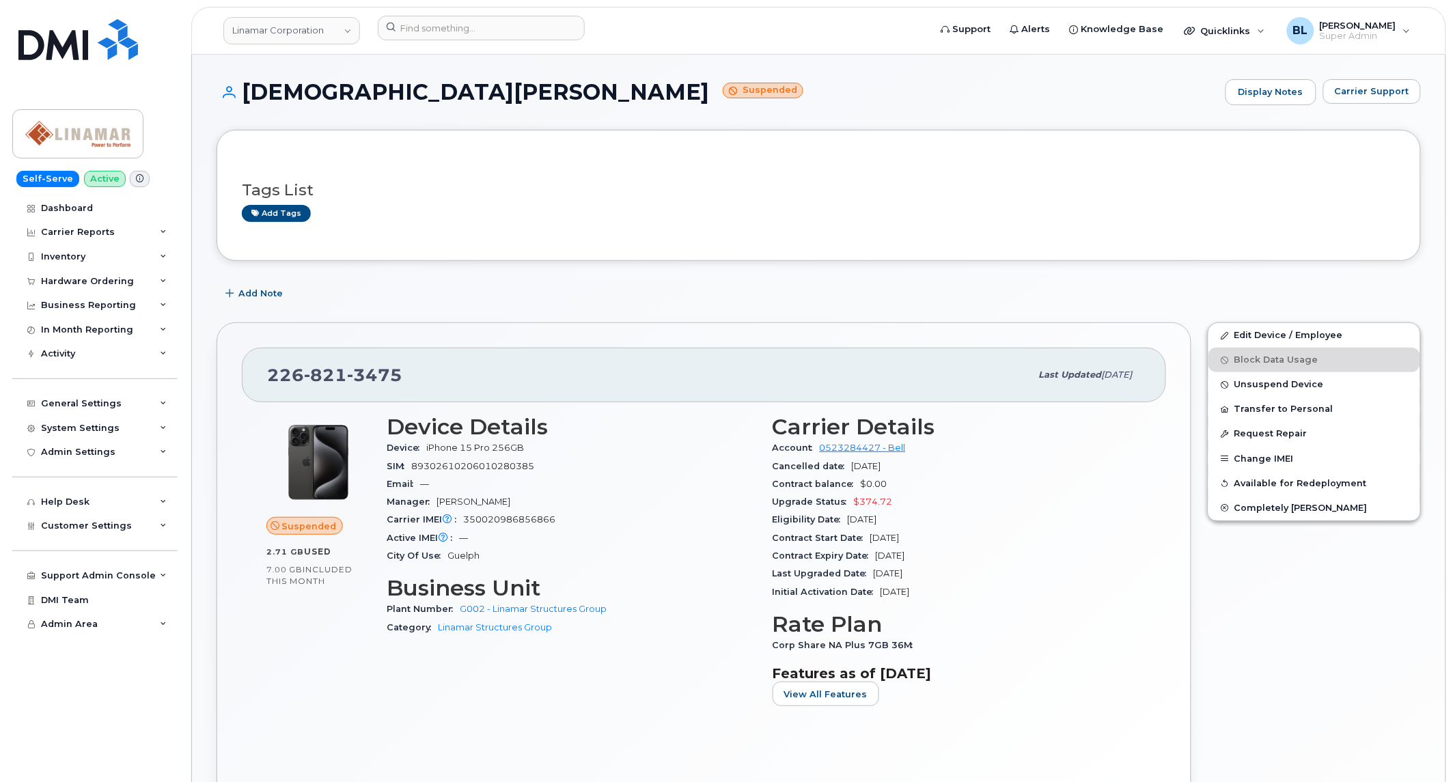
scroll to position [570, 0]
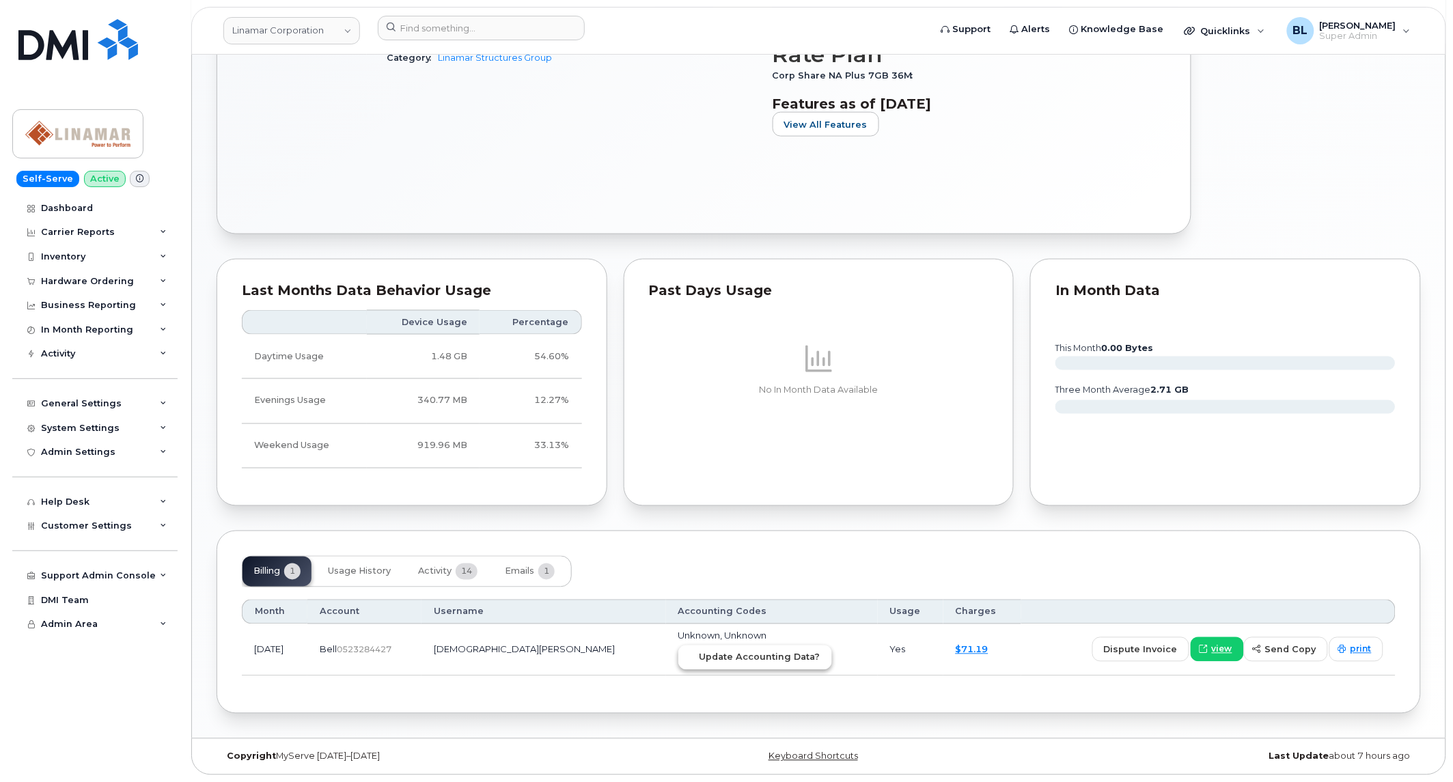
click at [700, 663] on span "Update Accounting Data?" at bounding box center [760, 657] width 121 height 13
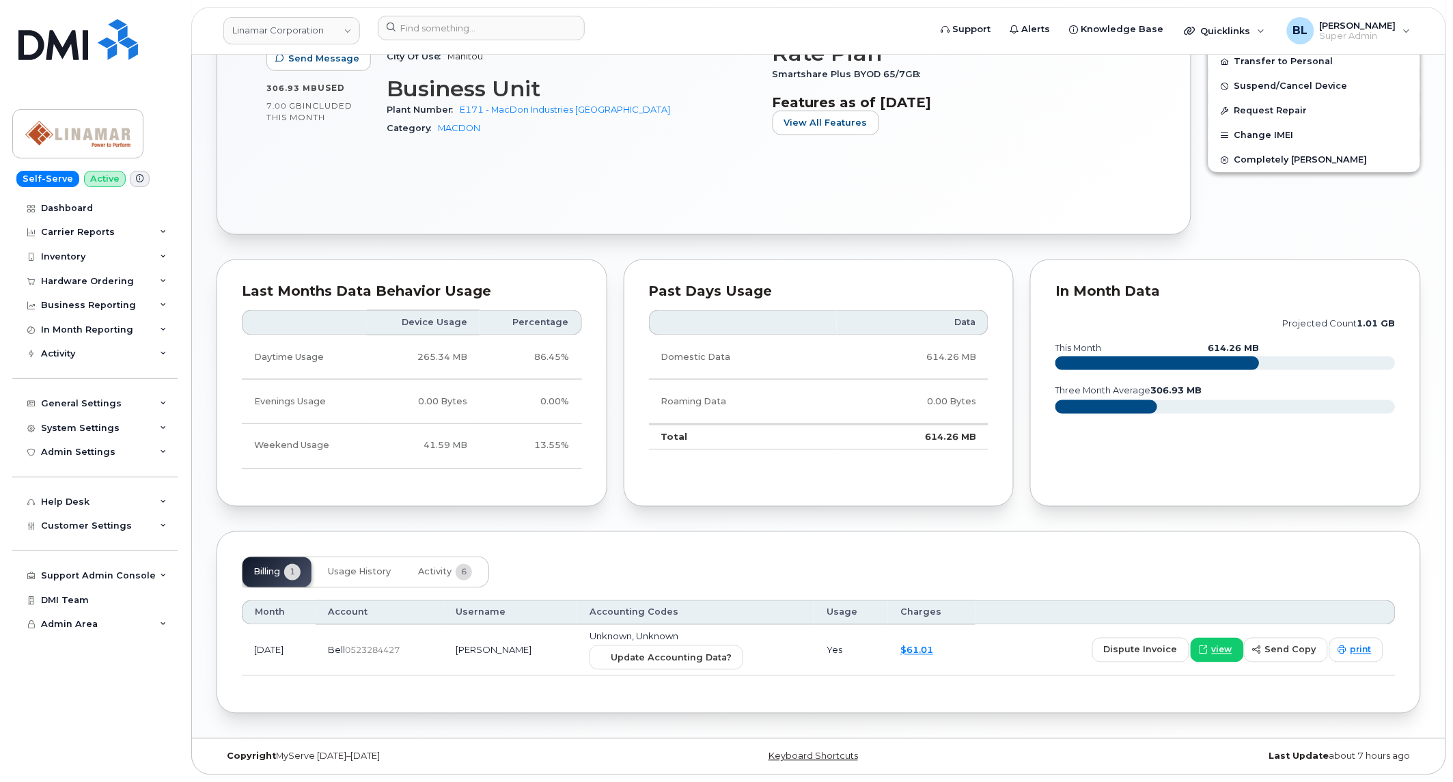
scroll to position [499, 0]
click at [659, 659] on span "Update Accounting Data?" at bounding box center [671, 658] width 121 height 13
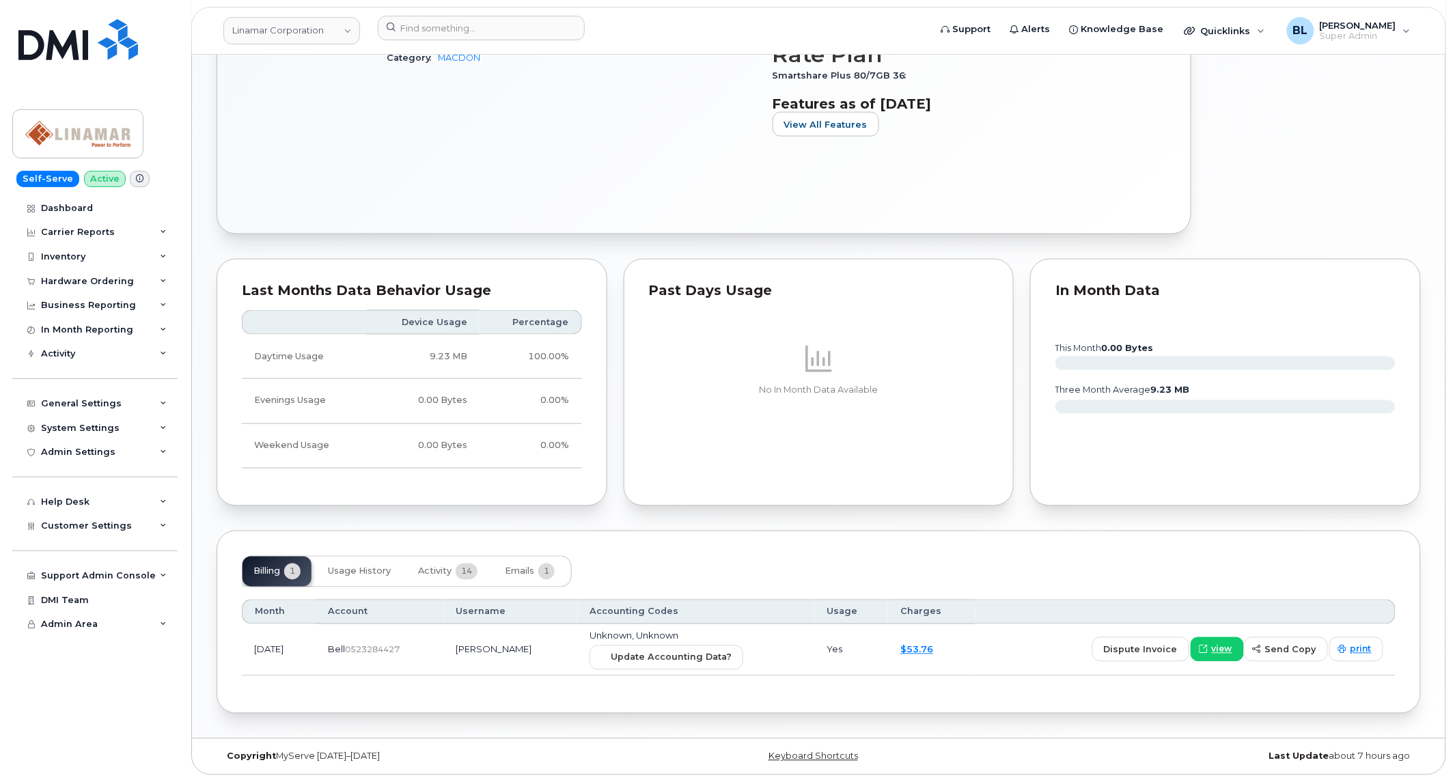
scroll to position [570, 0]
click at [708, 663] on span "Update Accounting Data?" at bounding box center [671, 657] width 121 height 13
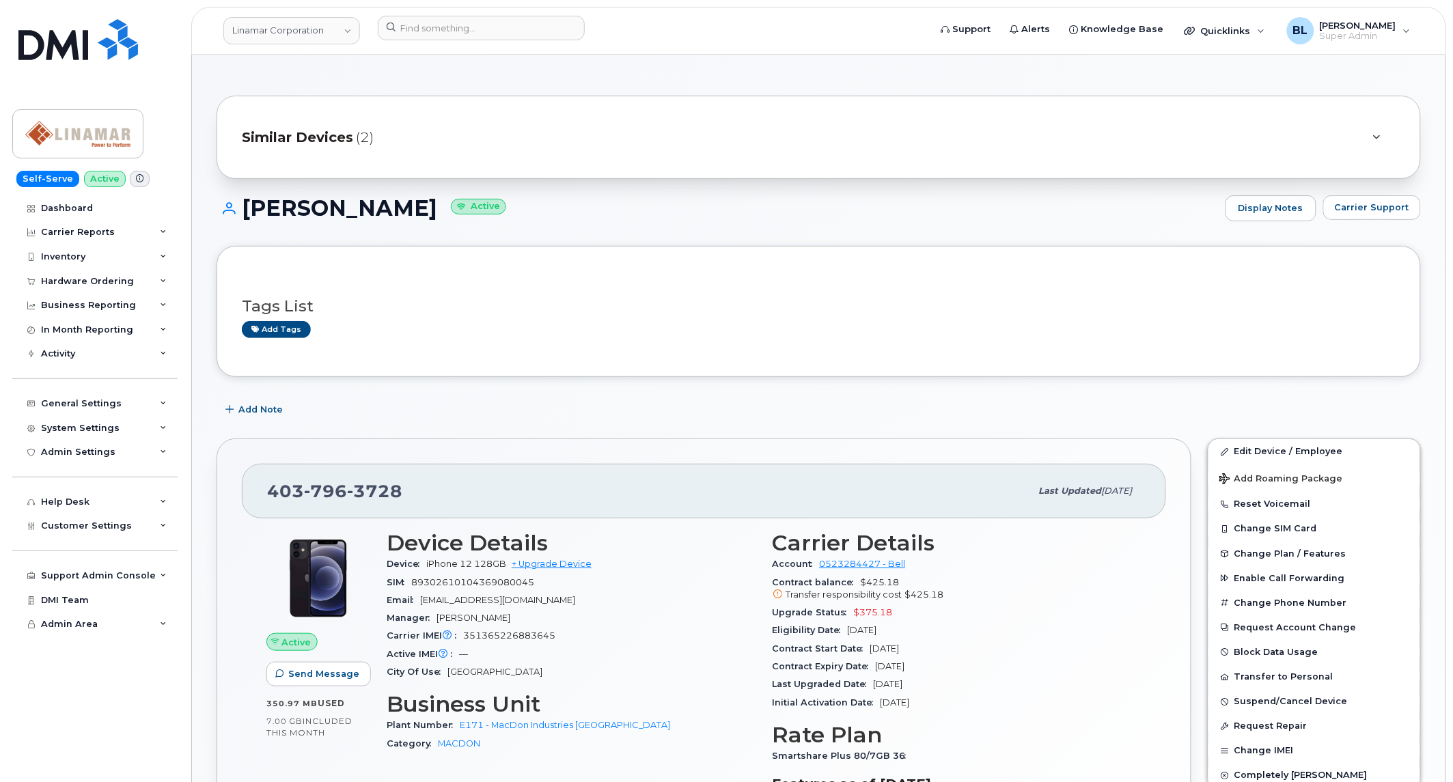
scroll to position [680, 0]
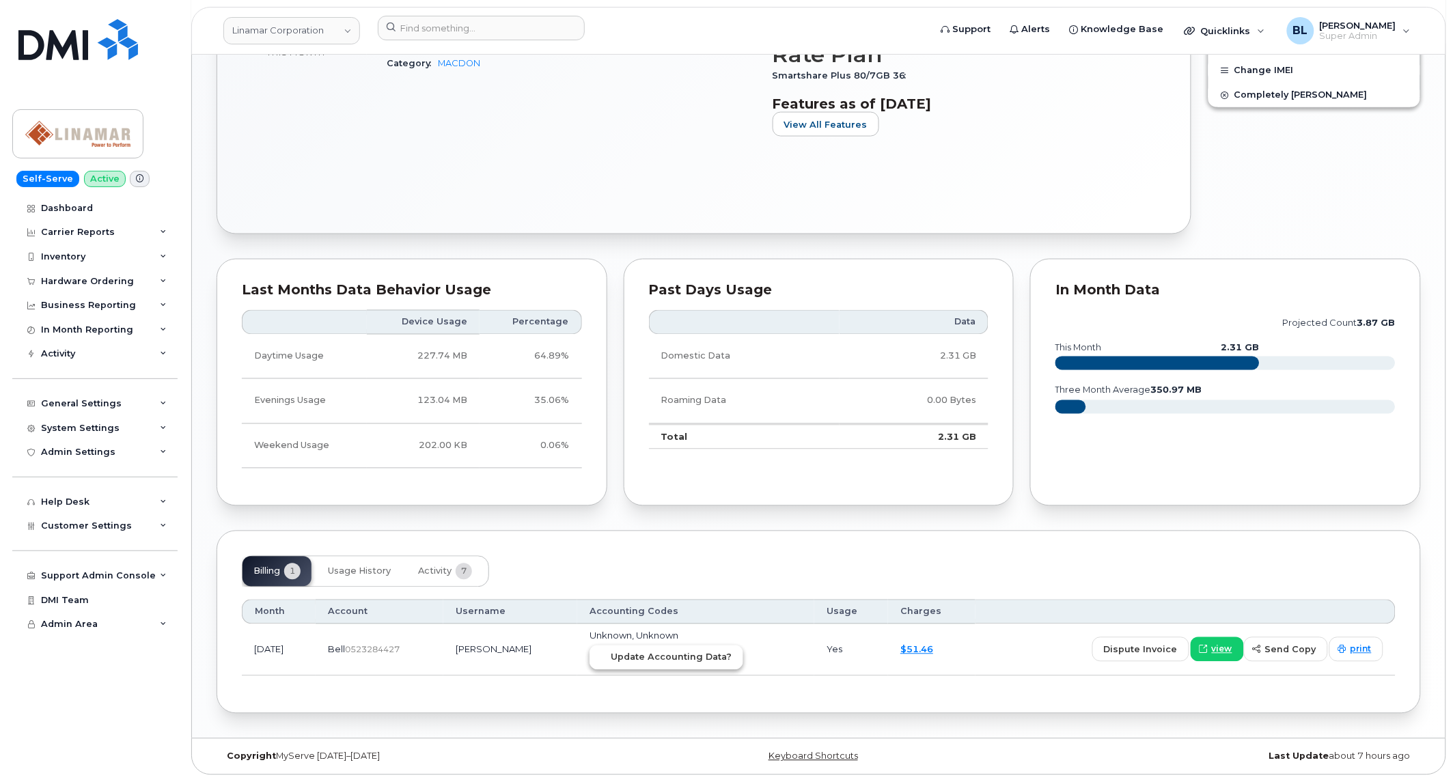
click at [661, 653] on span "Update Accounting Data?" at bounding box center [671, 657] width 121 height 13
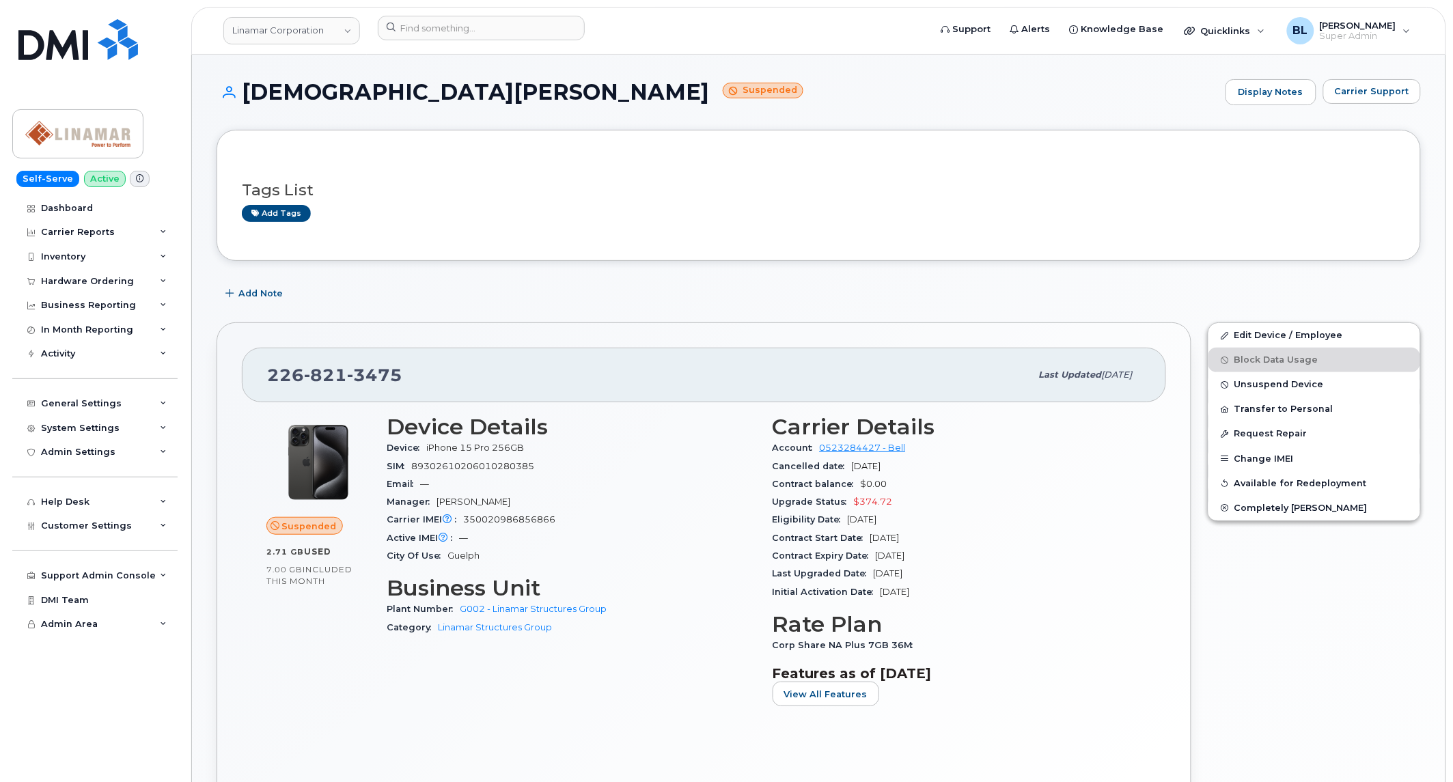
scroll to position [555, 0]
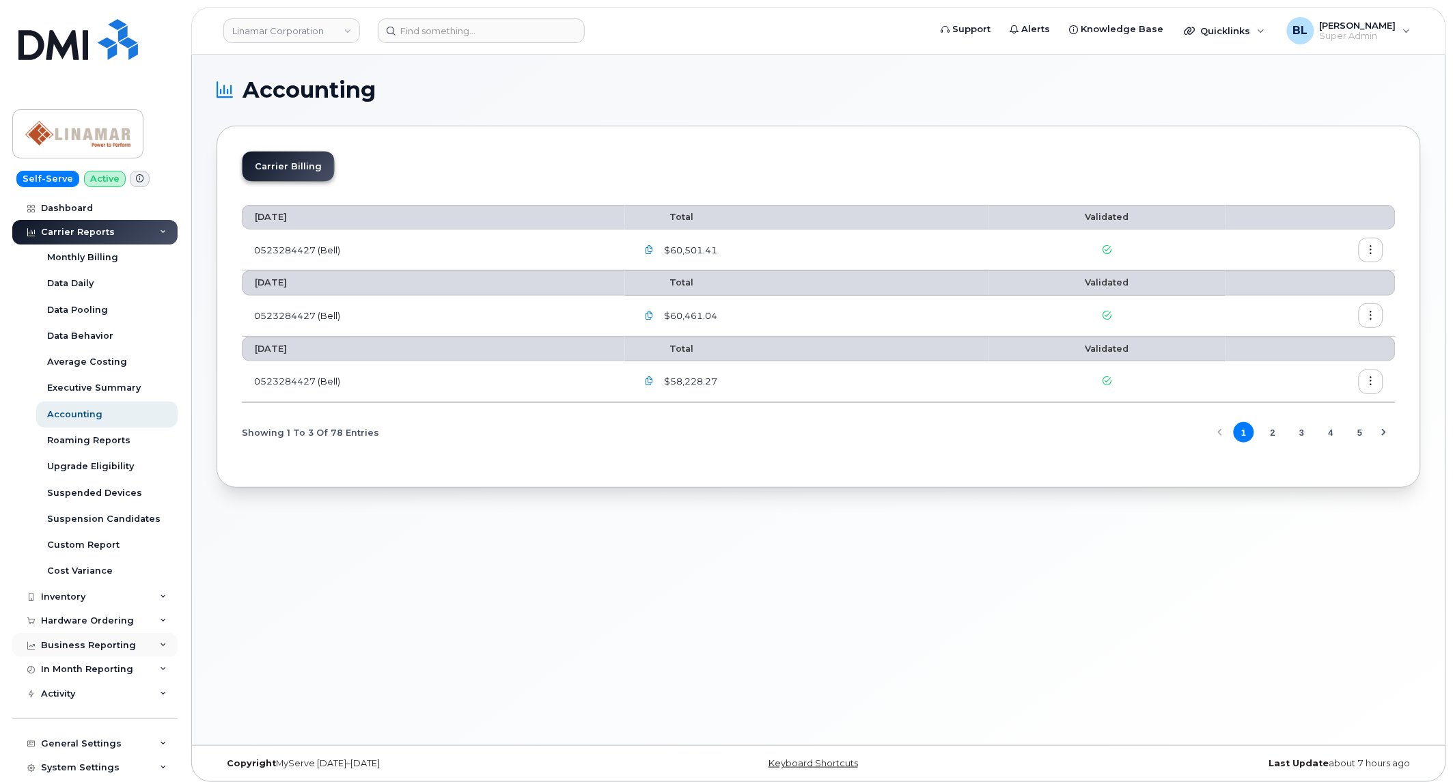
scroll to position [193, 0]
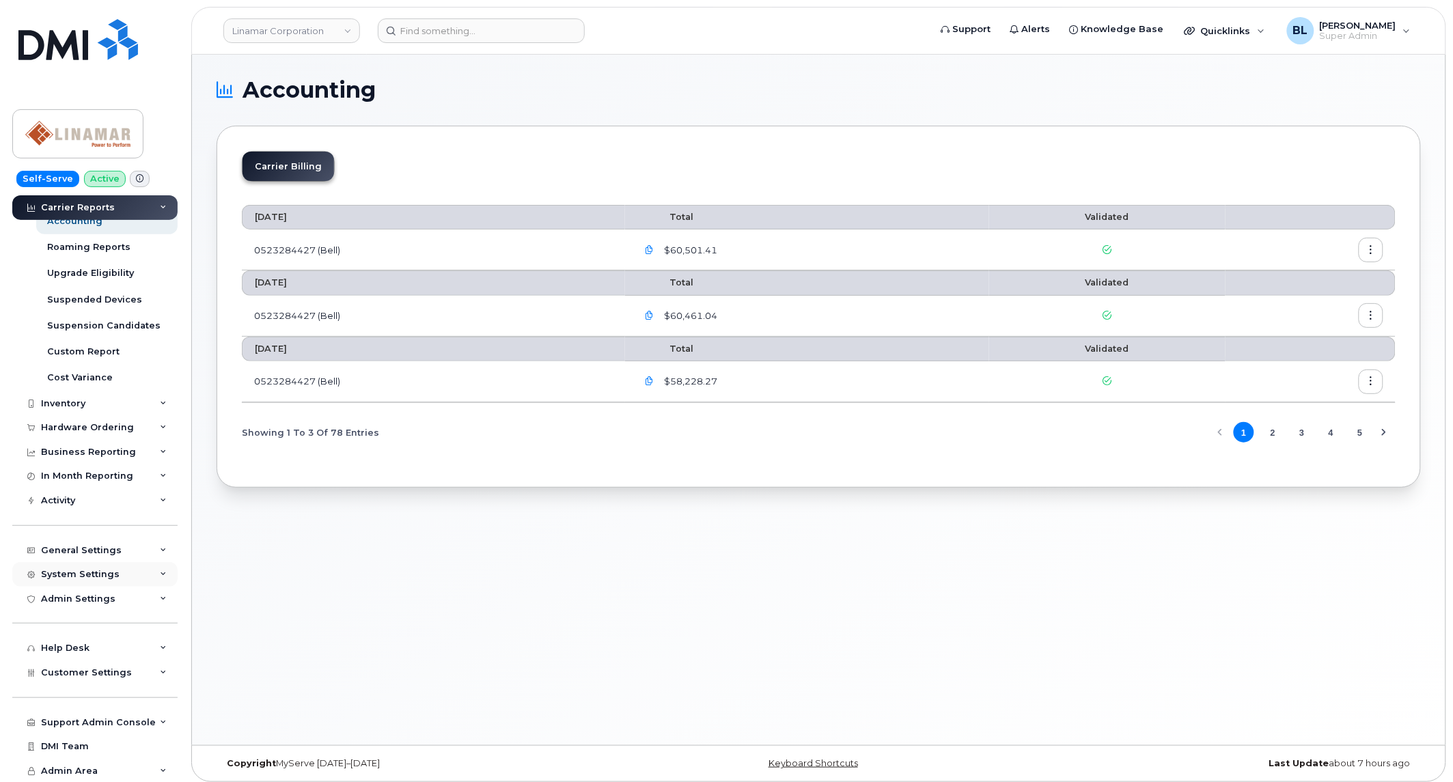
click div "System Settings"
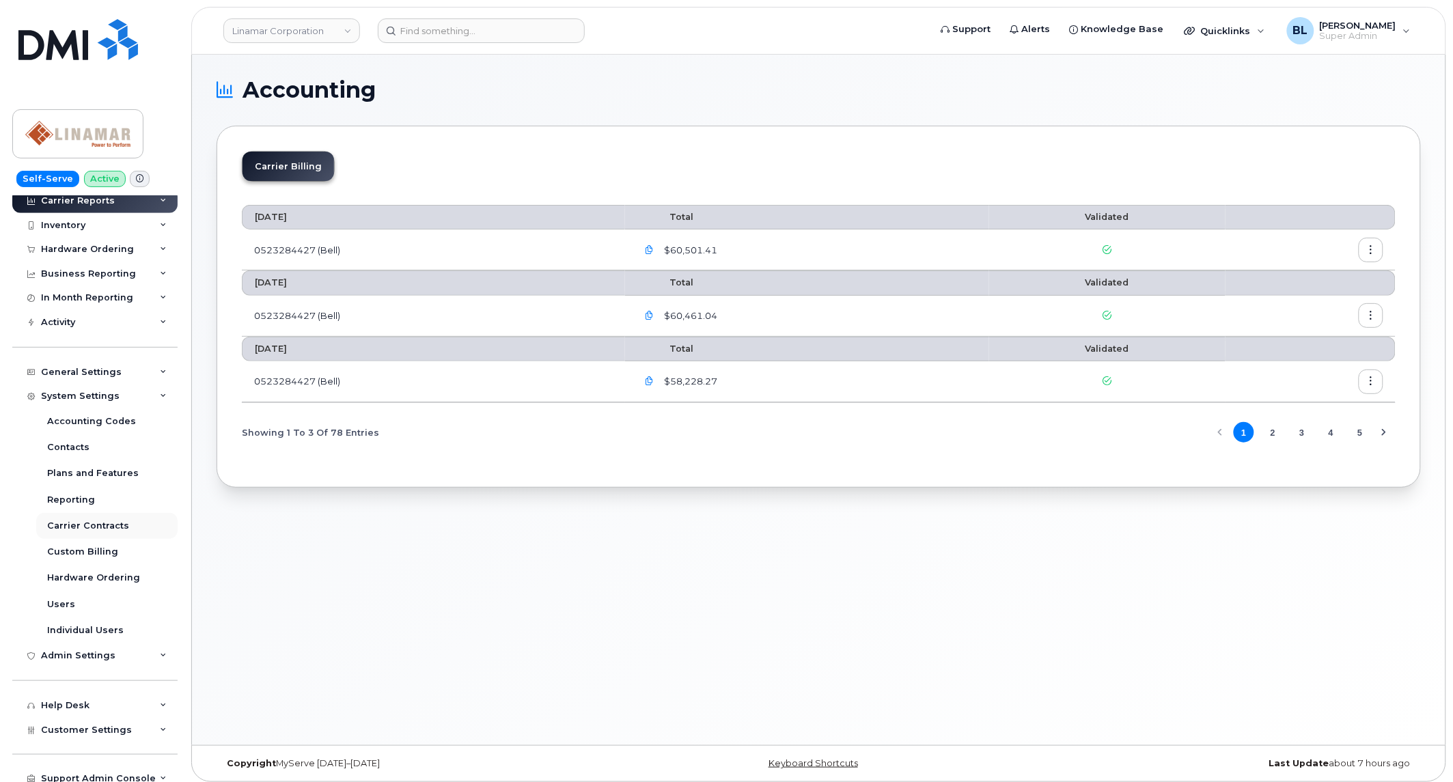
scroll to position [400, 0]
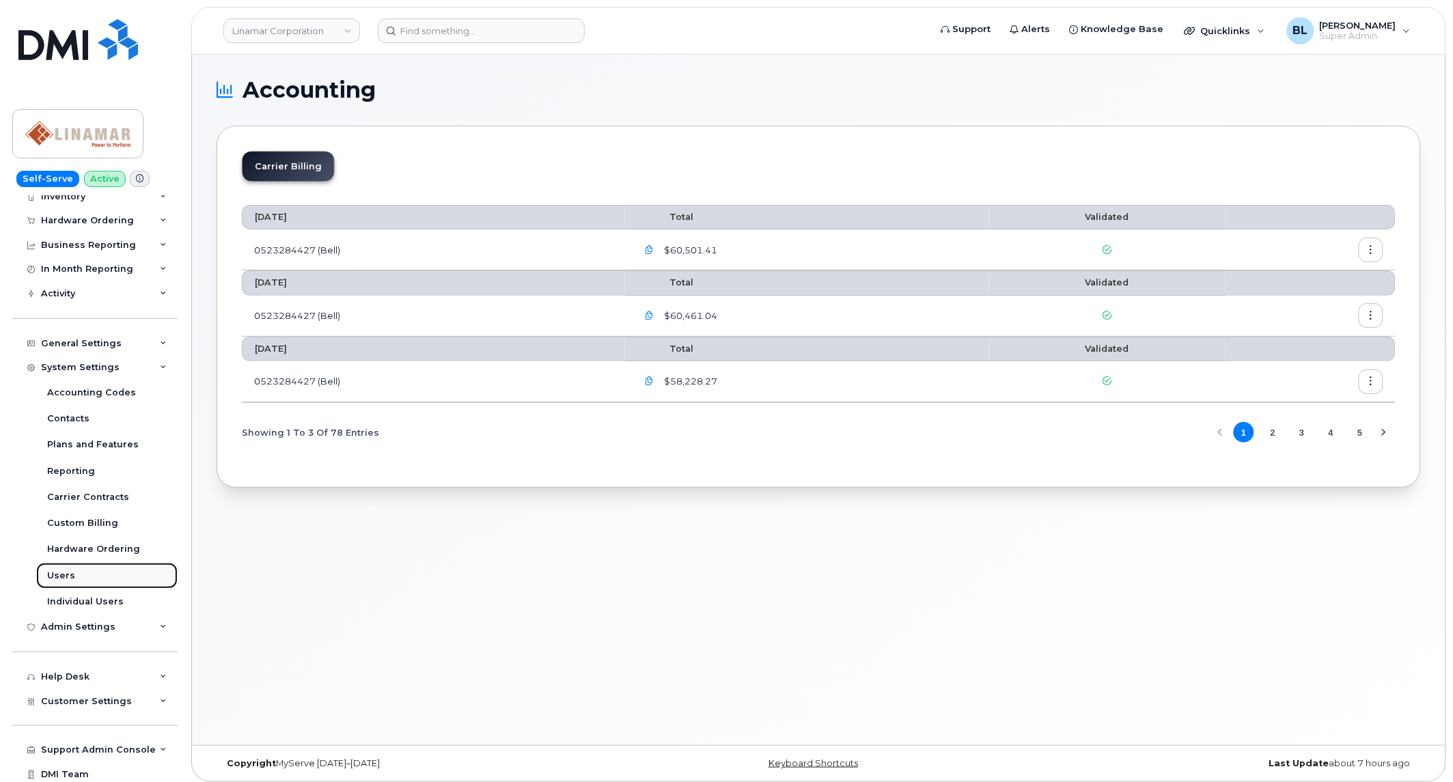
click link "Users"
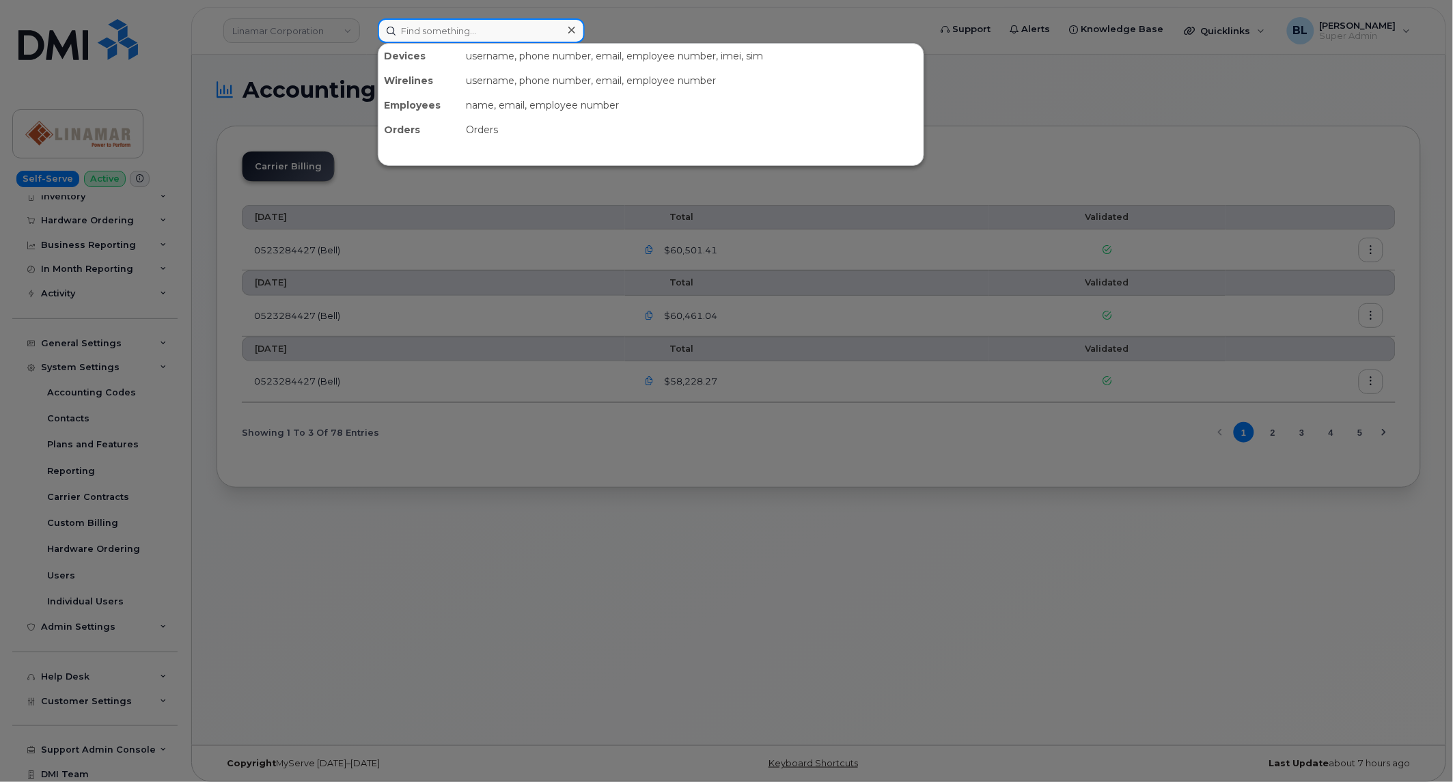
click input
paste input "4165182331"
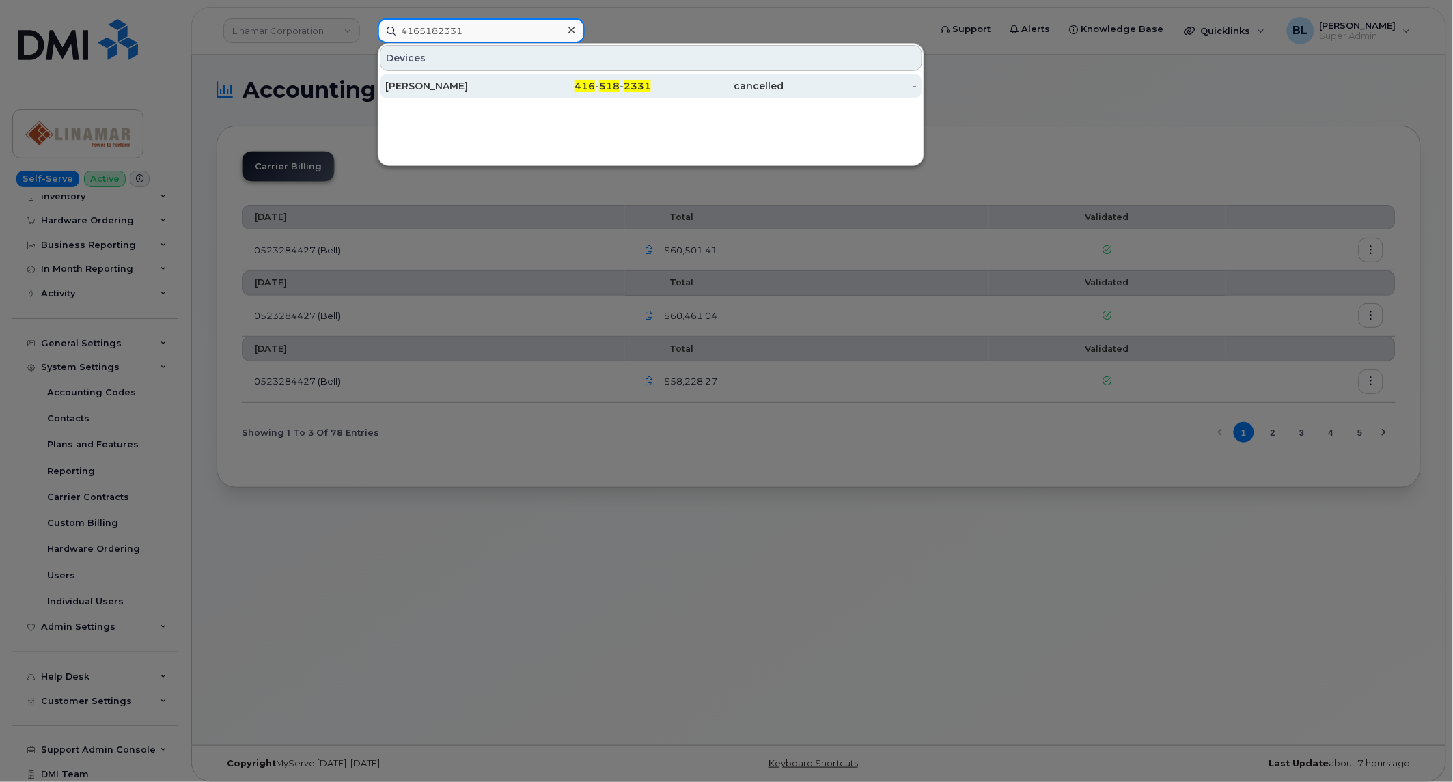
type input "4165182331"
click div "416 - 518 - 2331"
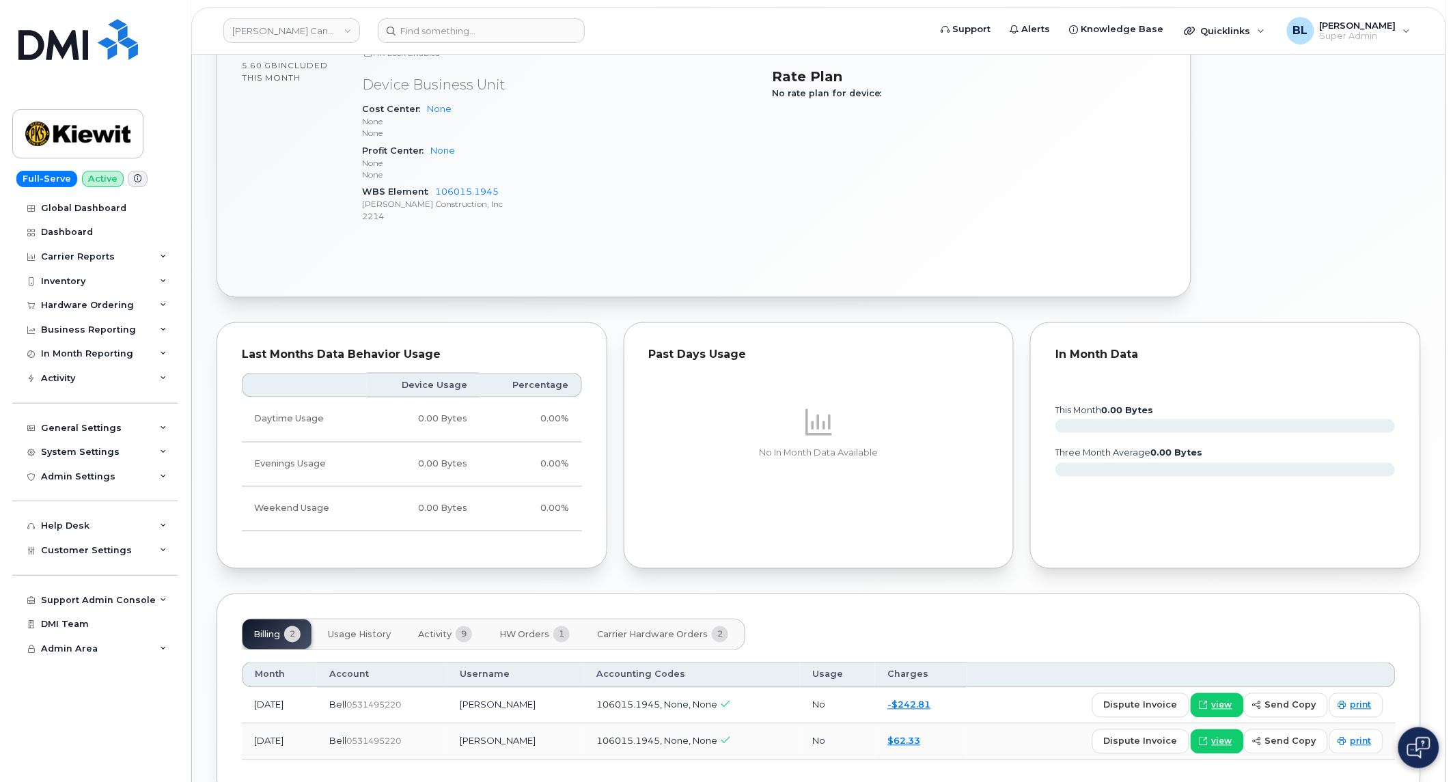
scroll to position [608, 0]
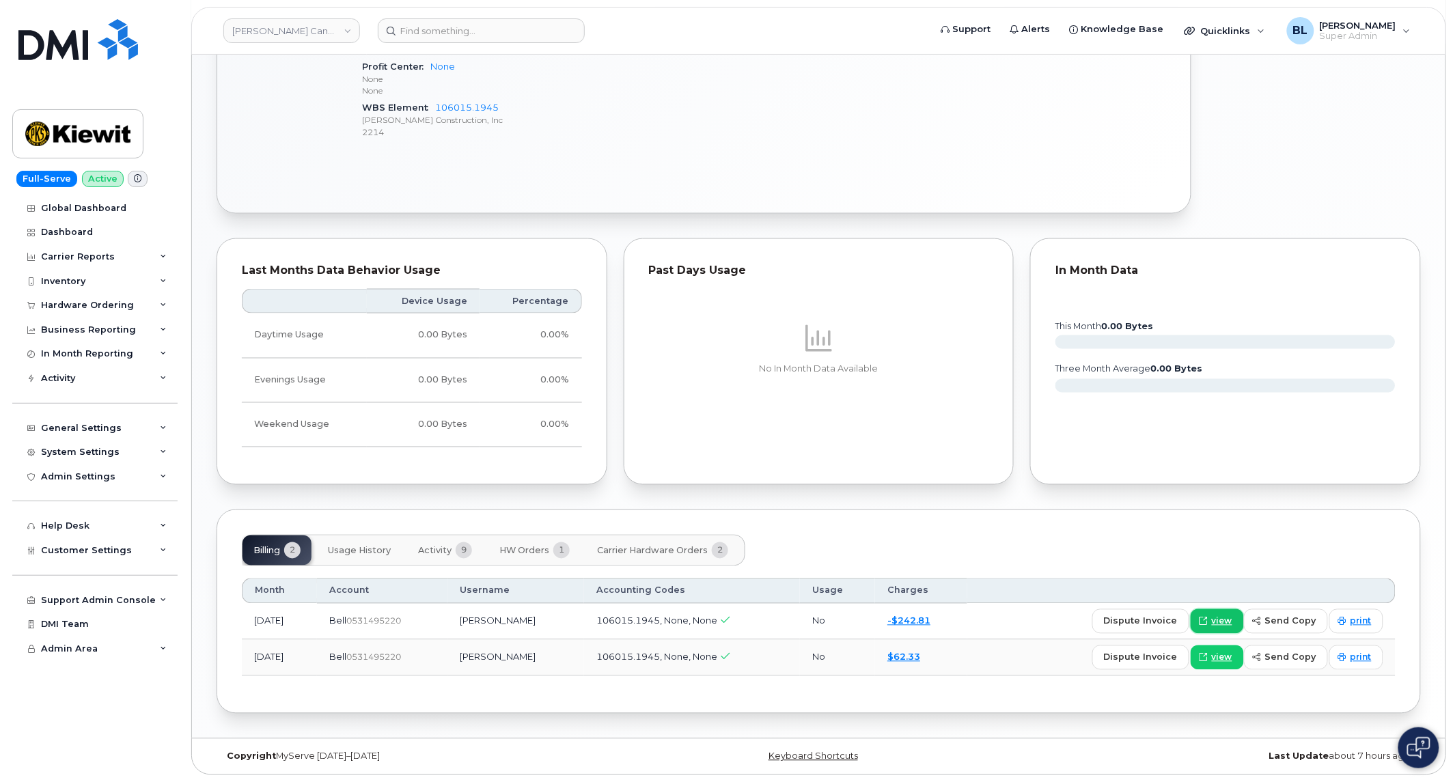
click at [1237, 624] on link "view" at bounding box center [1217, 621] width 53 height 25
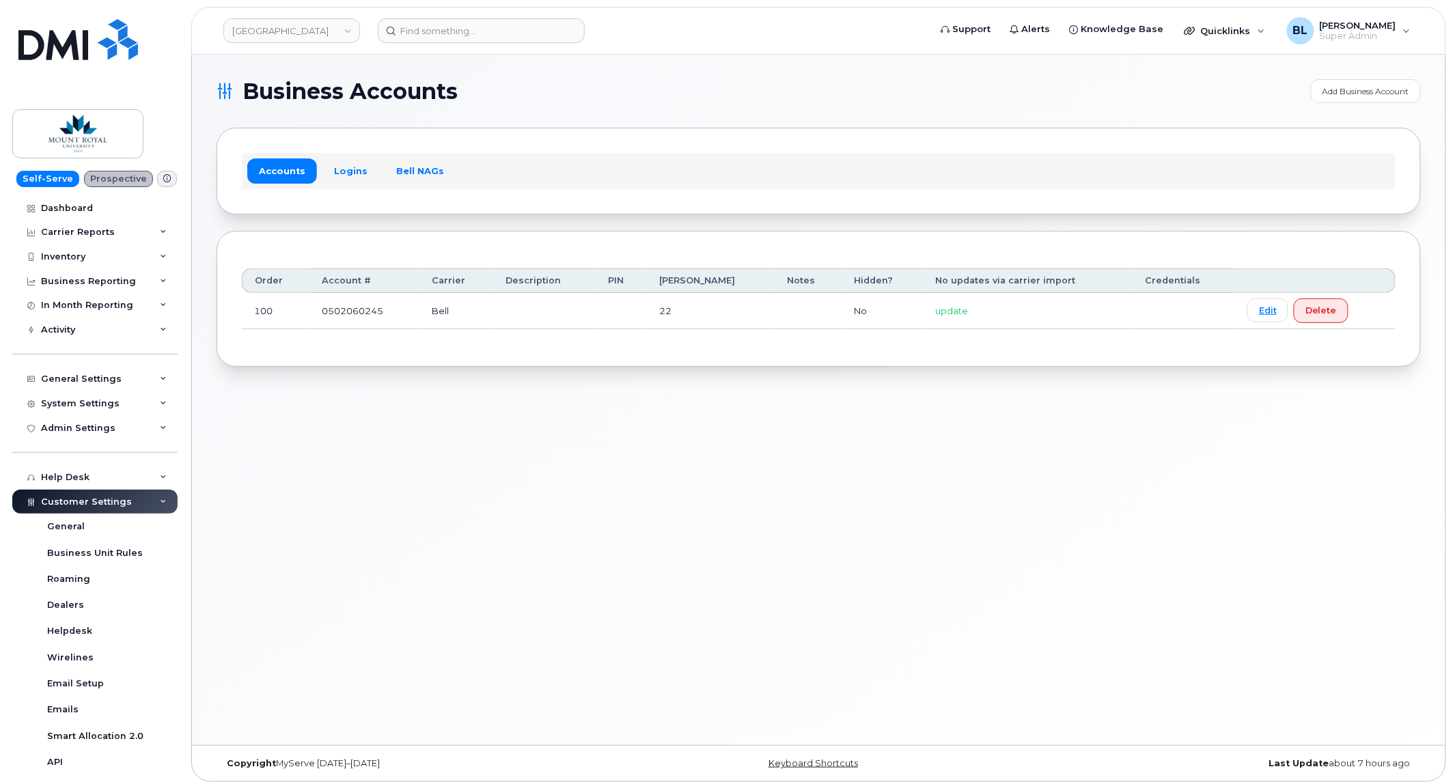
click at [1394, 451] on div "Business Accounts Add Business Account Accounts Logins Bell NAGs Order Account …" at bounding box center [819, 400] width 1254 height 691
click at [1260, 311] on link "Edit" at bounding box center [1267, 311] width 41 height 24
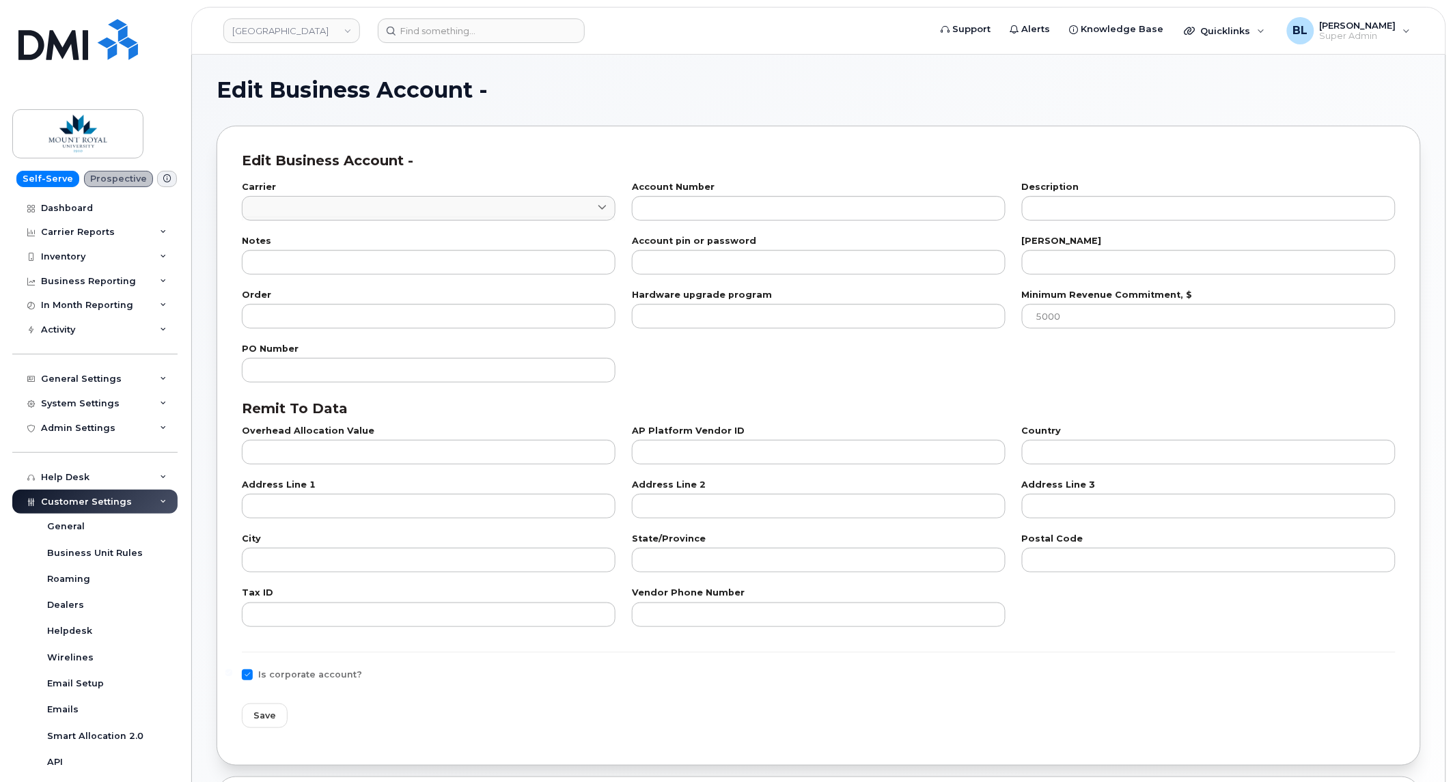
type input "1"
type input "0502060245"
type input "22"
type input "100"
checkbox input "true"
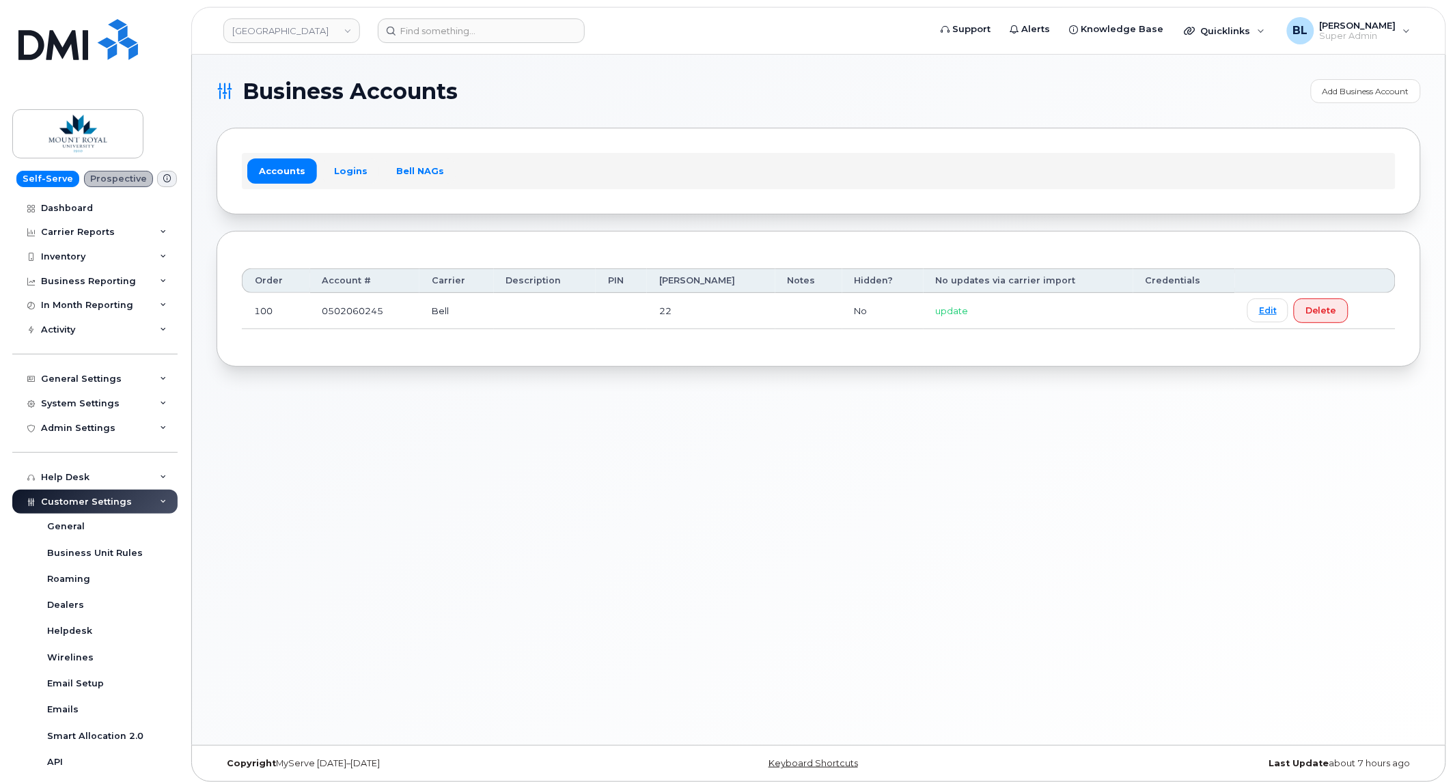
scroll to position [7, 0]
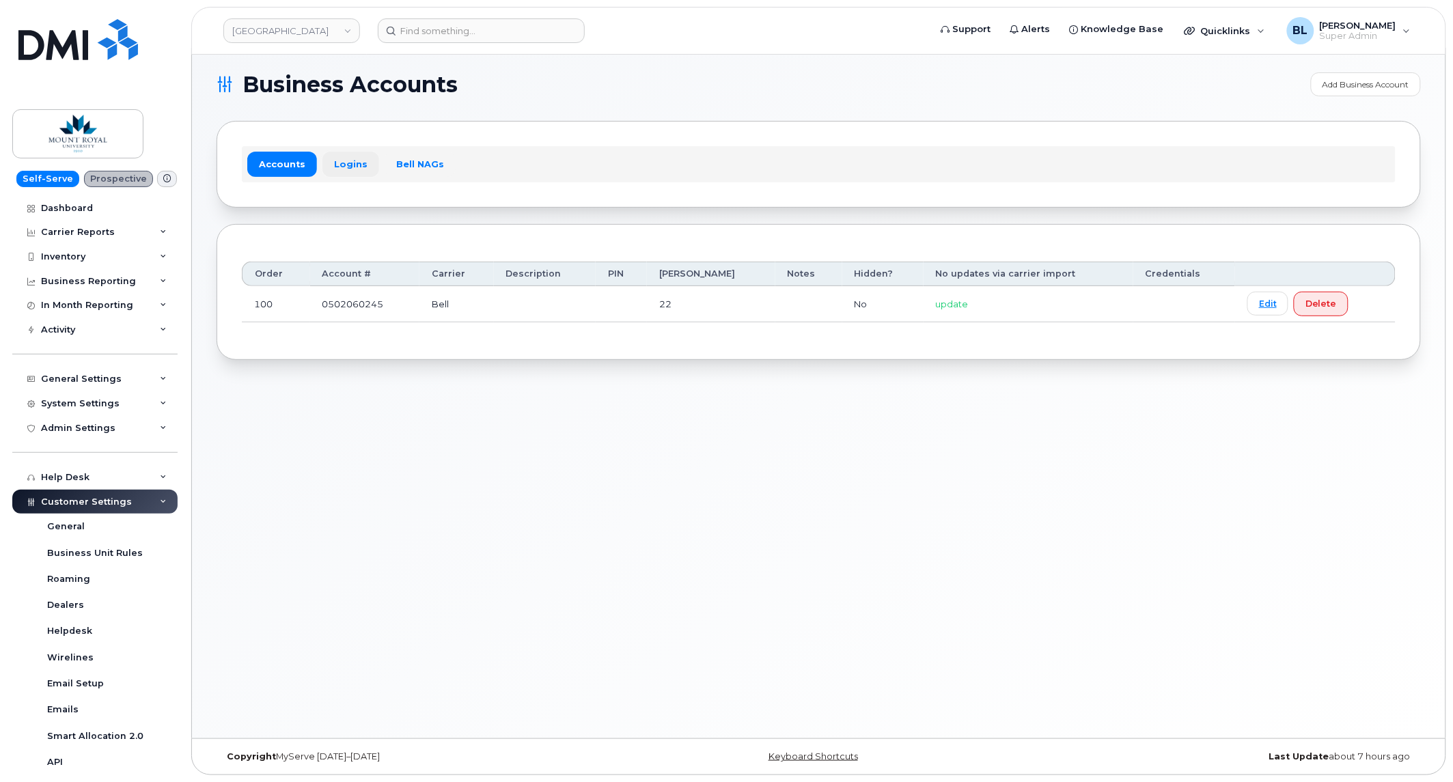
click at [344, 169] on link "Logins" at bounding box center [350, 164] width 57 height 25
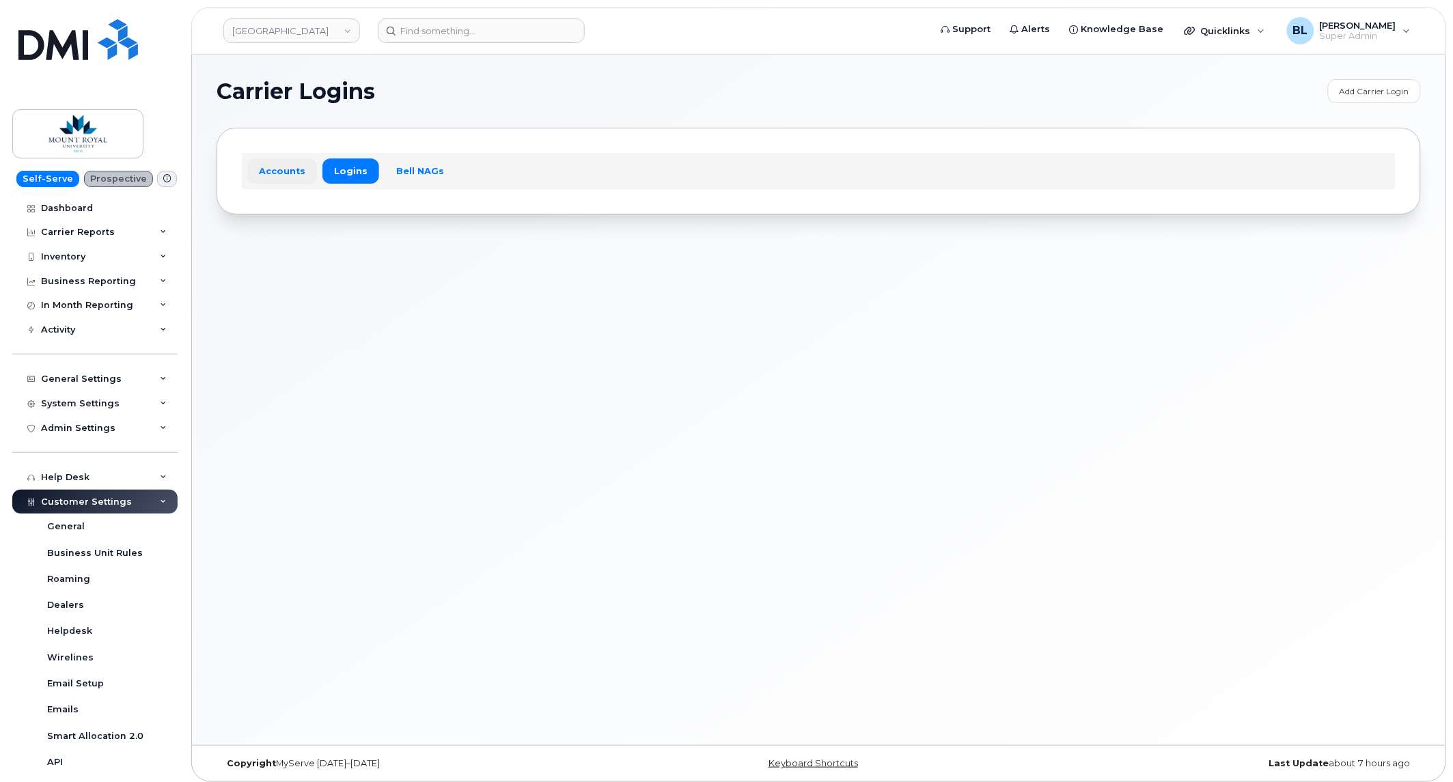
click at [299, 171] on link "Accounts" at bounding box center [282, 170] width 70 height 25
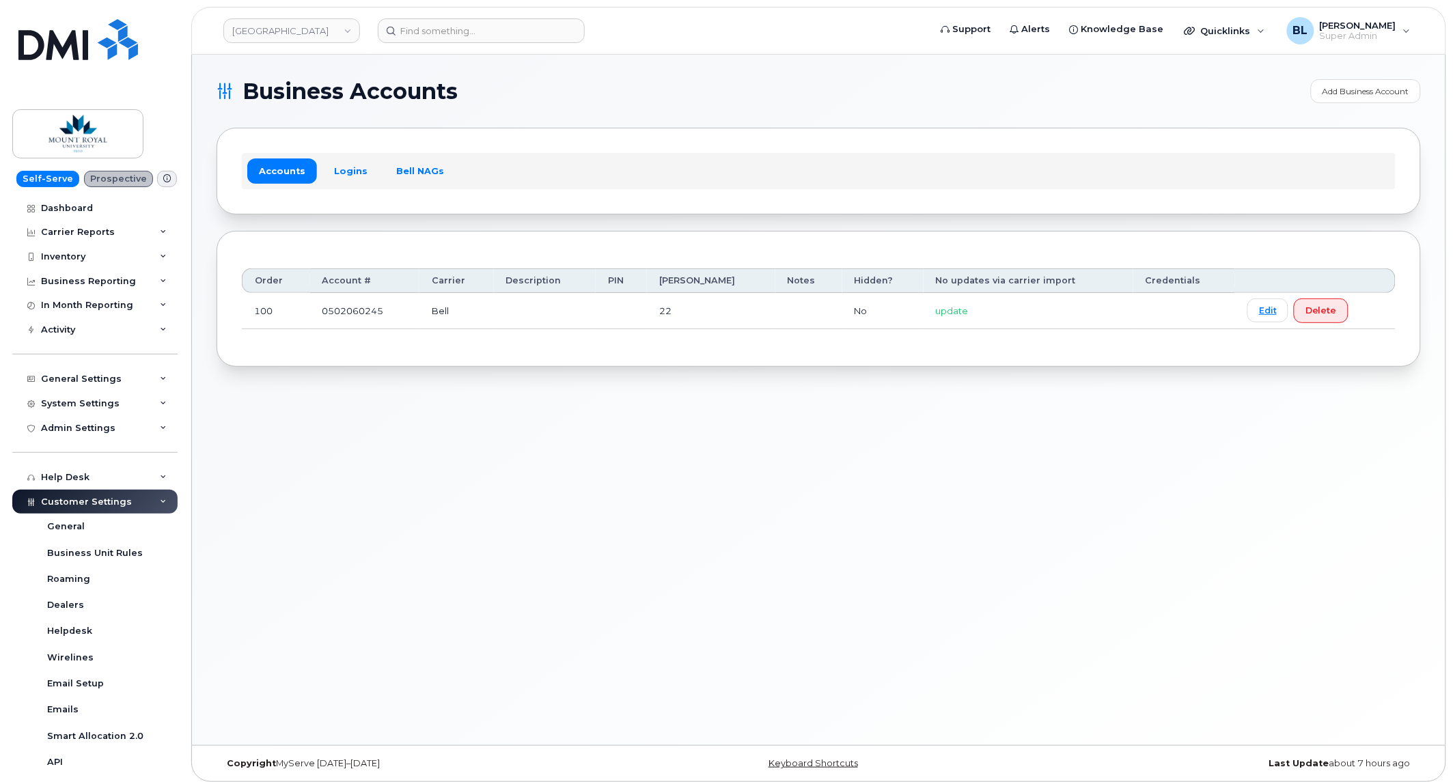
click at [775, 724] on div "Business Accounts Add Business Account Accounts Logins Bell NAGs Order Account …" at bounding box center [819, 400] width 1254 height 691
